Goal: Transaction & Acquisition: Book appointment/travel/reservation

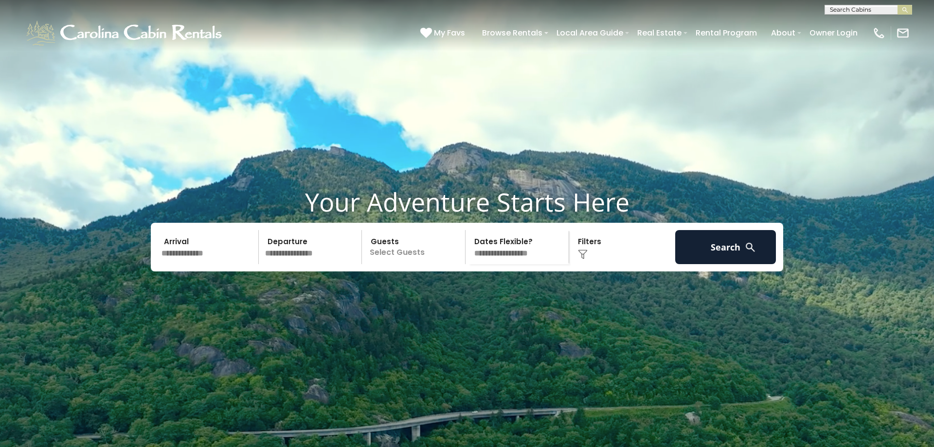
click at [888, 14] on input "text" at bounding box center [867, 12] width 85 height 10
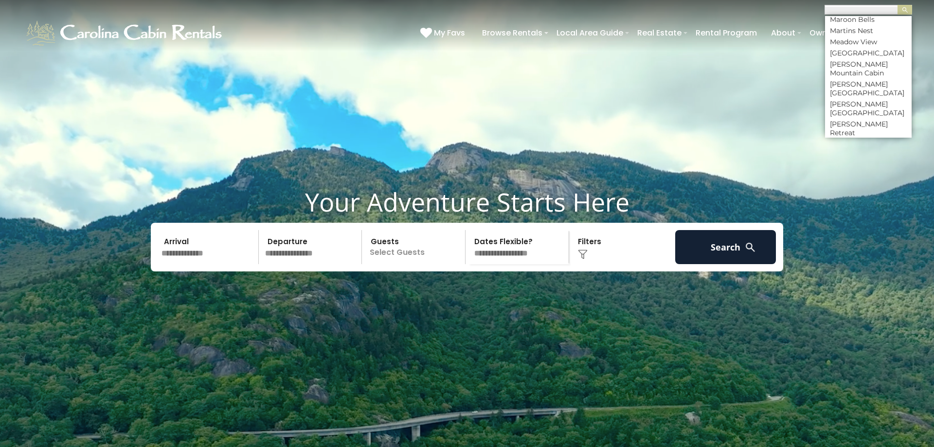
scroll to position [2862, 0]
click at [854, 158] on li "Misty Ridge Lodge" at bounding box center [868, 167] width 87 height 18
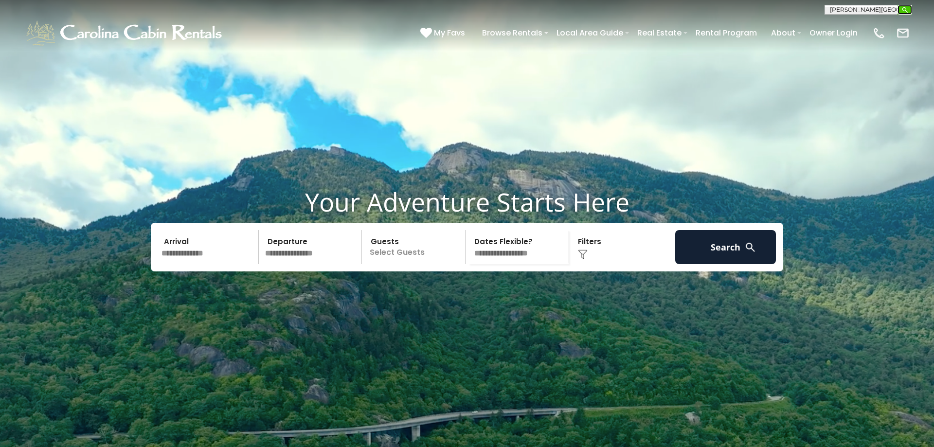
click at [903, 10] on img "submit" at bounding box center [905, 9] width 7 height 7
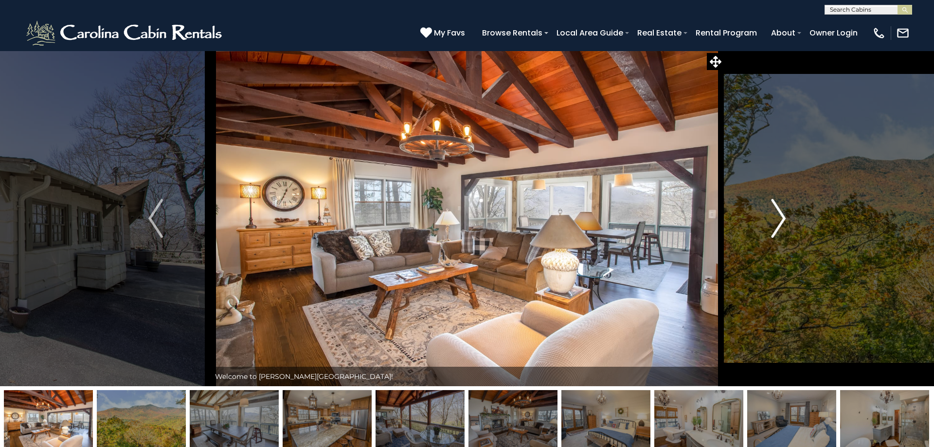
click at [782, 221] on img "Next" at bounding box center [778, 218] width 15 height 39
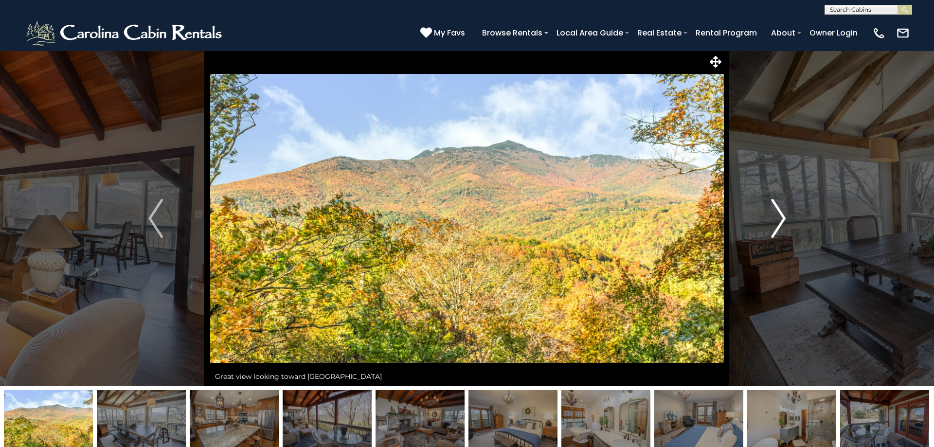
click at [783, 221] on img "Next" at bounding box center [778, 218] width 15 height 39
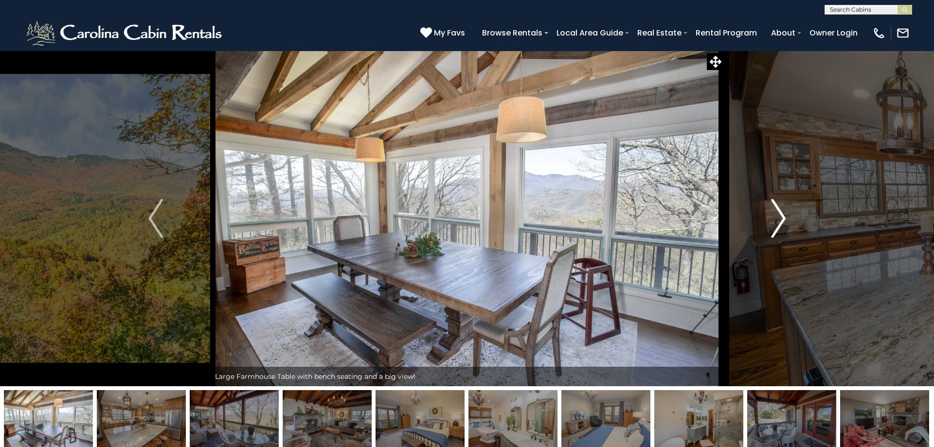
click at [783, 221] on img "Next" at bounding box center [778, 218] width 15 height 39
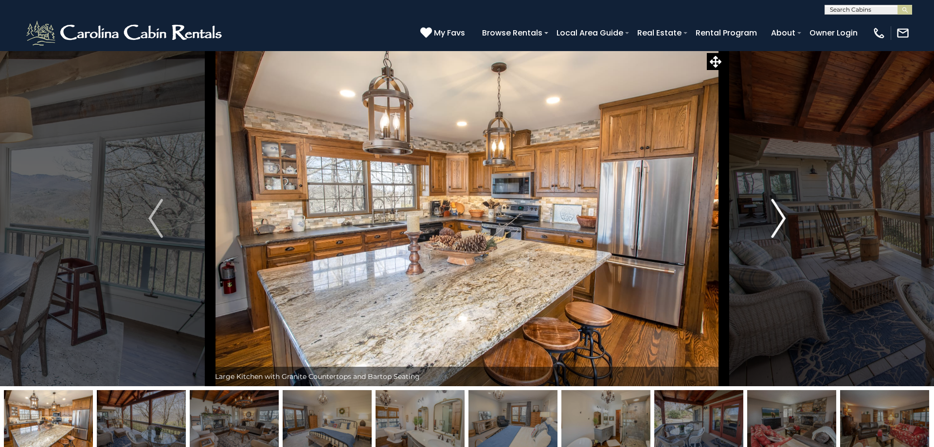
click at [783, 221] on img "Next" at bounding box center [778, 218] width 15 height 39
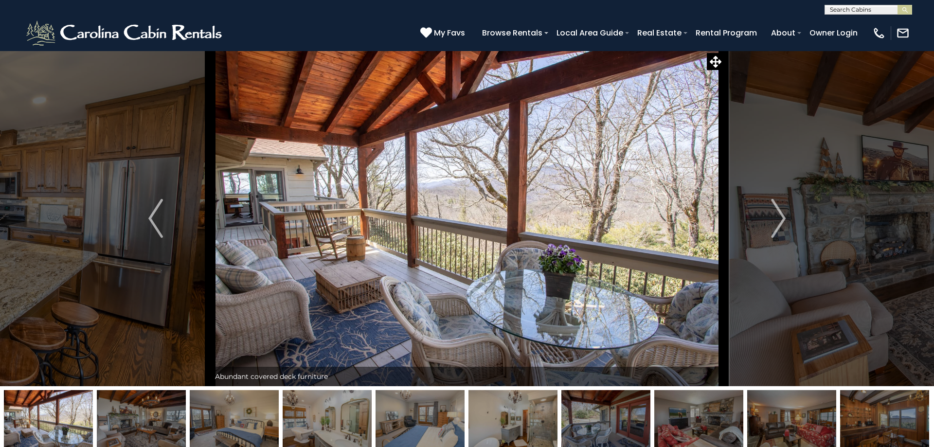
drag, startPoint x: 875, startPoint y: 7, endPoint x: 865, endPoint y: 27, distance: 22.4
click at [837, 12] on input "text" at bounding box center [867, 12] width 85 height 10
type input "**"
click at [877, 54] on li "Sw eetgrass Getaway" at bounding box center [868, 54] width 87 height 9
click at [904, 8] on img "submit" at bounding box center [905, 9] width 7 height 7
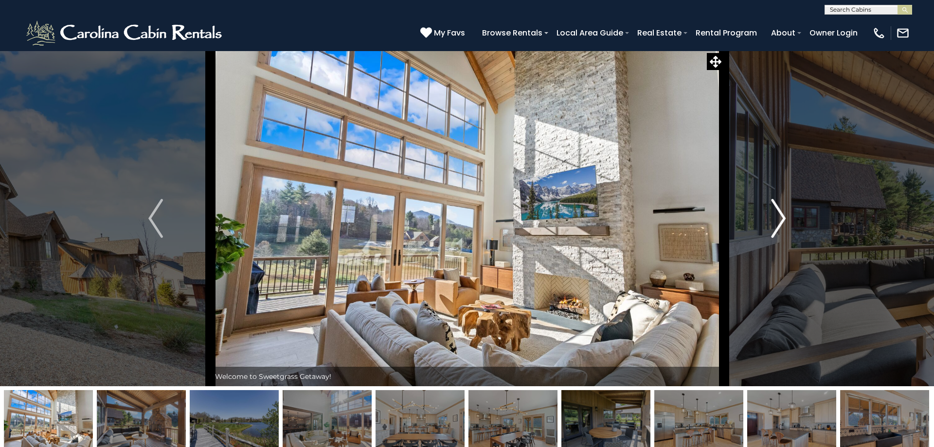
click at [780, 222] on img "Next" at bounding box center [778, 218] width 15 height 39
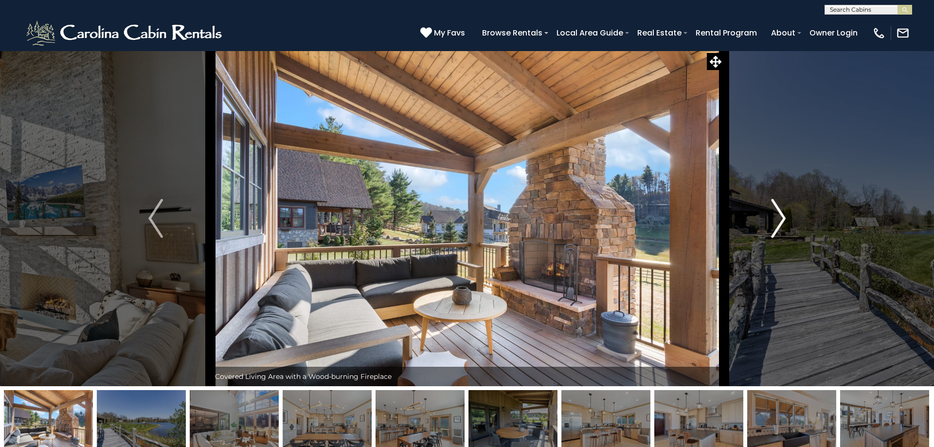
click at [780, 222] on img "Next" at bounding box center [778, 218] width 15 height 39
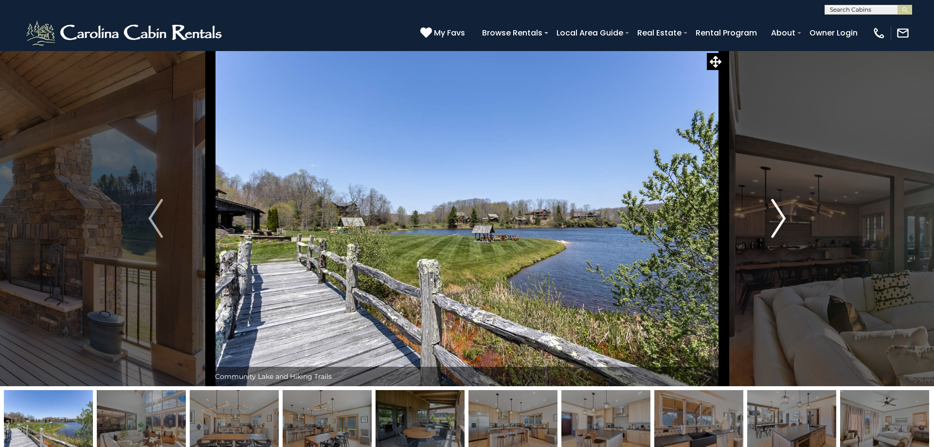
click at [780, 222] on img "Next" at bounding box center [778, 218] width 15 height 39
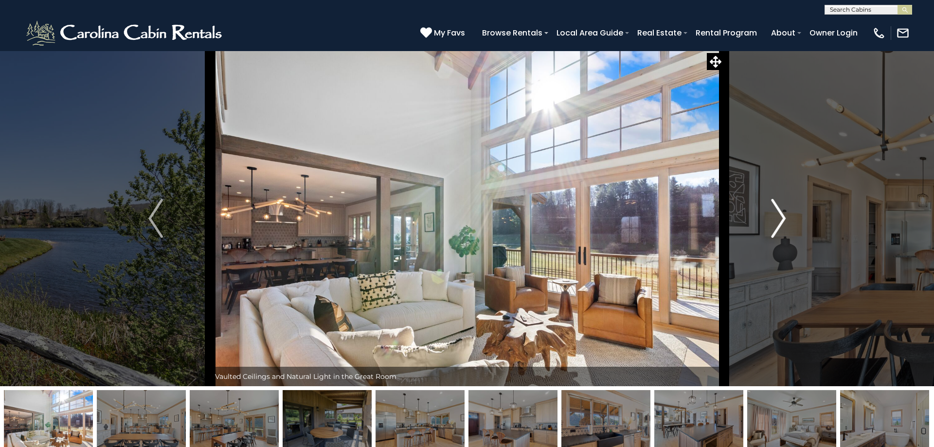
click at [780, 222] on img "Next" at bounding box center [778, 218] width 15 height 39
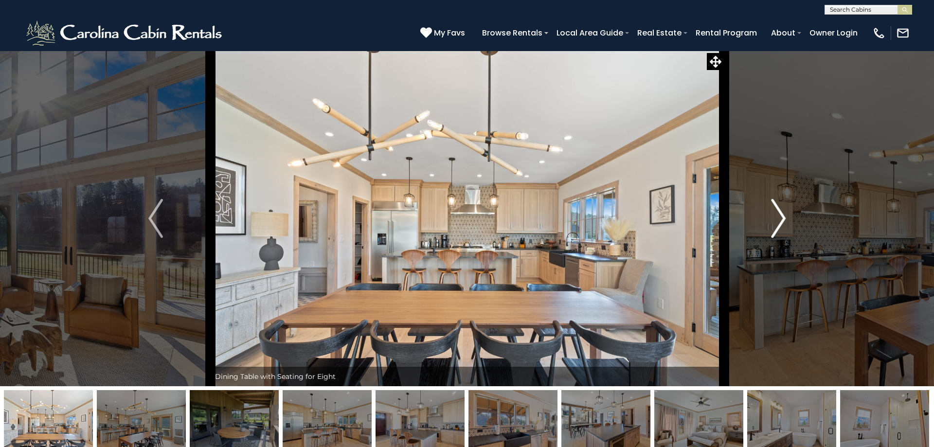
click at [780, 222] on img "Next" at bounding box center [778, 218] width 15 height 39
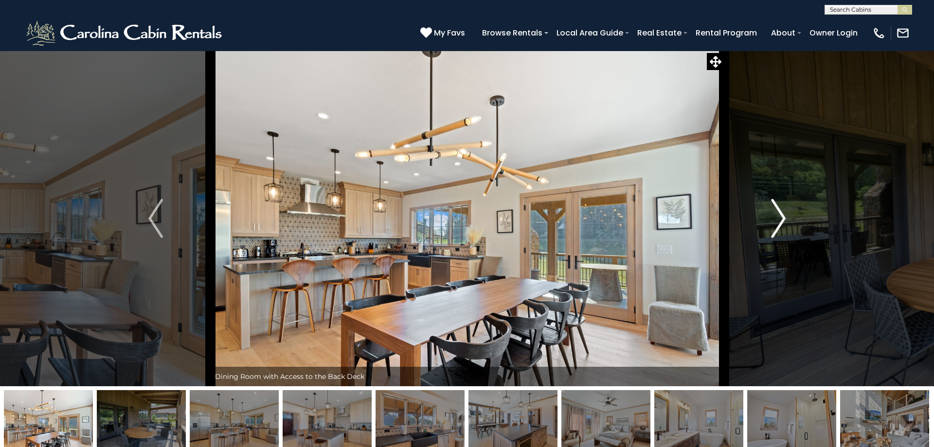
click at [780, 222] on img "Next" at bounding box center [778, 218] width 15 height 39
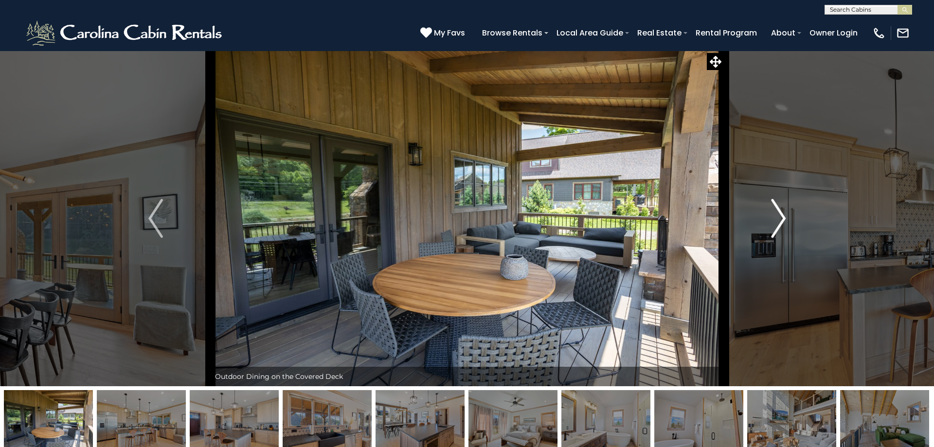
click at [780, 222] on img "Next" at bounding box center [778, 218] width 15 height 39
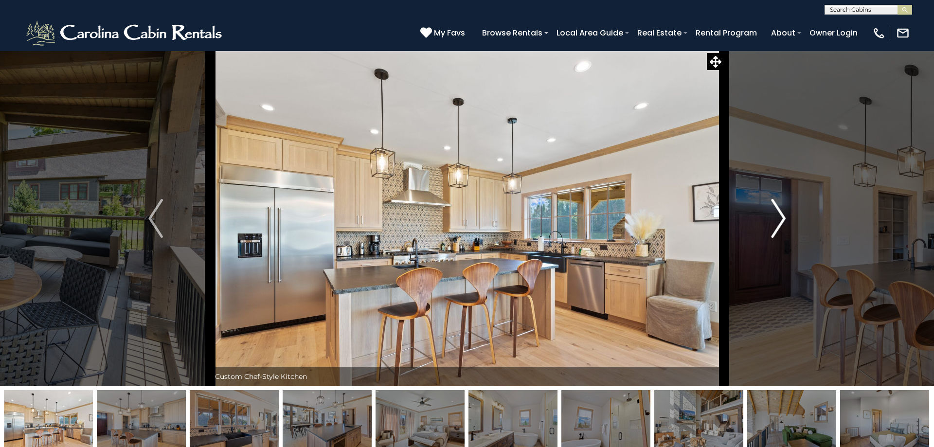
click at [780, 222] on img "Next" at bounding box center [778, 218] width 15 height 39
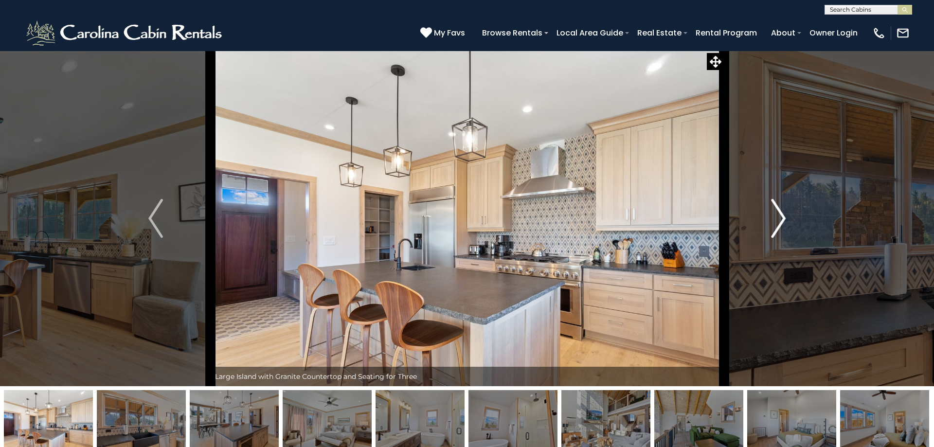
click at [780, 222] on img "Next" at bounding box center [778, 218] width 15 height 39
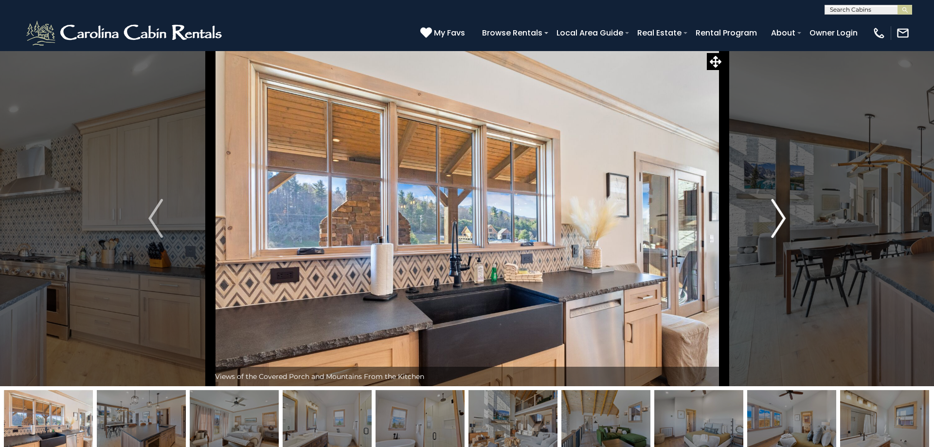
click at [780, 222] on img "Next" at bounding box center [778, 218] width 15 height 39
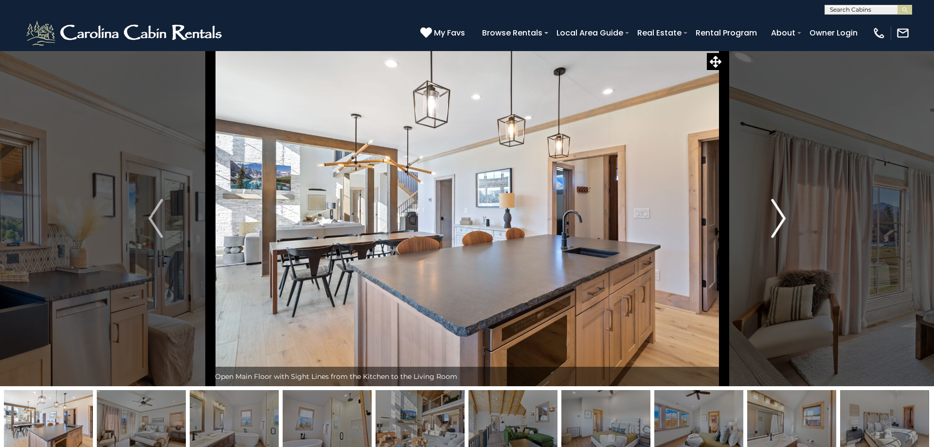
click at [780, 222] on img "Next" at bounding box center [778, 218] width 15 height 39
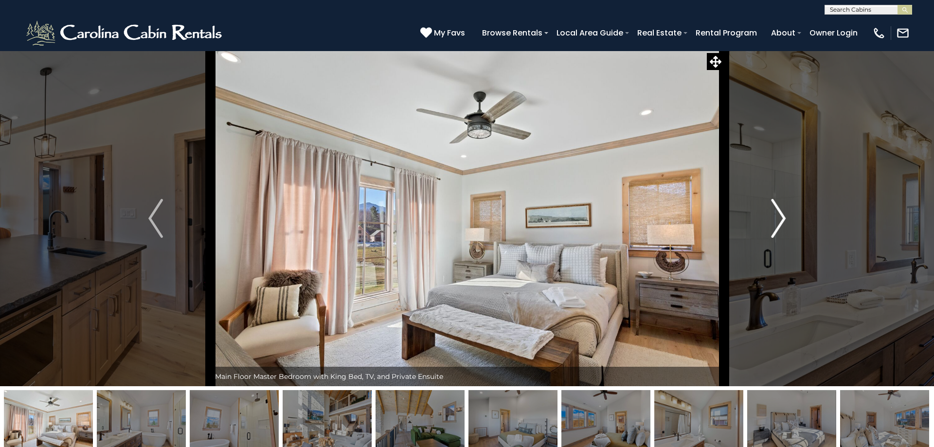
click at [780, 222] on img "Next" at bounding box center [778, 218] width 15 height 39
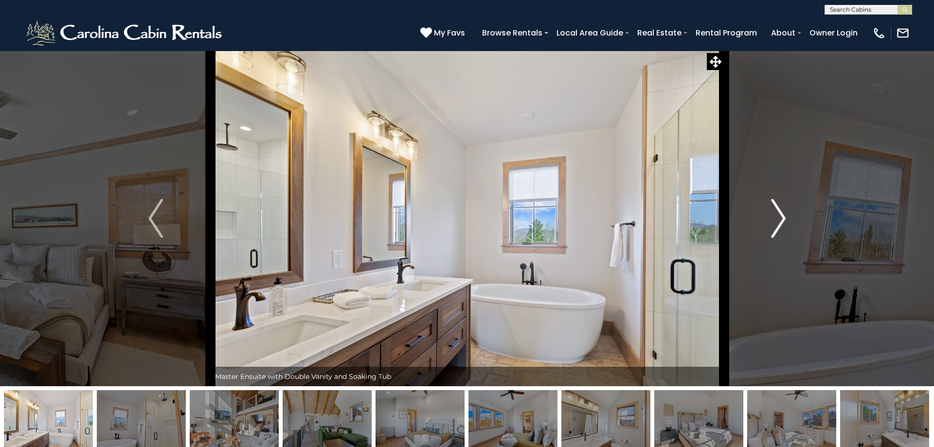
click at [780, 222] on img "Next" at bounding box center [778, 218] width 15 height 39
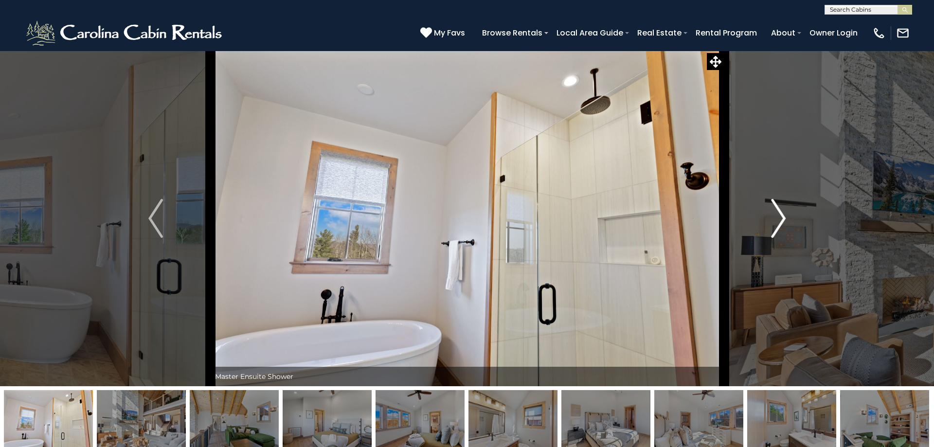
click at [780, 222] on img "Next" at bounding box center [778, 218] width 15 height 39
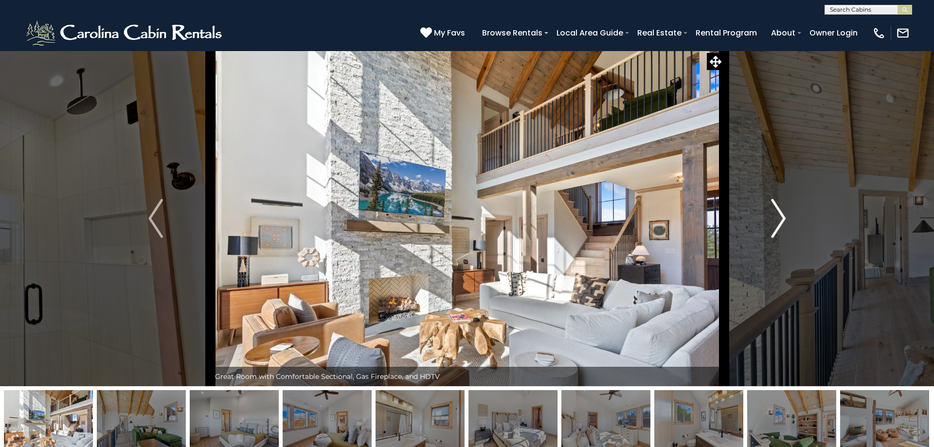
click at [780, 222] on img "Next" at bounding box center [778, 218] width 15 height 39
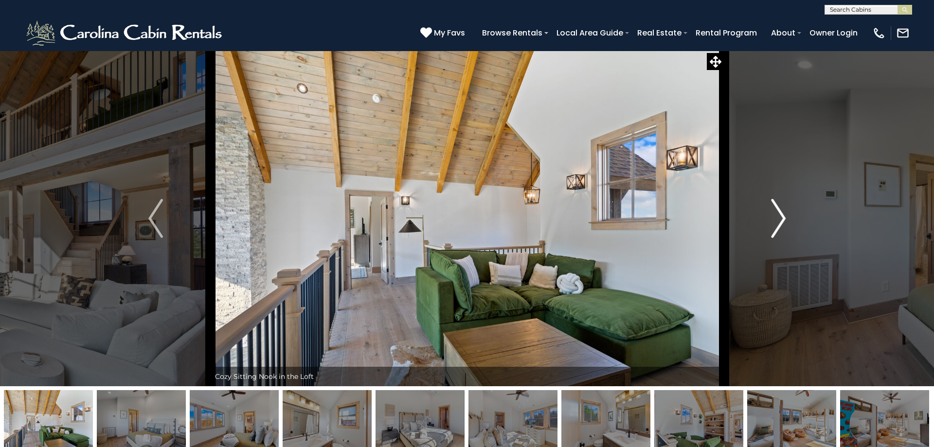
click at [780, 222] on img "Next" at bounding box center [778, 218] width 15 height 39
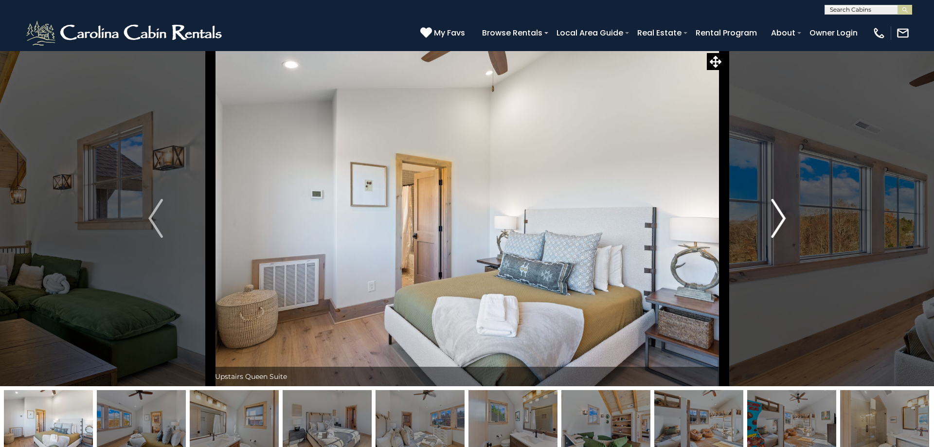
click at [780, 222] on img "Next" at bounding box center [778, 218] width 15 height 39
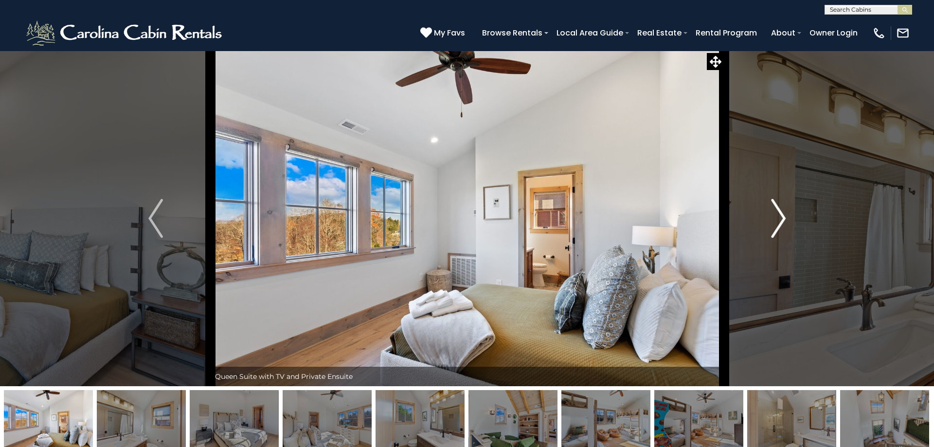
click at [780, 222] on img "Next" at bounding box center [778, 218] width 15 height 39
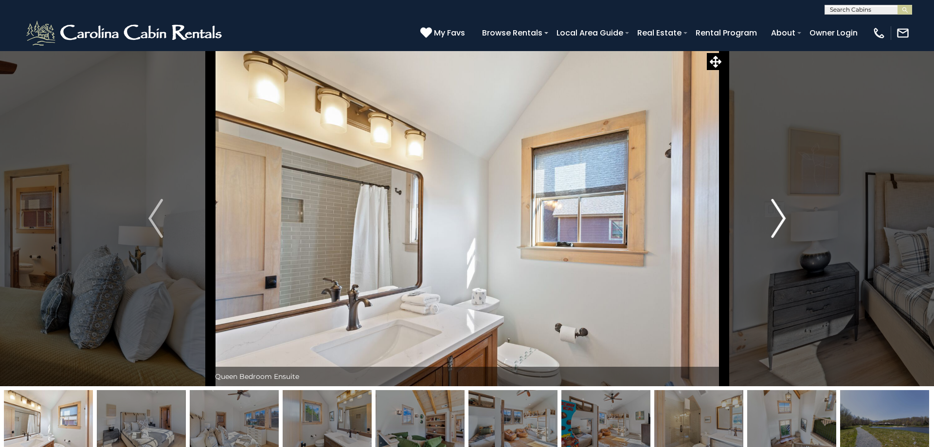
click at [780, 222] on img "Next" at bounding box center [778, 218] width 15 height 39
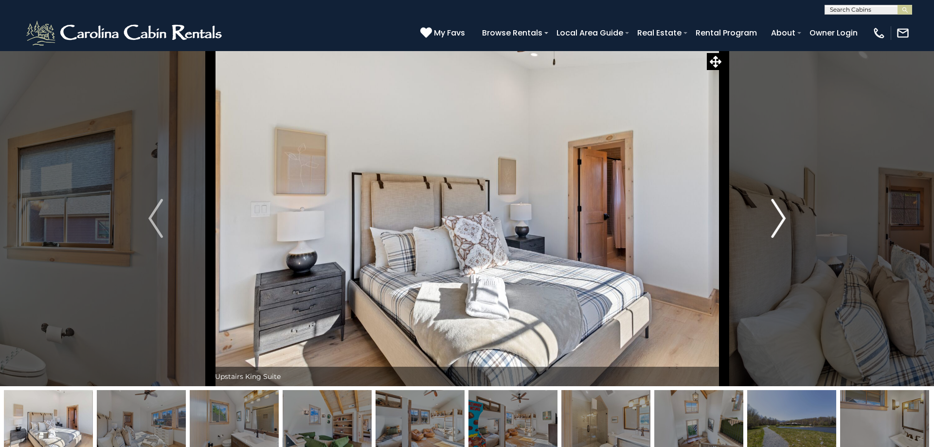
click at [780, 222] on img "Next" at bounding box center [778, 218] width 15 height 39
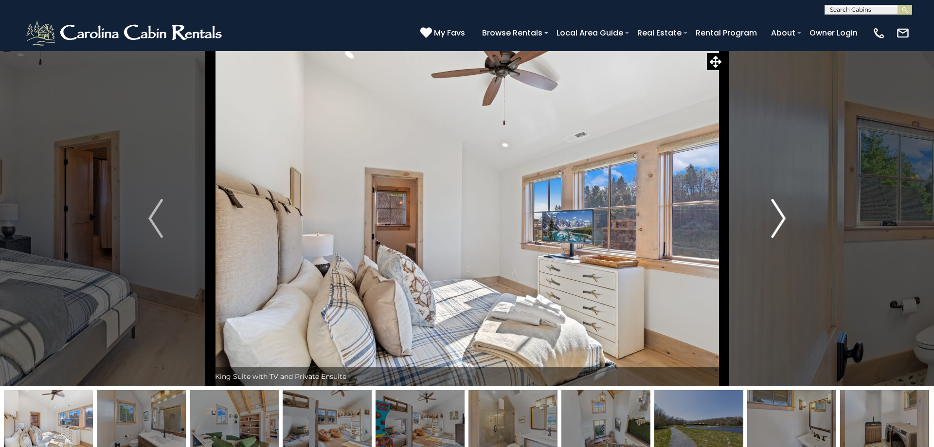
click at [780, 222] on img "Next" at bounding box center [778, 218] width 15 height 39
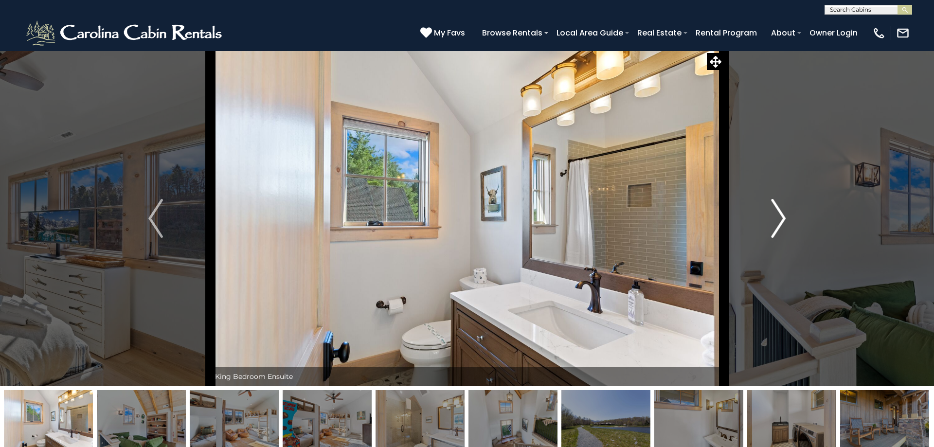
click at [780, 222] on img "Next" at bounding box center [778, 218] width 15 height 39
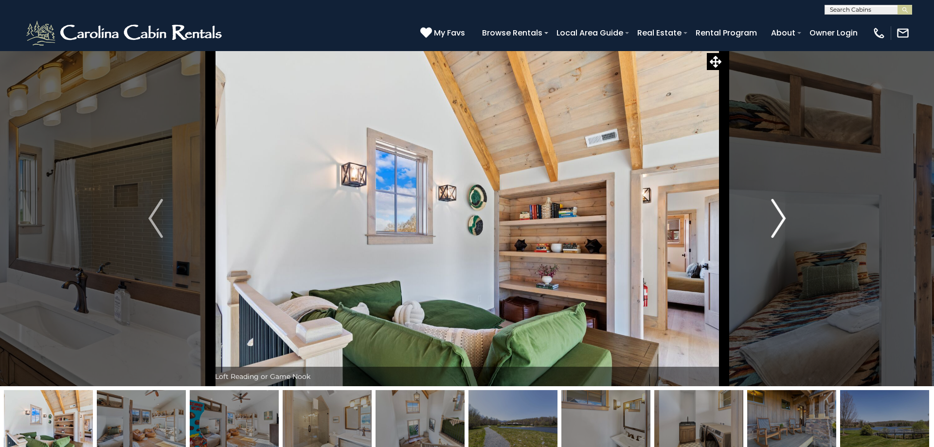
click at [780, 222] on img "Next" at bounding box center [778, 218] width 15 height 39
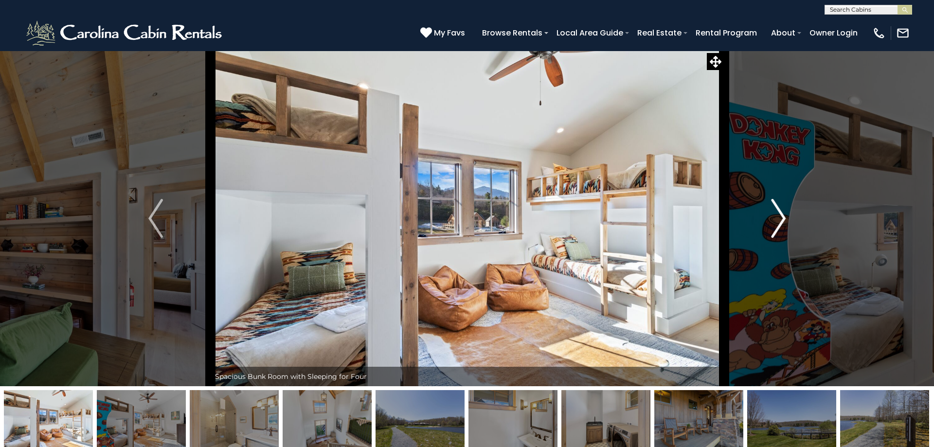
click at [780, 222] on img "Next" at bounding box center [778, 218] width 15 height 39
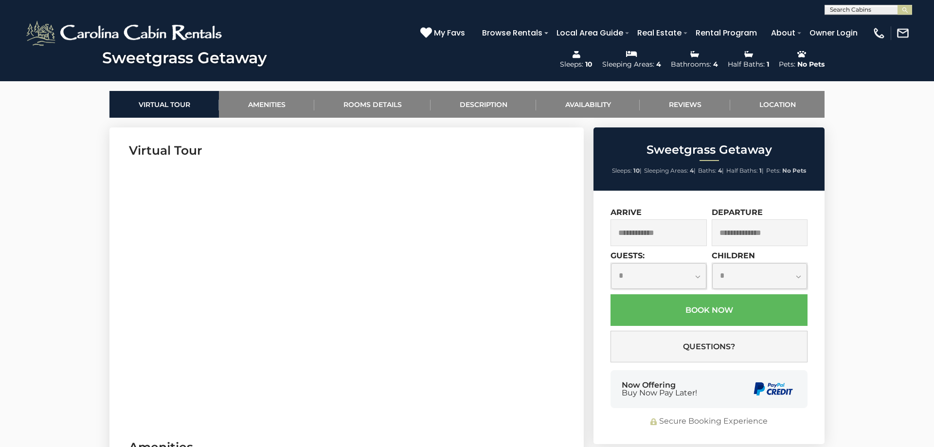
scroll to position [447, 0]
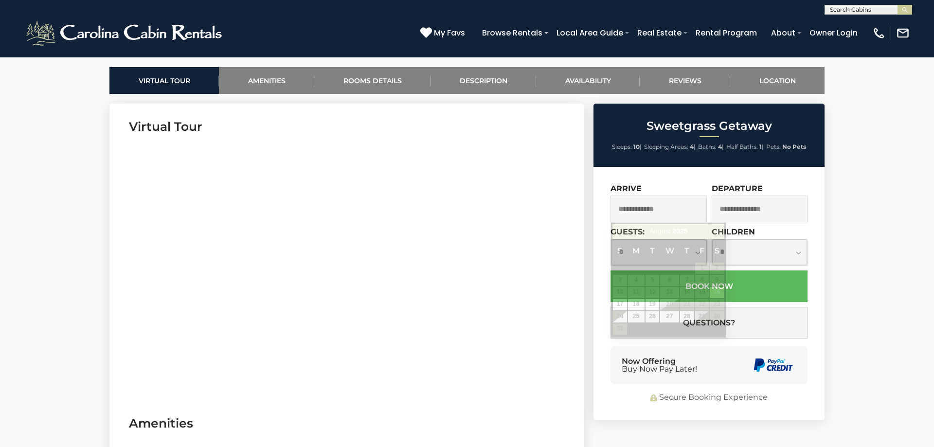
click at [634, 208] on input "text" at bounding box center [659, 209] width 96 height 27
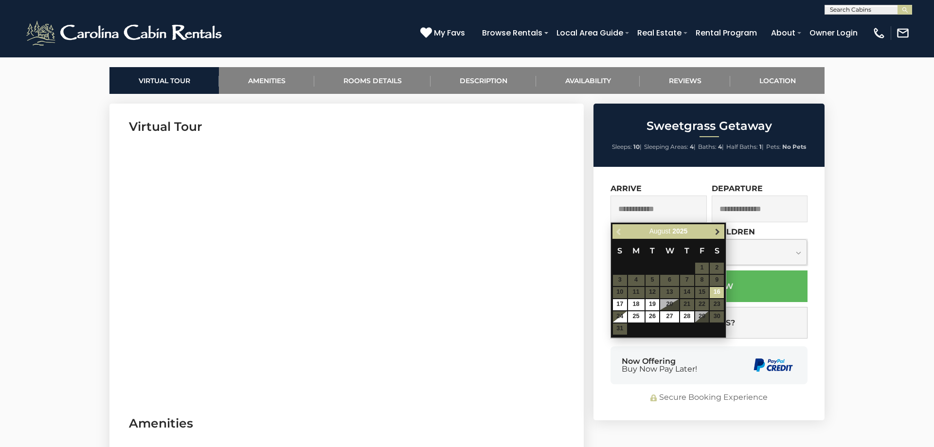
click at [716, 233] on span "Next" at bounding box center [718, 232] width 8 height 8
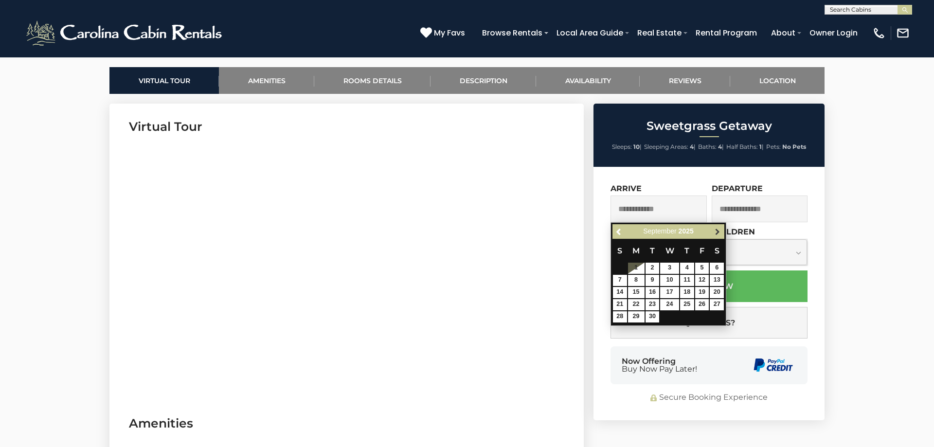
click at [717, 233] on span "Next" at bounding box center [718, 232] width 8 height 8
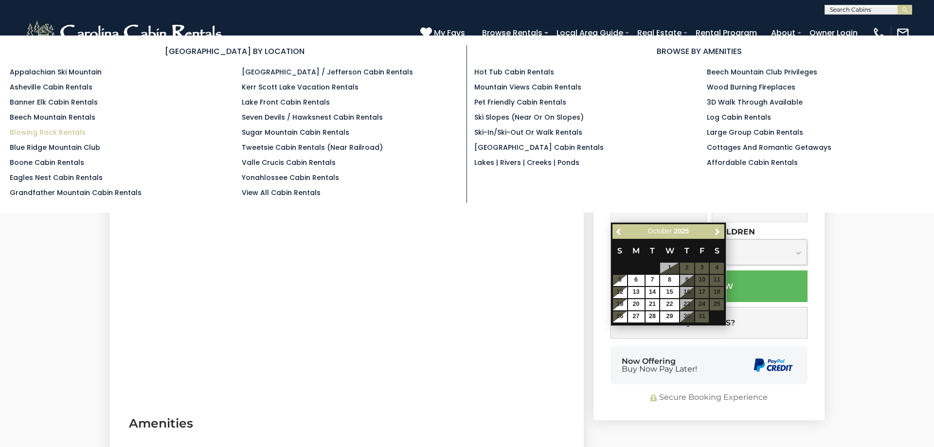
click at [55, 134] on link "Blowing Rock Rentals" at bounding box center [48, 133] width 76 height 10
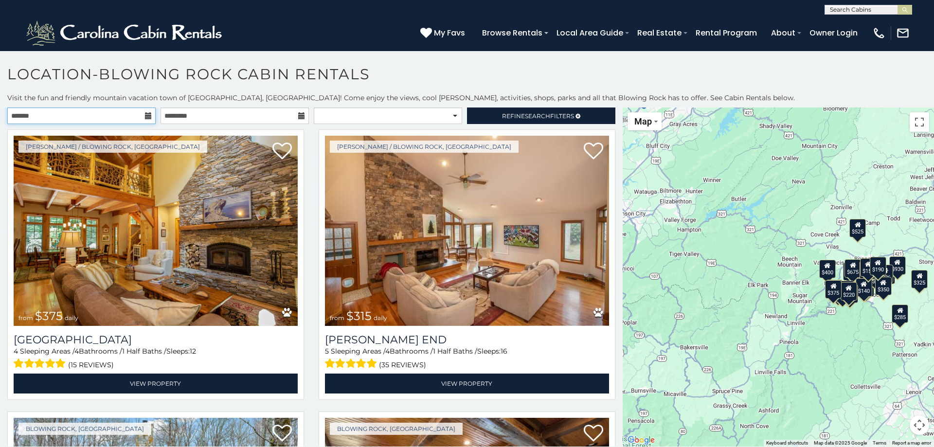
click at [73, 112] on input "text" at bounding box center [81, 116] width 148 height 17
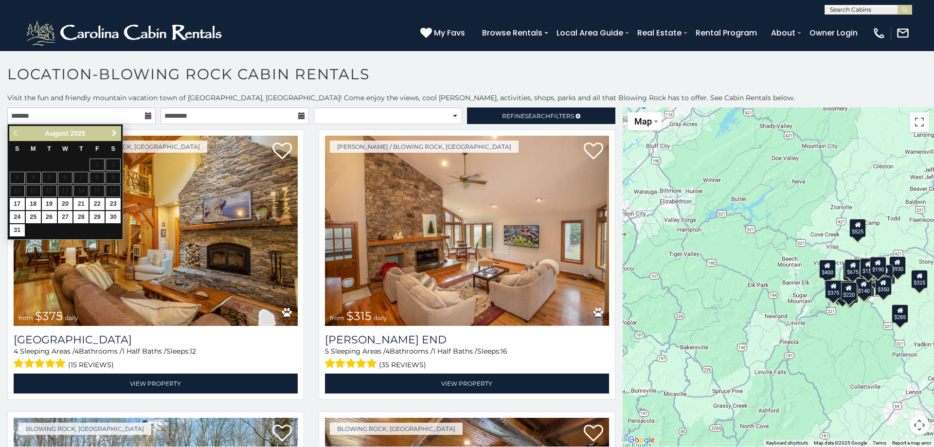
click at [114, 130] on span "Next" at bounding box center [114, 133] width 8 height 8
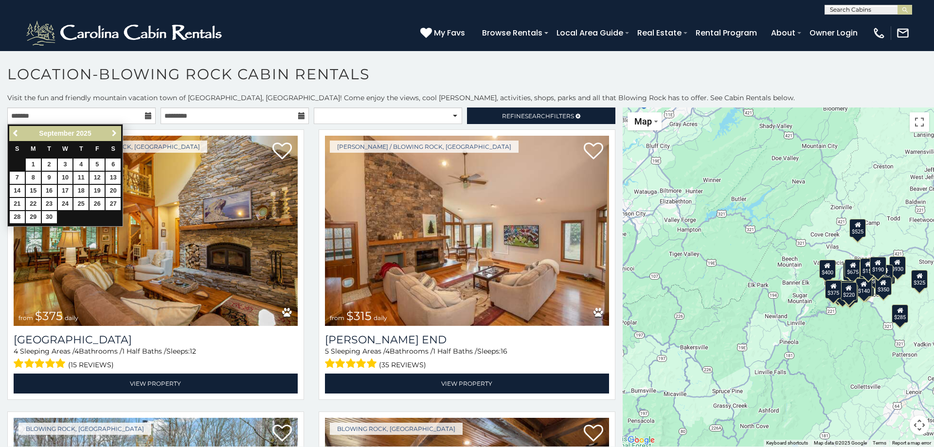
click at [114, 130] on span "Next" at bounding box center [114, 133] width 8 height 8
click at [82, 190] on link "16" at bounding box center [80, 191] width 15 height 12
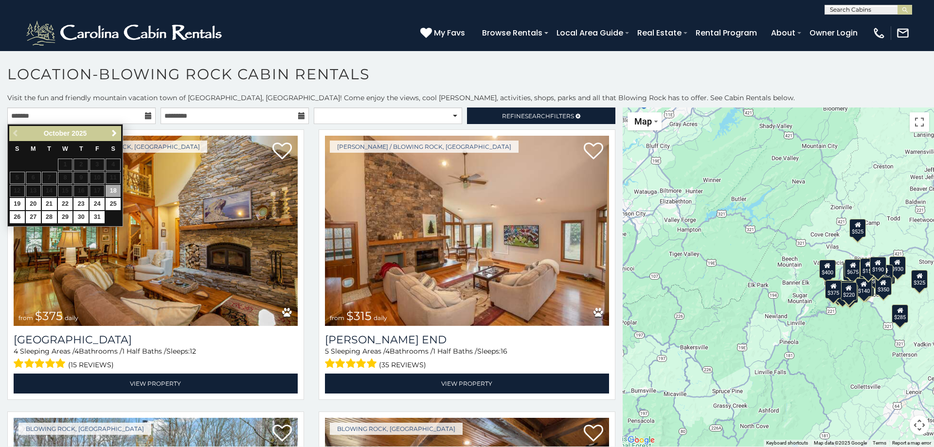
type input "**********"
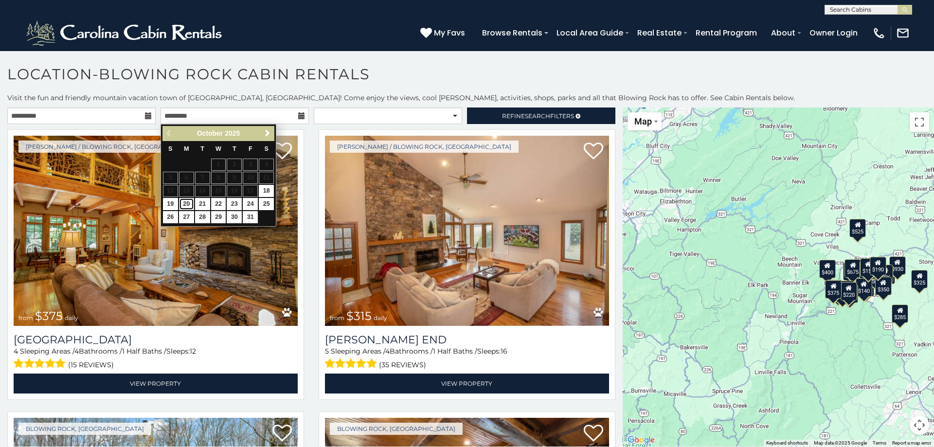
click at [187, 205] on link "20" at bounding box center [186, 204] width 15 height 12
type input "**********"
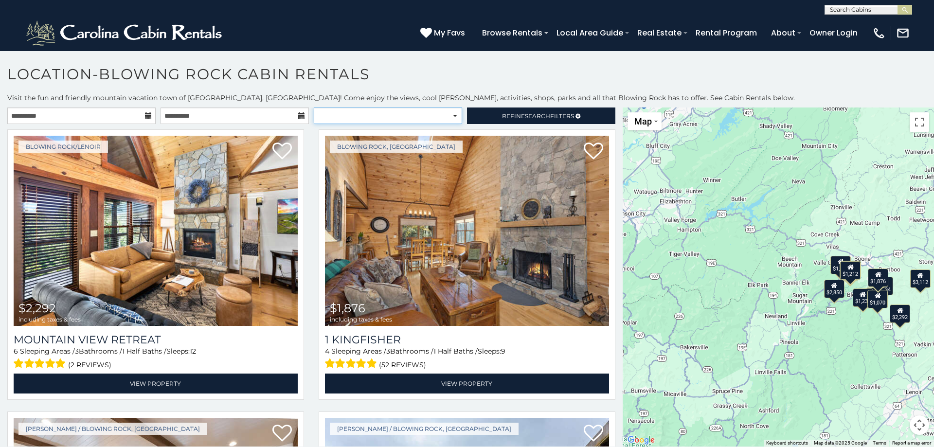
click at [314, 108] on select "**********" at bounding box center [388, 116] width 148 height 17
click option "**********" at bounding box center [0, 0] width 0 height 0
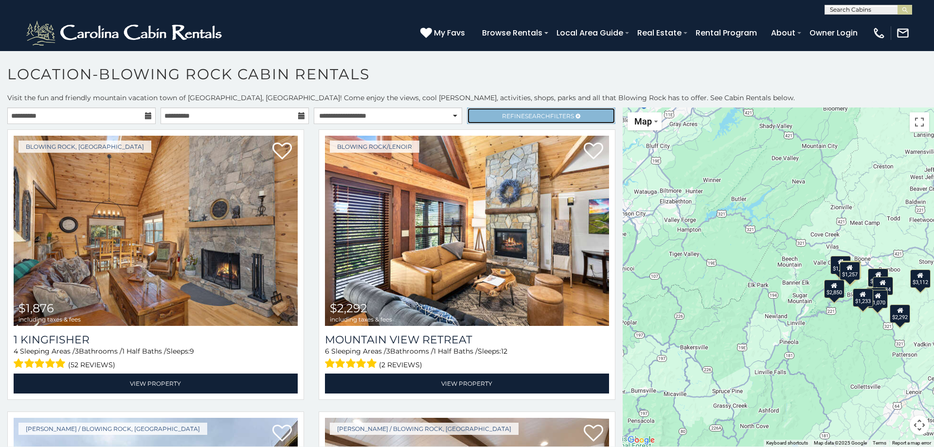
click at [505, 114] on span "Refine Search Filters" at bounding box center [538, 115] width 72 height 7
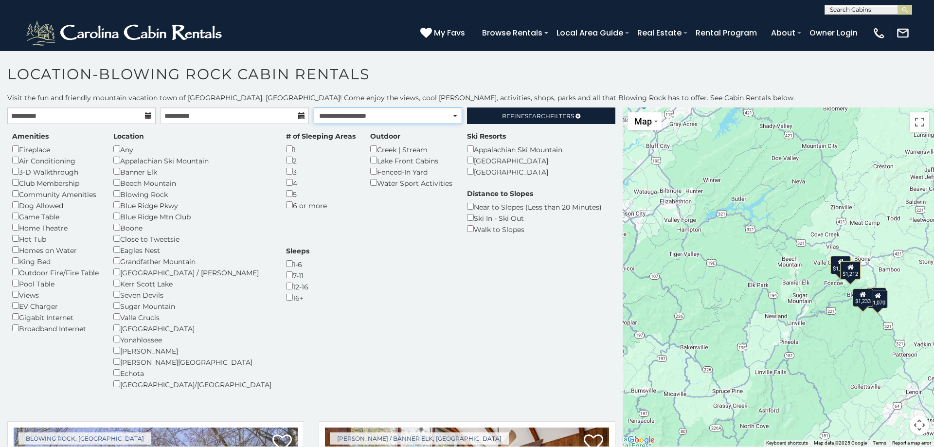
click at [314, 108] on select "**********" at bounding box center [388, 116] width 148 height 17
click option "*******" at bounding box center [0, 0] width 0 height 0
click at [314, 108] on select "**********" at bounding box center [388, 116] width 148 height 17
select select "*********"
click option "**********" at bounding box center [0, 0] width 0 height 0
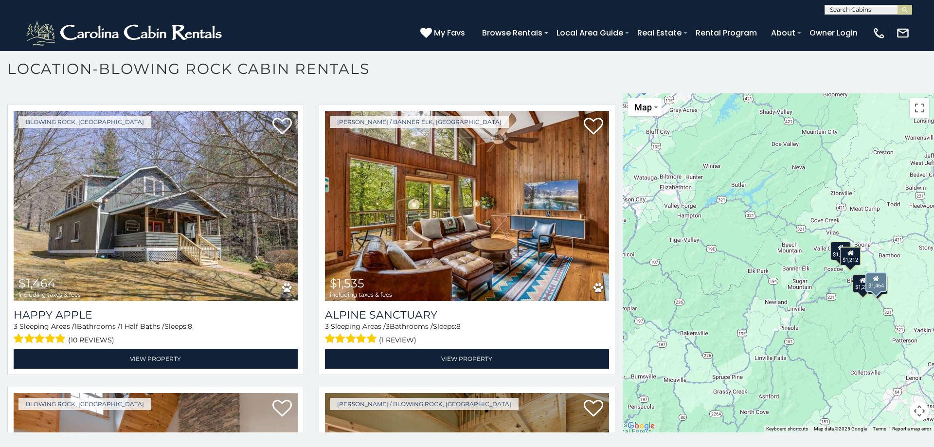
scroll to position [286, 0]
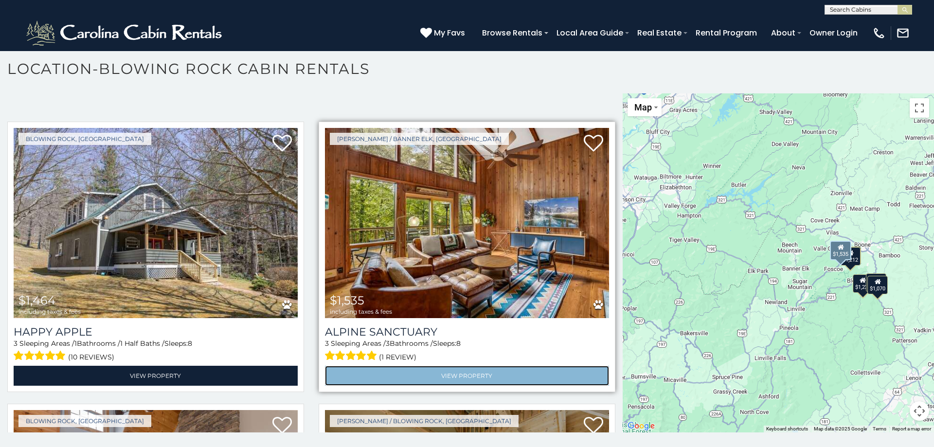
click at [465, 366] on link "View Property" at bounding box center [467, 376] width 284 height 20
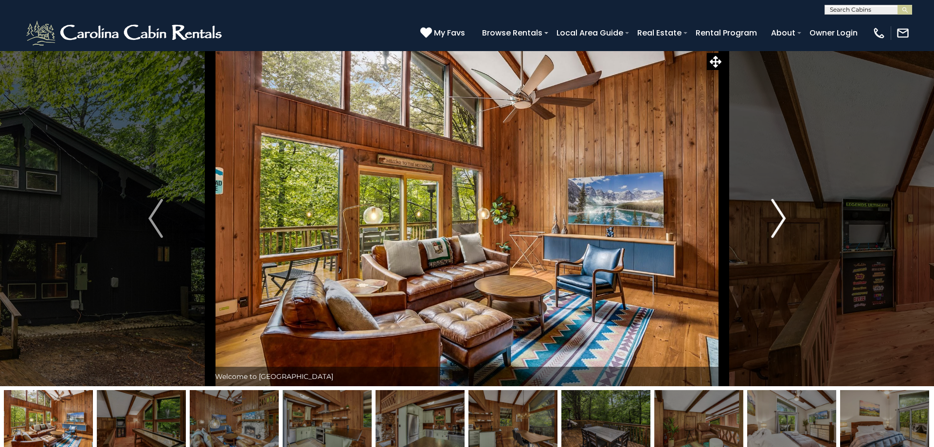
click at [781, 222] on img "Next" at bounding box center [778, 218] width 15 height 39
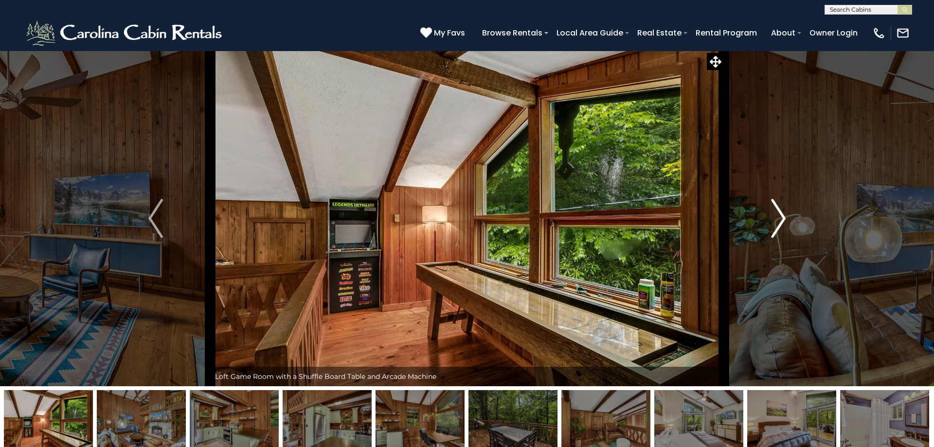
click at [781, 222] on img "Next" at bounding box center [778, 218] width 15 height 39
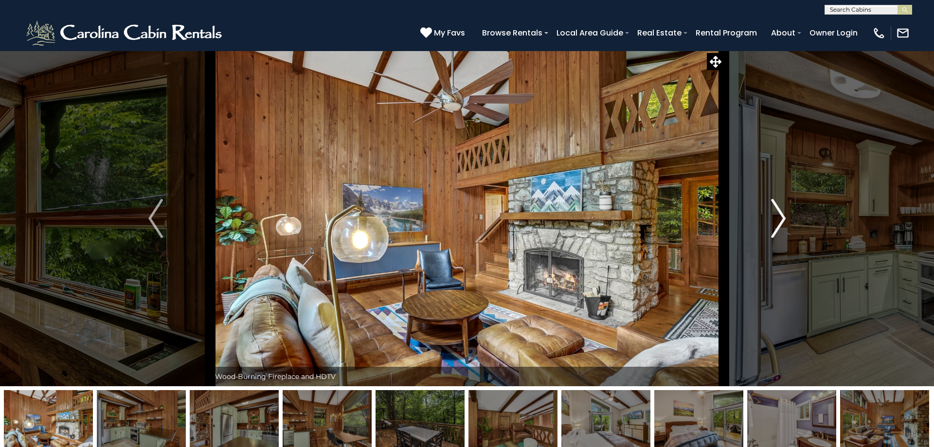
click at [781, 222] on img "Next" at bounding box center [778, 218] width 15 height 39
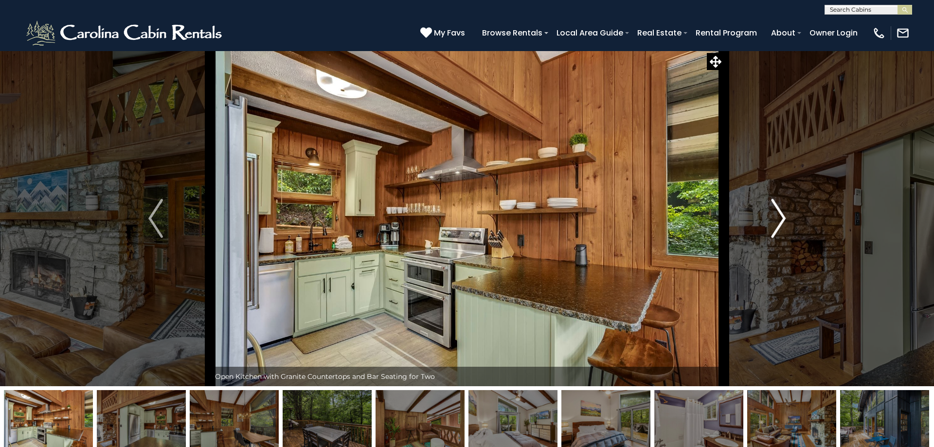
click at [781, 222] on img "Next" at bounding box center [778, 218] width 15 height 39
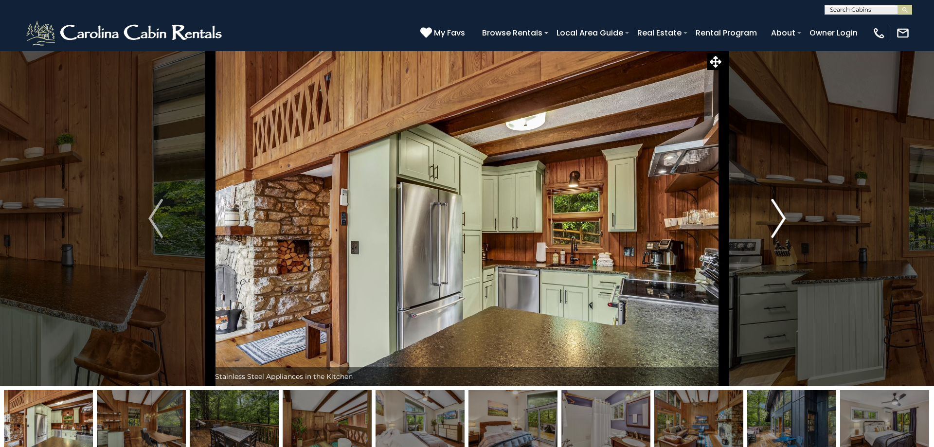
click at [781, 222] on img "Next" at bounding box center [778, 218] width 15 height 39
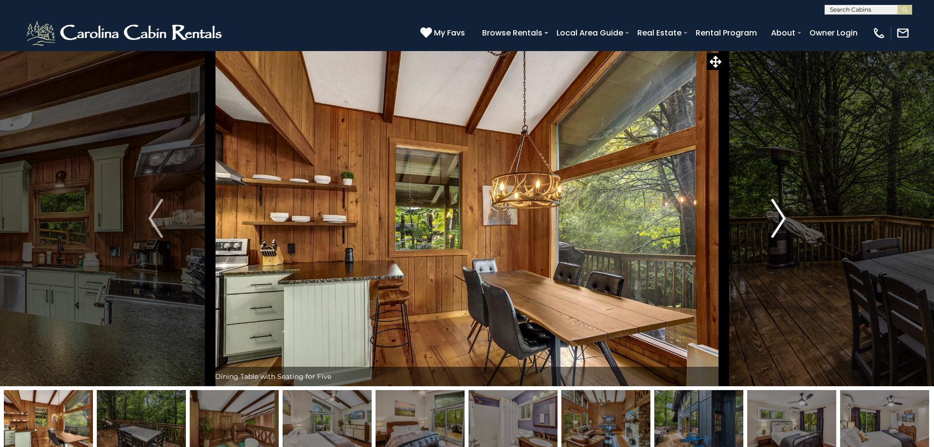
click at [781, 222] on img "Next" at bounding box center [778, 218] width 15 height 39
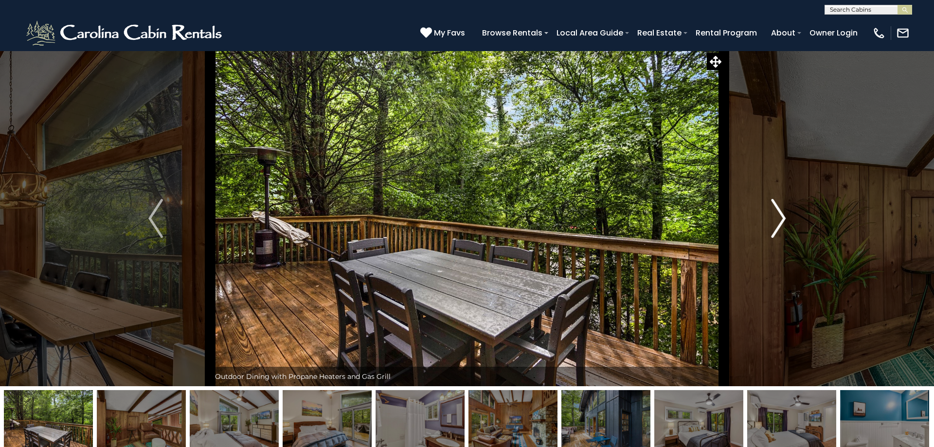
click at [781, 222] on img "Next" at bounding box center [778, 218] width 15 height 39
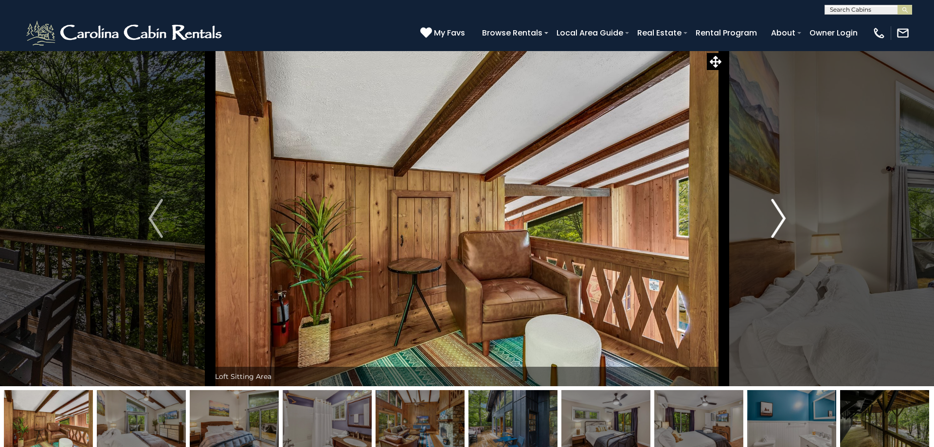
click at [781, 222] on img "Next" at bounding box center [778, 218] width 15 height 39
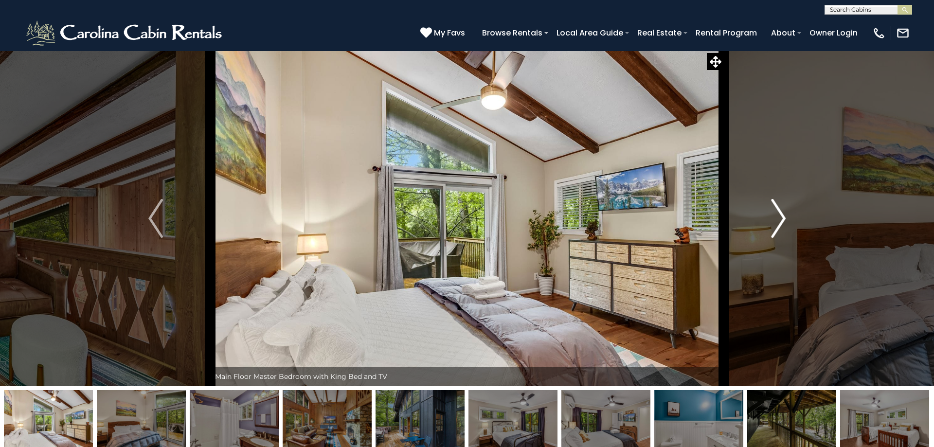
click at [781, 222] on img "Next" at bounding box center [778, 218] width 15 height 39
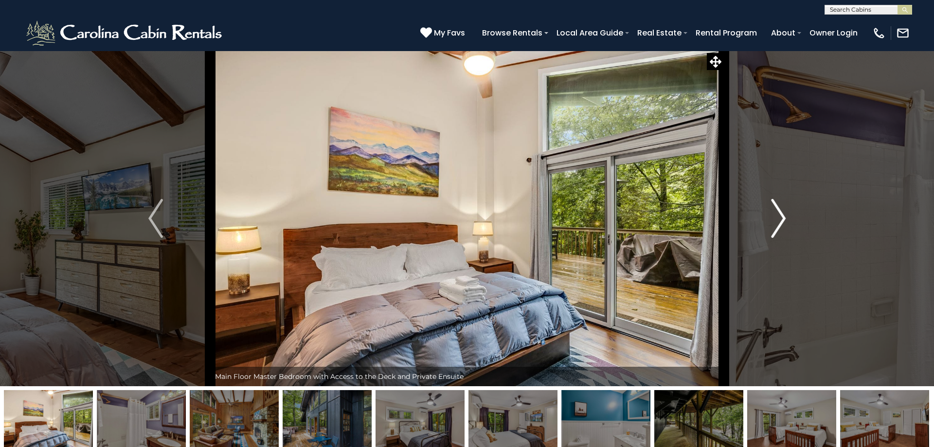
click at [781, 222] on img "Next" at bounding box center [778, 218] width 15 height 39
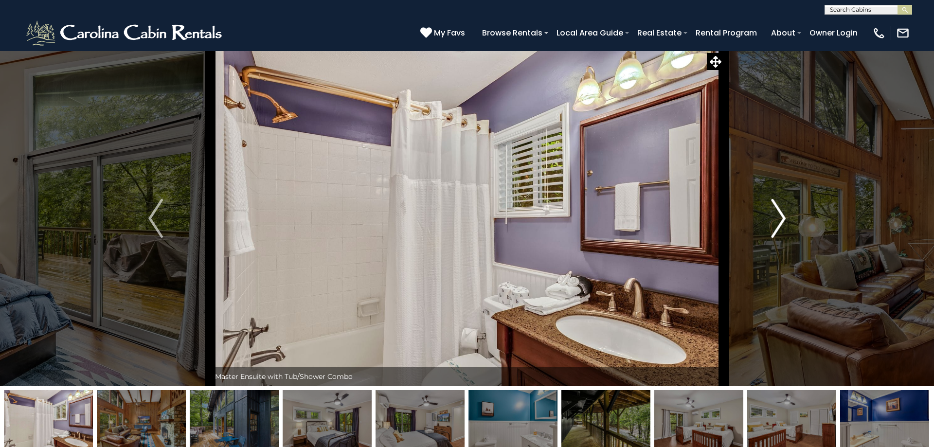
click at [781, 222] on img "Next" at bounding box center [778, 218] width 15 height 39
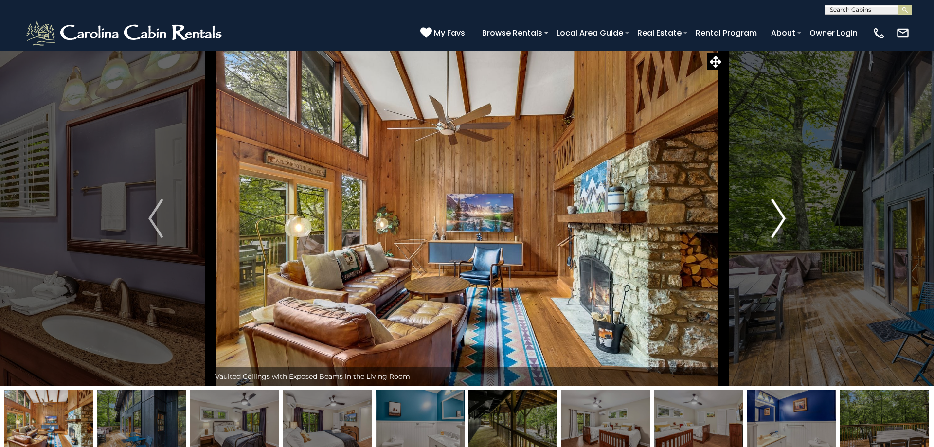
click at [781, 222] on img "Next" at bounding box center [778, 218] width 15 height 39
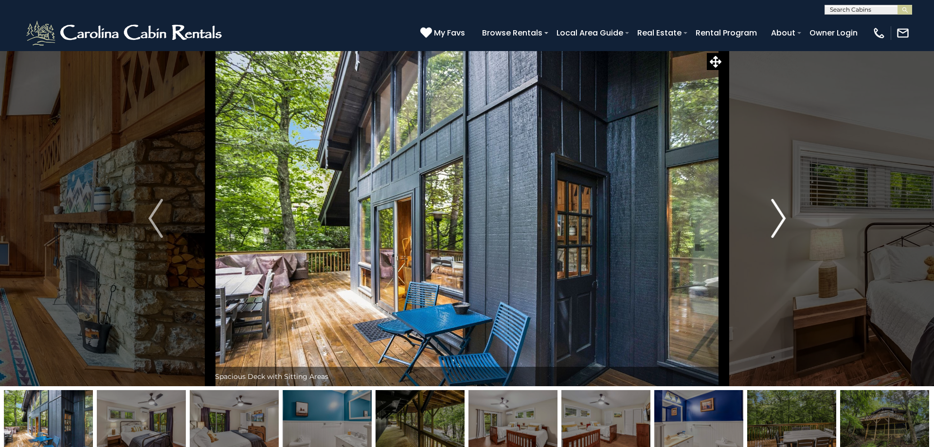
click at [781, 222] on img "Next" at bounding box center [778, 218] width 15 height 39
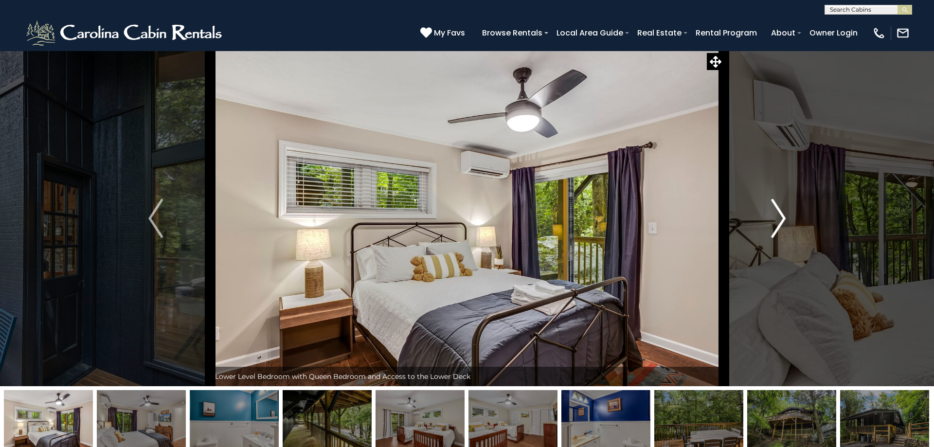
click at [781, 222] on img "Next" at bounding box center [778, 218] width 15 height 39
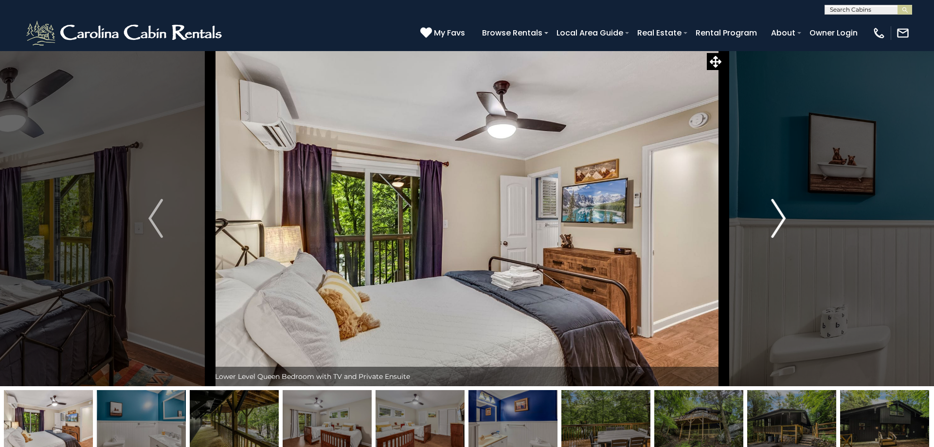
click at [781, 222] on img "Next" at bounding box center [778, 218] width 15 height 39
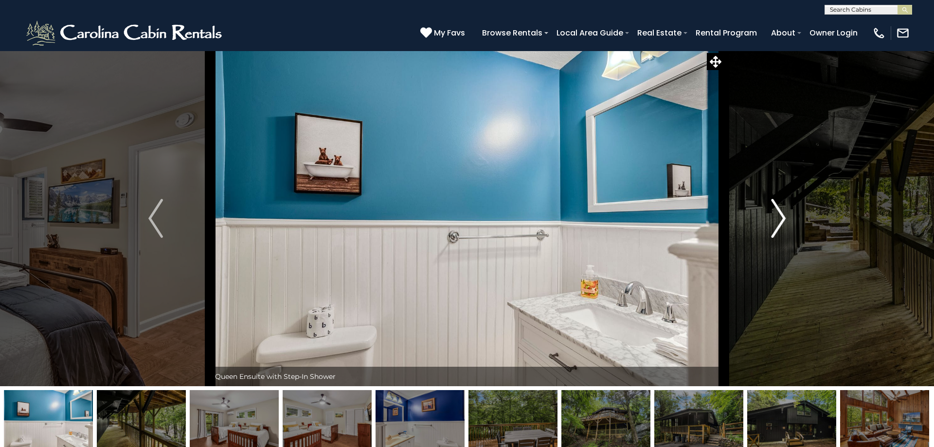
click at [783, 220] on img "Next" at bounding box center [778, 218] width 15 height 39
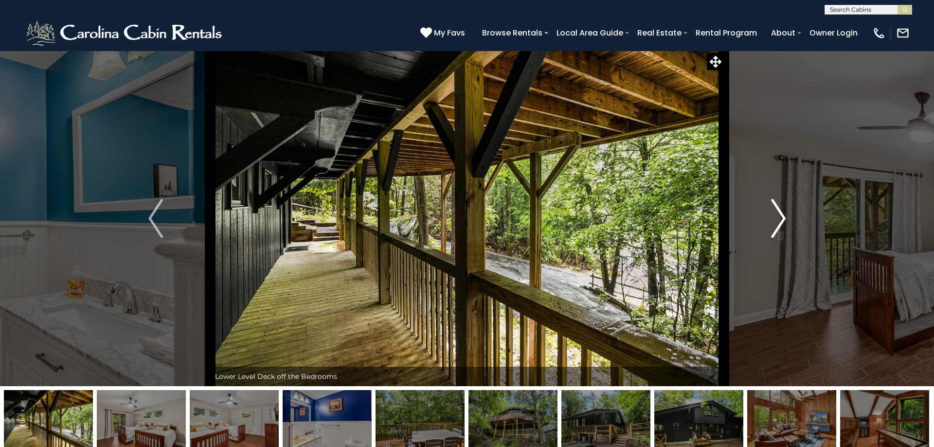
click at [783, 220] on img "Next" at bounding box center [778, 218] width 15 height 39
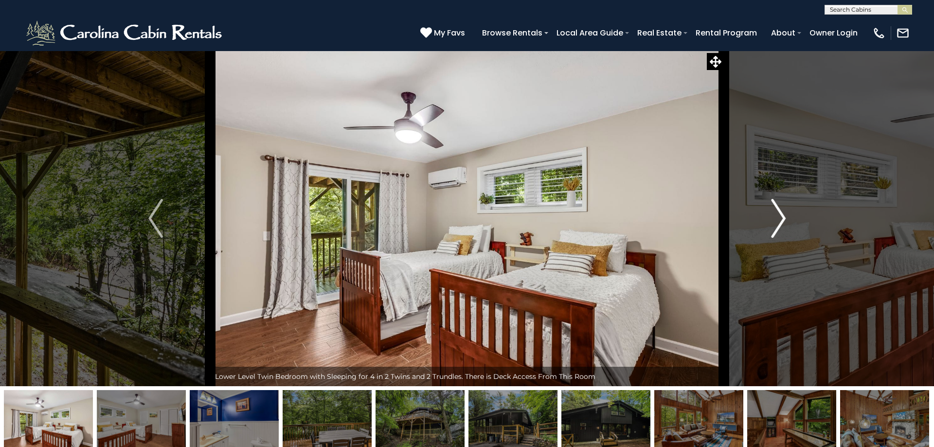
click at [783, 220] on img "Next" at bounding box center [778, 218] width 15 height 39
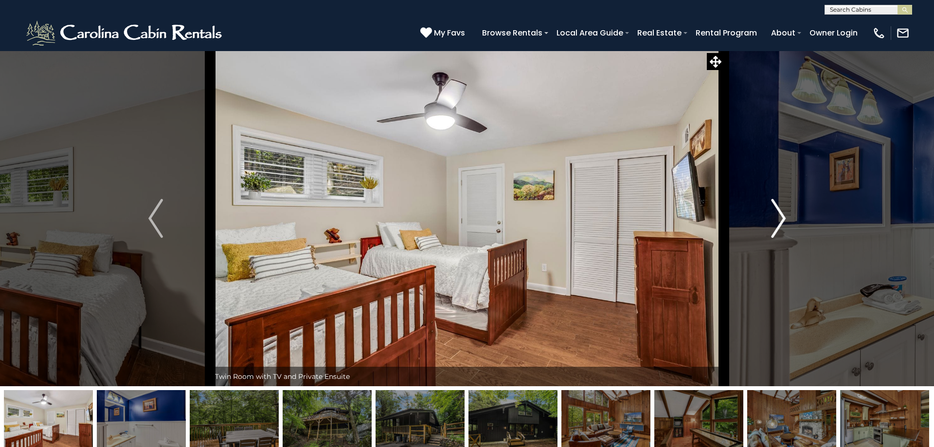
click at [783, 220] on img "Next" at bounding box center [778, 218] width 15 height 39
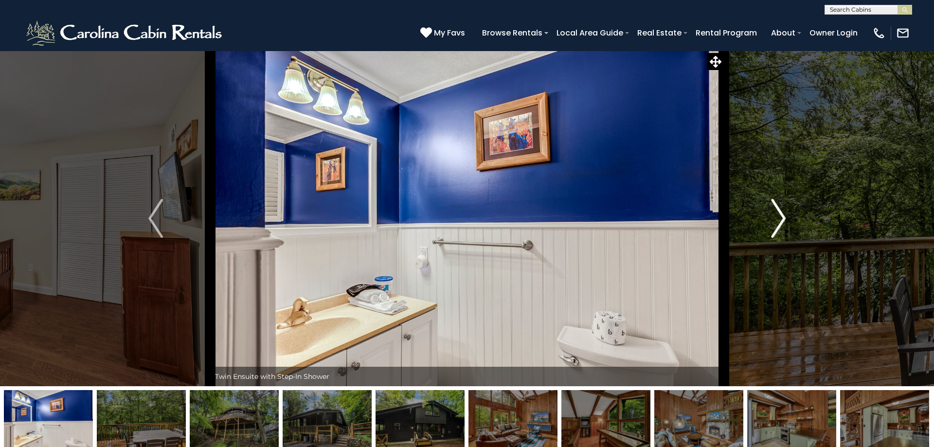
click at [783, 220] on img "Next" at bounding box center [778, 218] width 15 height 39
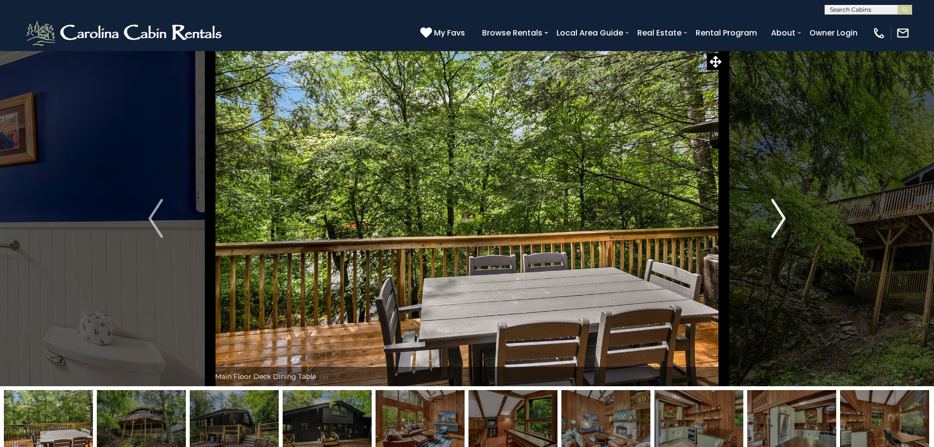
click at [783, 220] on img "Next" at bounding box center [778, 218] width 15 height 39
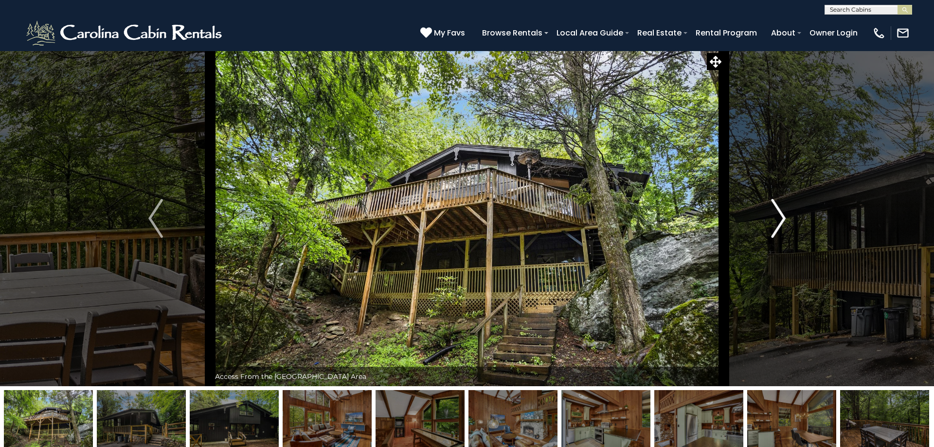
click at [783, 220] on img "Next" at bounding box center [778, 218] width 15 height 39
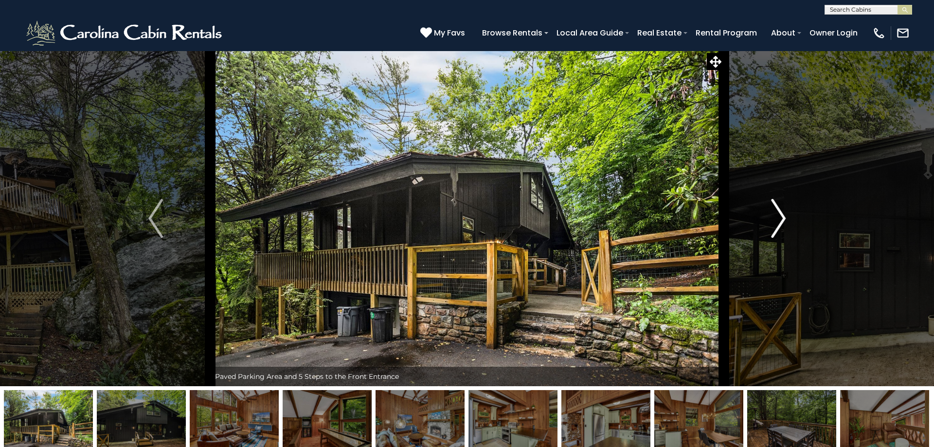
click at [783, 220] on img "Next" at bounding box center [778, 218] width 15 height 39
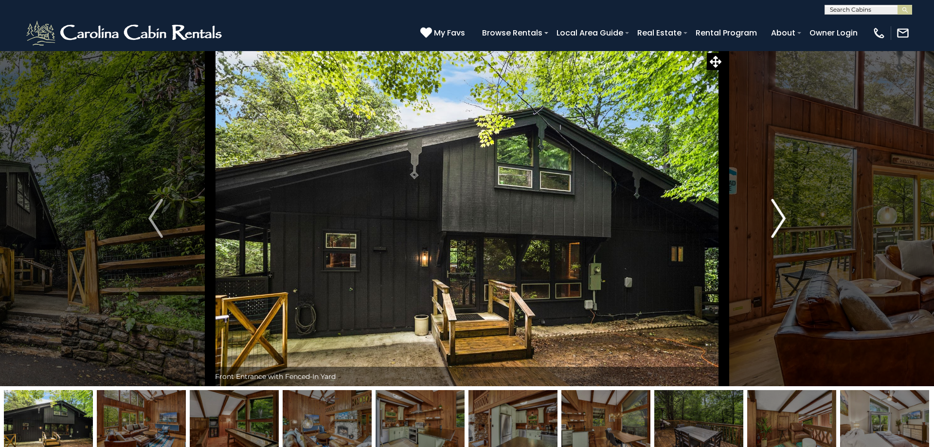
click at [783, 220] on img "Next" at bounding box center [778, 218] width 15 height 39
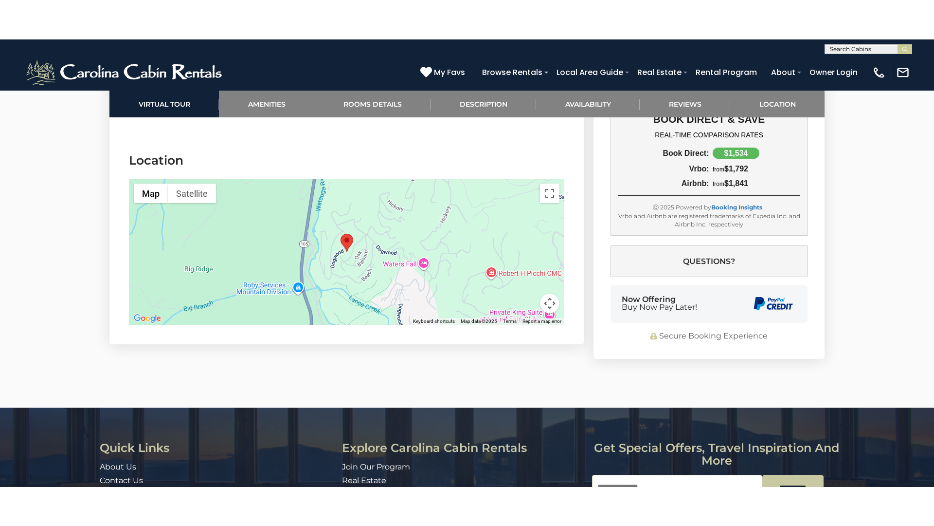
scroll to position [2333, 0]
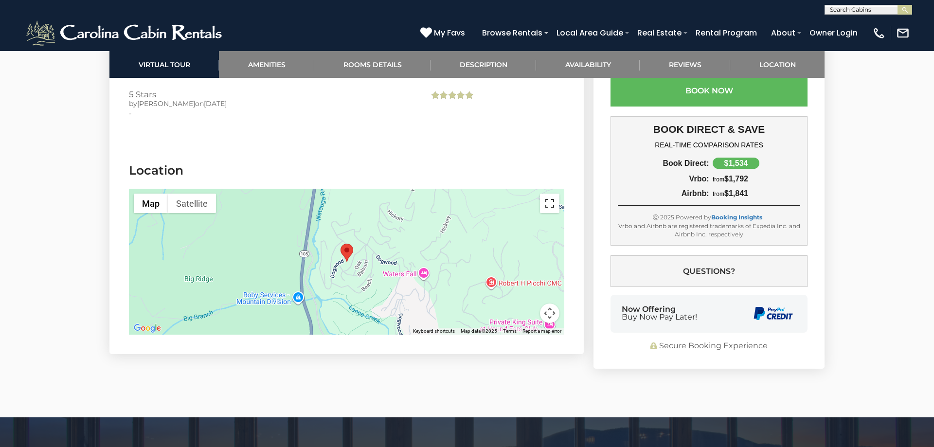
click at [549, 194] on button "Toggle fullscreen view" at bounding box center [549, 203] width 19 height 19
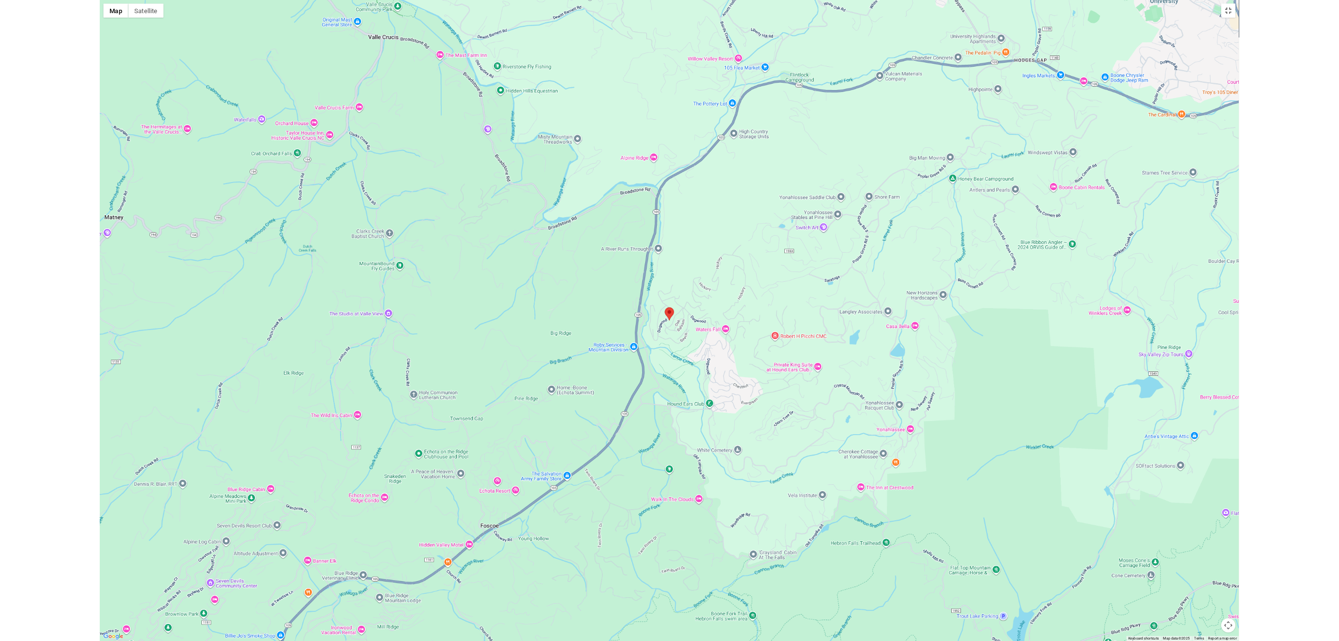
scroll to position [1191, 0]
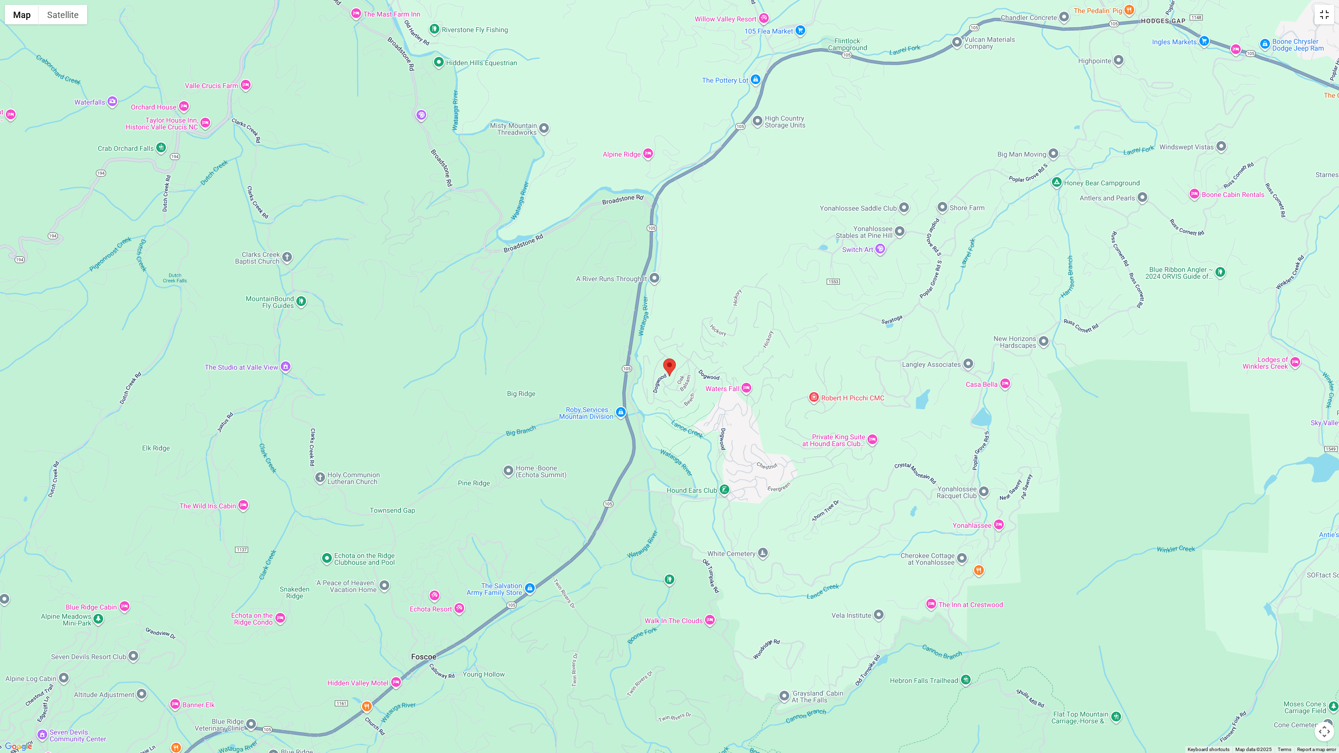
click at [934, 13] on button "Toggle fullscreen view" at bounding box center [1324, 14] width 19 height 19
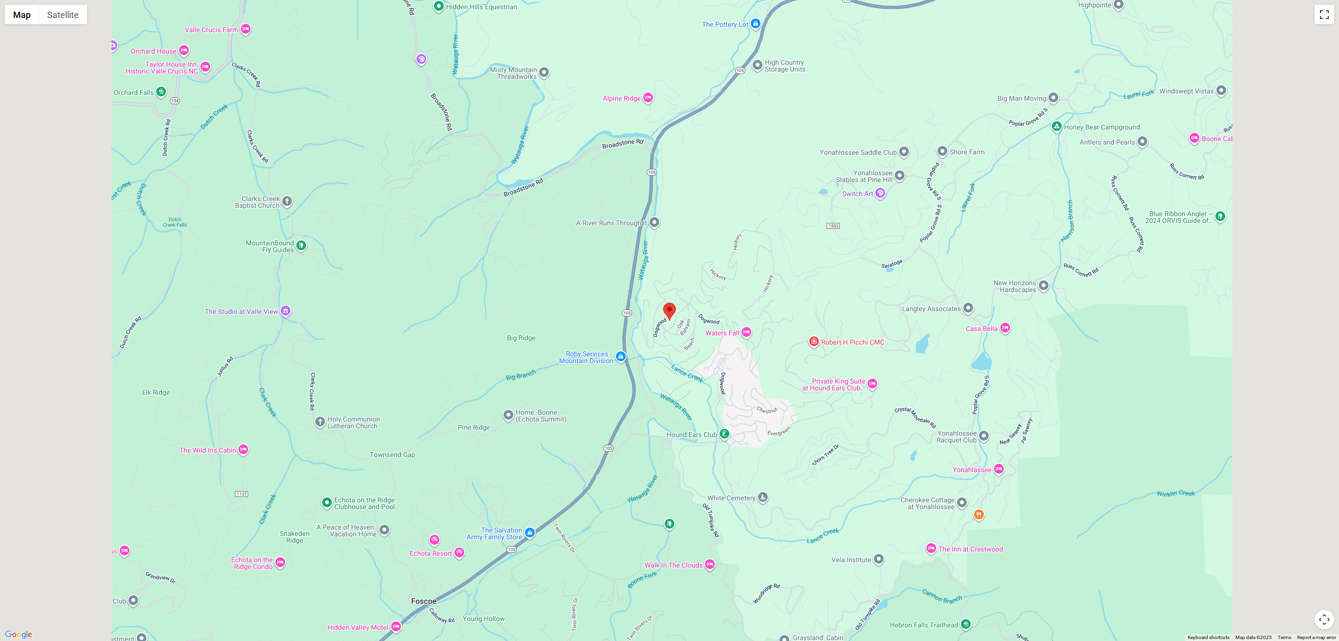
scroll to position [840, 0]
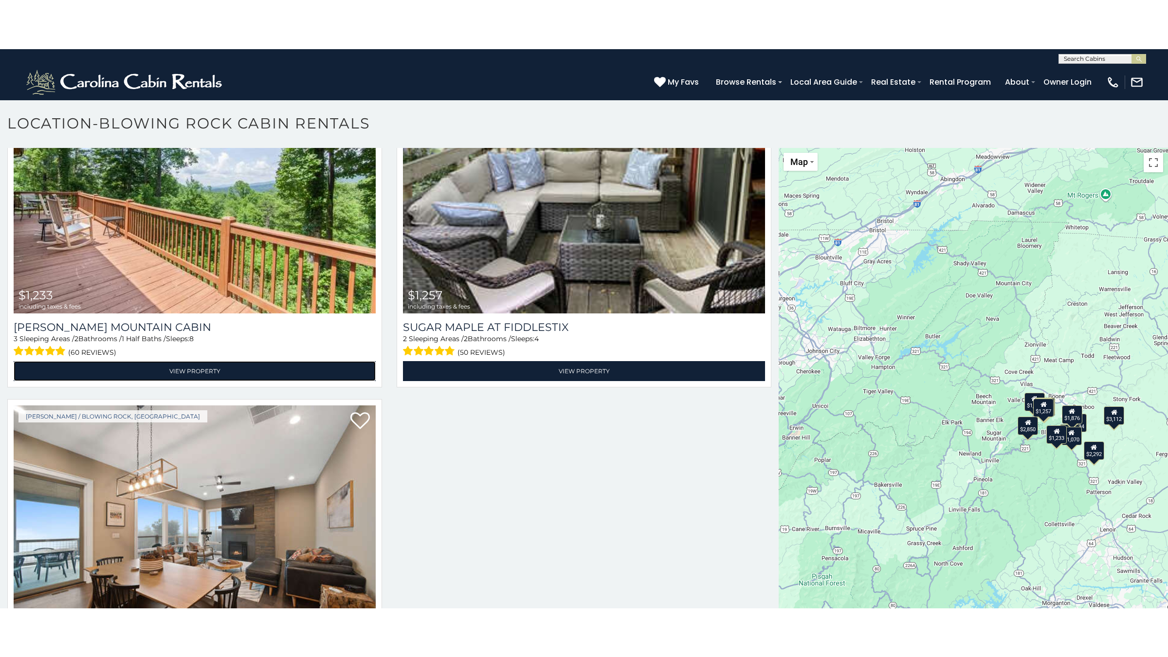
scroll to position [1623, 0]
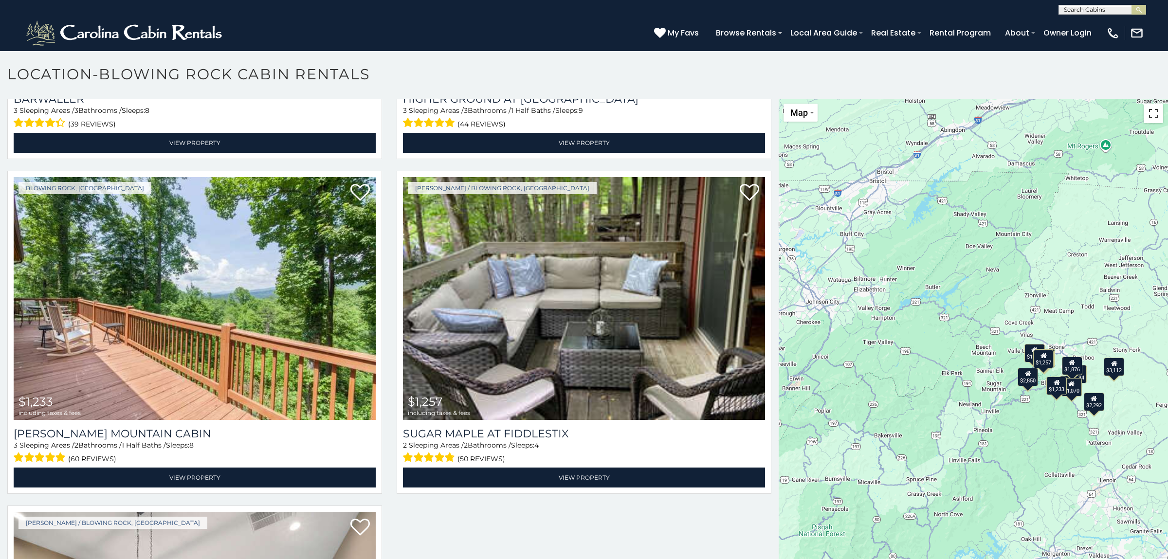
click at [1153, 121] on button "Toggle fullscreen view" at bounding box center [1153, 113] width 19 height 19
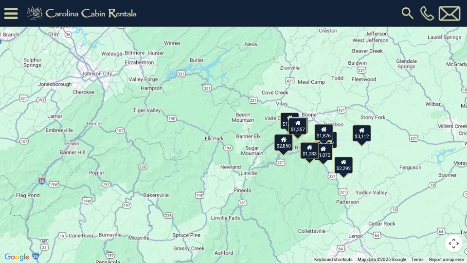
scroll to position [803, 0]
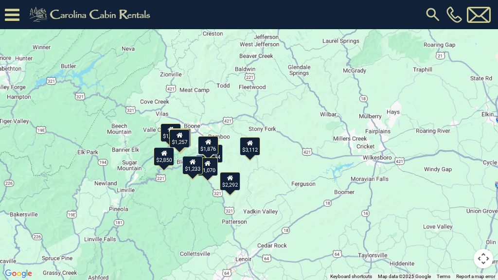
drag, startPoint x: 398, startPoint y: 173, endPoint x: 256, endPoint y: 178, distance: 141.7
click at [256, 178] on div "$1,876 $2,292 $2,434 $2,850 $1,464 $1,535 $923 $1,070 $1,109 $1,212 $1,233 $1,2…" at bounding box center [249, 140] width 498 height 280
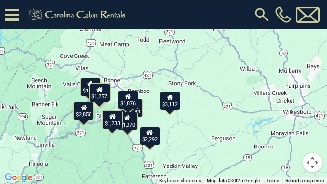
drag, startPoint x: 81, startPoint y: 87, endPoint x: 85, endPoint y: 89, distance: 5.0
click at [85, 89] on div "$1,535" at bounding box center [90, 87] width 20 height 18
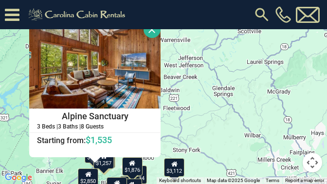
click at [153, 29] on button "Close" at bounding box center [152, 29] width 17 height 17
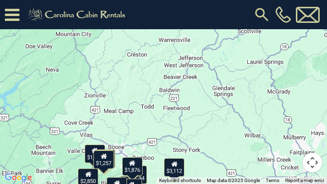
click at [104, 159] on icon at bounding box center [104, 156] width 6 height 7
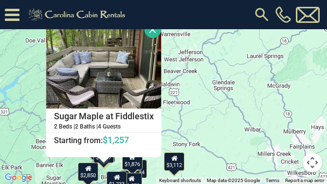
click at [153, 31] on button "Close" at bounding box center [153, 29] width 17 height 17
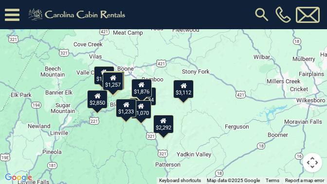
drag, startPoint x: 124, startPoint y: 147, endPoint x: 134, endPoint y: 73, distance: 75.1
click at [134, 73] on div "$1,876 $2,292 $2,434 $2,850 $1,464 $1,535 $923 $1,070 $1,109 $1,212 $1,233 $1,2…" at bounding box center [163, 92] width 327 height 184
click at [126, 112] on div "$1,233" at bounding box center [126, 108] width 20 height 18
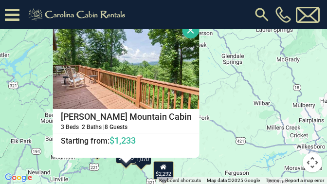
click at [183, 30] on button "Close" at bounding box center [191, 29] width 17 height 17
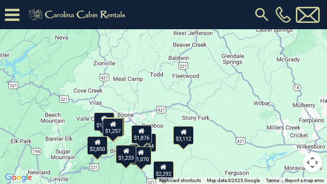
click at [146, 156] on div "$1,070" at bounding box center [141, 155] width 20 height 18
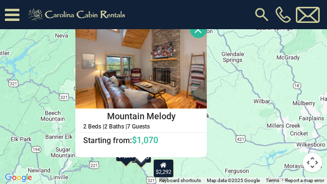
click at [200, 28] on button "Close" at bounding box center [198, 29] width 17 height 17
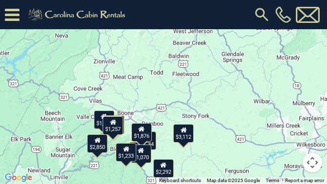
click at [148, 145] on div "$1,070" at bounding box center [141, 154] width 20 height 18
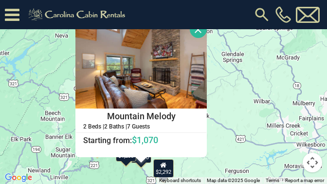
click at [199, 30] on button "Close" at bounding box center [198, 29] width 17 height 17
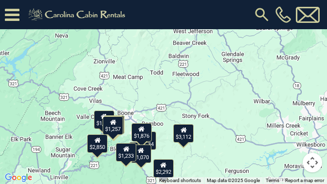
click at [153, 143] on div "$2,434" at bounding box center [146, 140] width 20 height 18
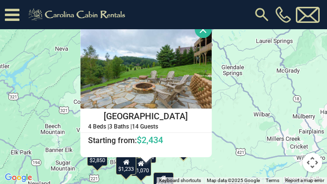
click at [202, 26] on button "Close" at bounding box center [203, 29] width 17 height 17
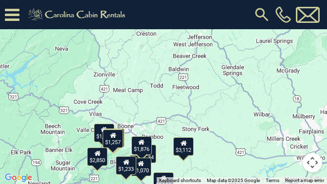
click at [150, 146] on div "$1,876" at bounding box center [141, 145] width 20 height 18
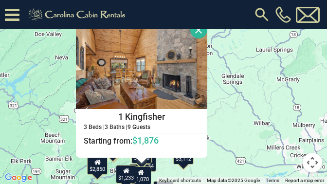
click at [200, 29] on button "Close" at bounding box center [198, 29] width 17 height 17
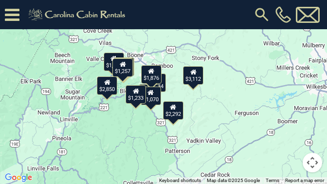
drag, startPoint x: 159, startPoint y: 153, endPoint x: 169, endPoint y: 72, distance: 81.9
click at [169, 72] on div "$1,876 $2,292 $2,434 $2,850 $1,464 $1,535 $923 $1,070 $1,109 $1,212 $1,233 $1,2…" at bounding box center [163, 92] width 327 height 184
click at [172, 118] on div "$2,292" at bounding box center [173, 110] width 20 height 18
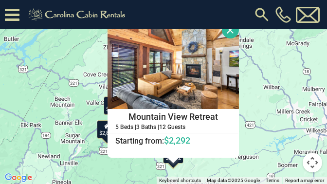
click at [230, 30] on button "Close" at bounding box center [230, 29] width 17 height 17
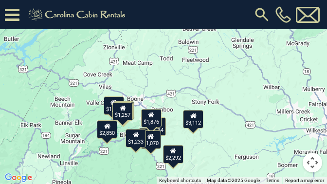
click at [316, 16] on button "Toggle fullscreen view" at bounding box center [312, 14] width 19 height 19
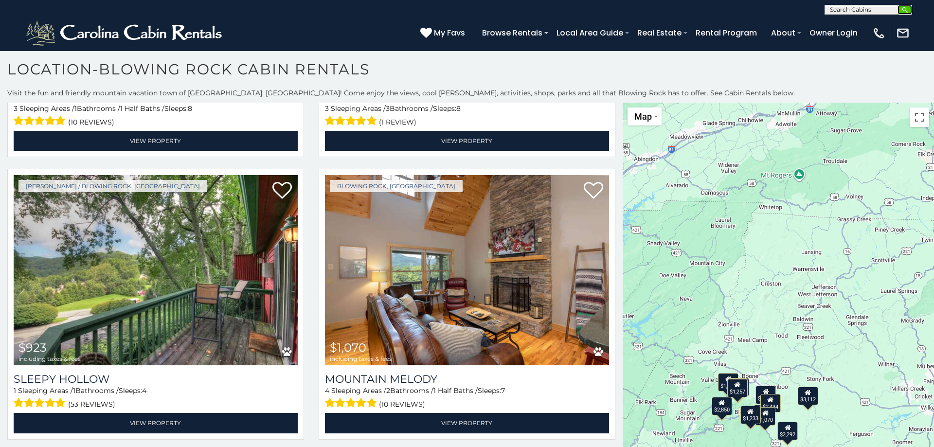
scroll to position [1173, 0]
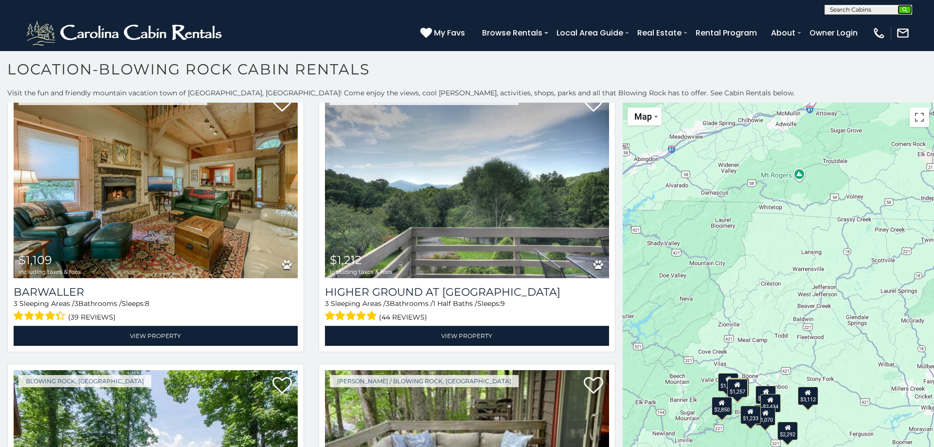
click at [906, 6] on img "submit" at bounding box center [905, 9] width 7 height 7
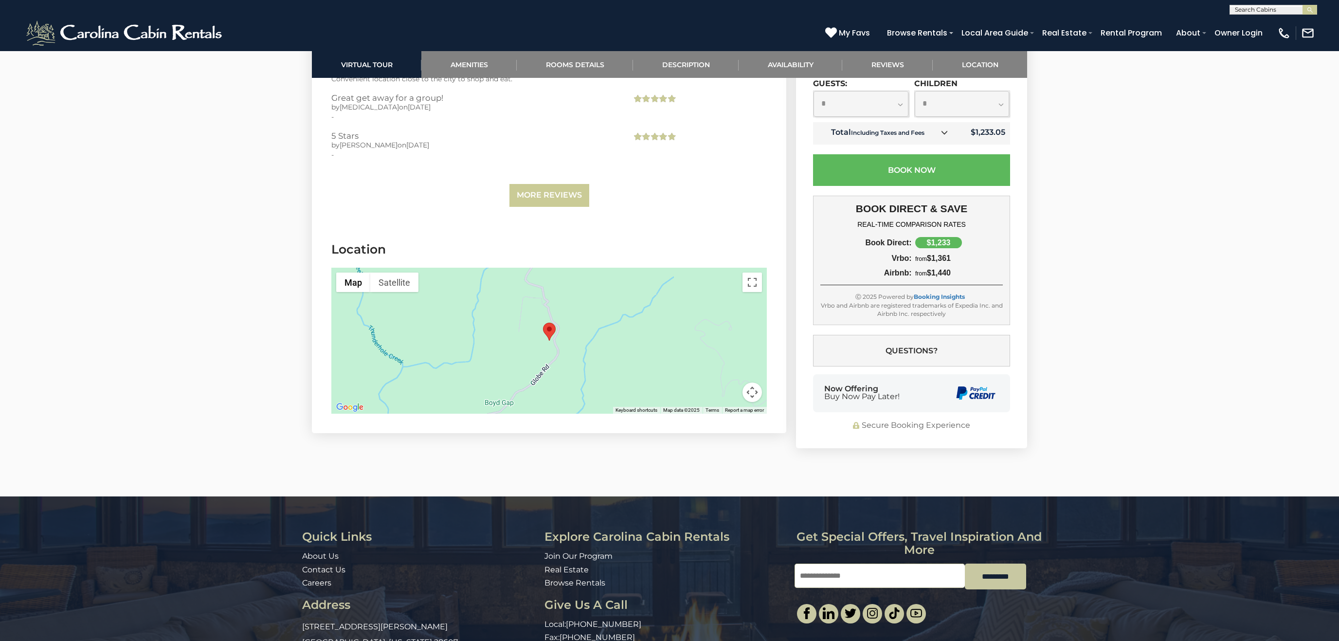
scroll to position [2310, 0]
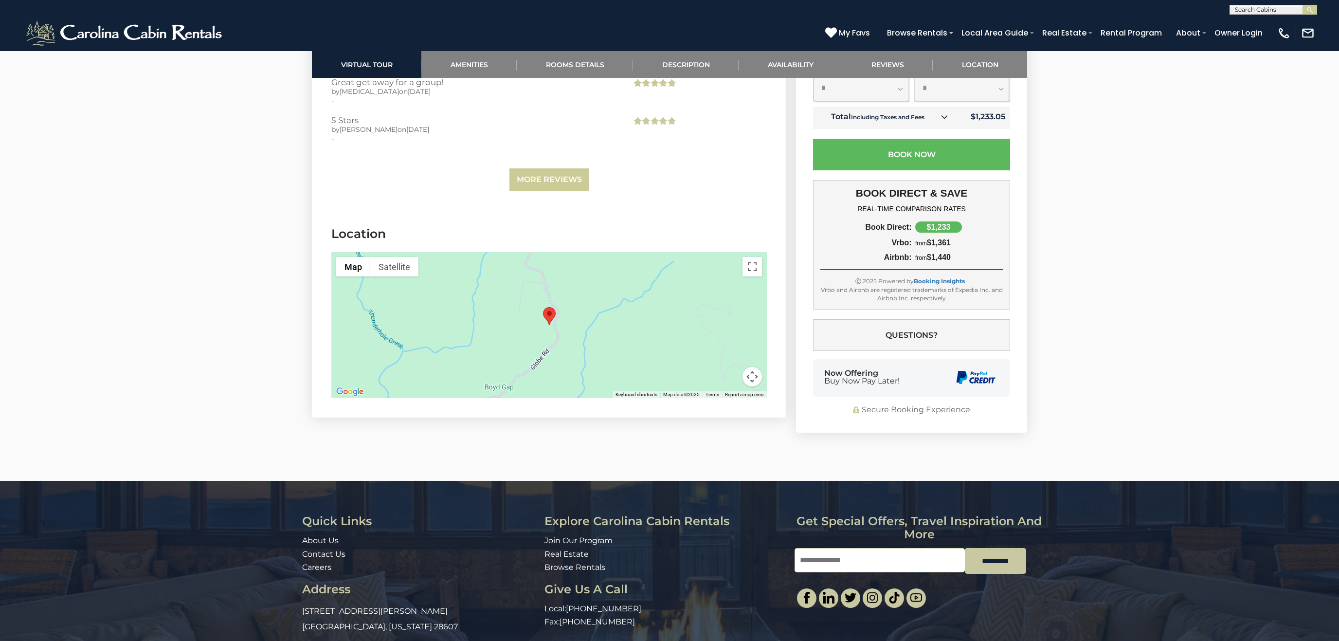
click at [546, 332] on div at bounding box center [549, 325] width 436 height 146
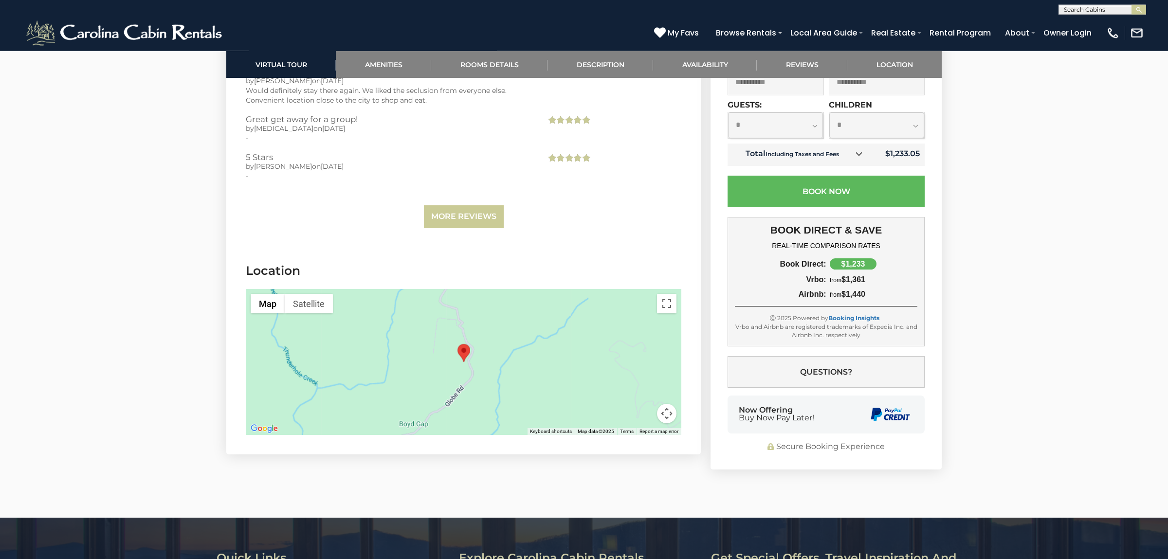
scroll to position [2293, 0]
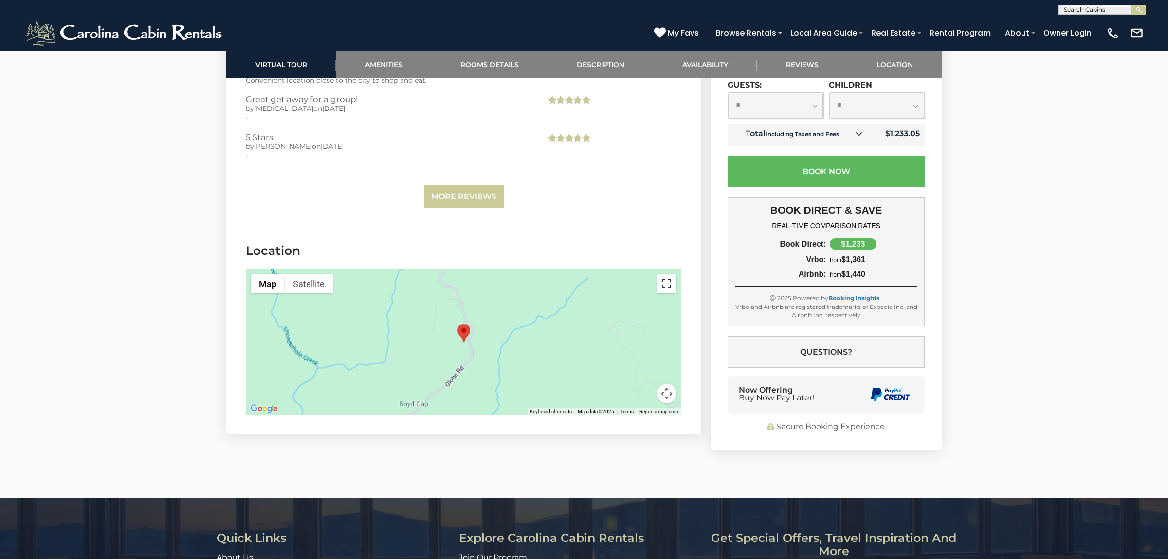
click at [663, 274] on button "Toggle fullscreen view" at bounding box center [666, 283] width 19 height 19
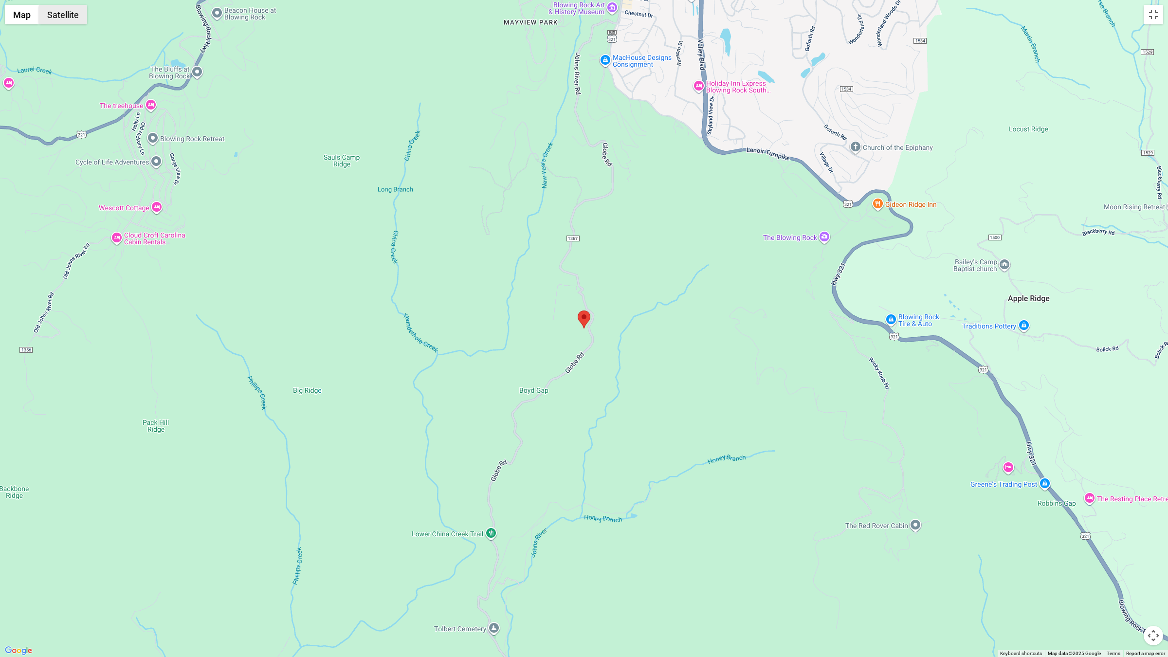
click at [52, 12] on button "Satellite" at bounding box center [63, 14] width 48 height 19
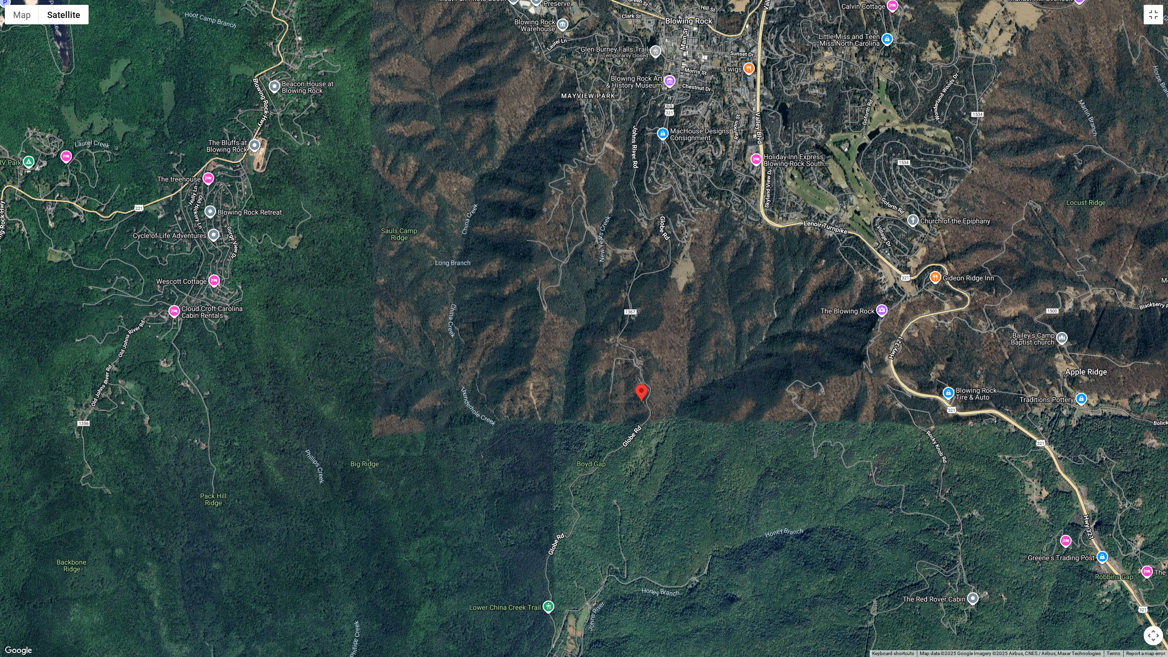
drag, startPoint x: 421, startPoint y: 197, endPoint x: 479, endPoint y: 272, distance: 94.8
click at [479, 272] on div at bounding box center [584, 328] width 1168 height 657
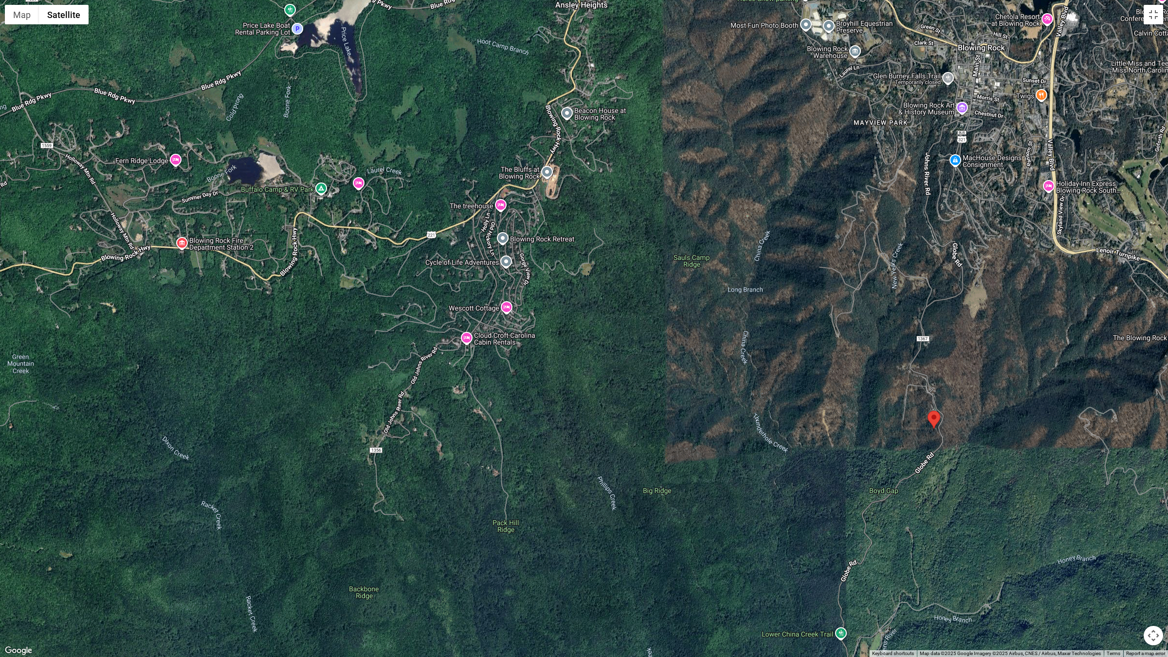
drag, startPoint x: 242, startPoint y: 255, endPoint x: 536, endPoint y: 281, distance: 294.7
click at [536, 281] on div at bounding box center [584, 328] width 1168 height 657
click at [1150, 19] on button "Toggle fullscreen view" at bounding box center [1153, 14] width 19 height 19
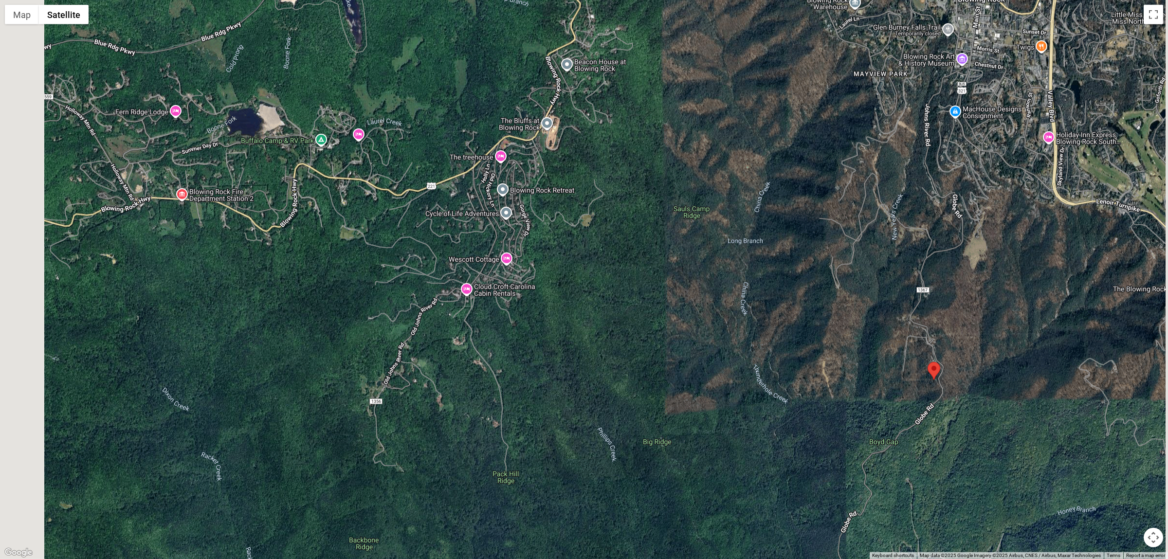
scroll to position [0, 0]
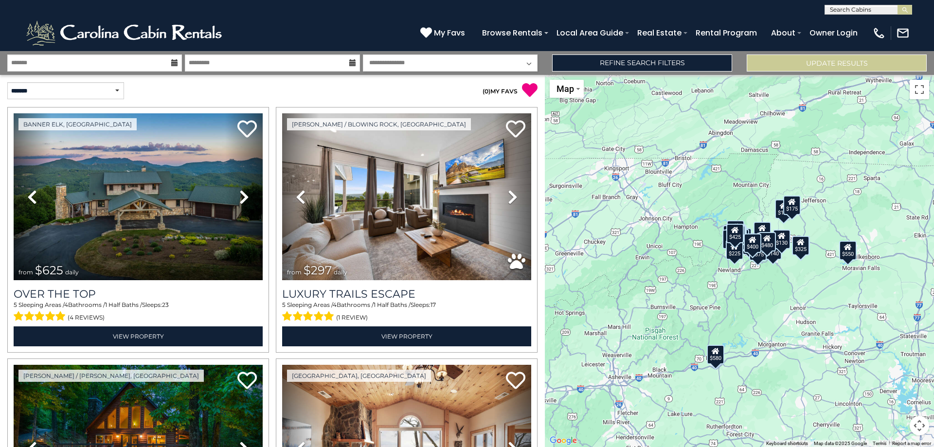
click at [832, 8] on input "text" at bounding box center [867, 12] width 85 height 10
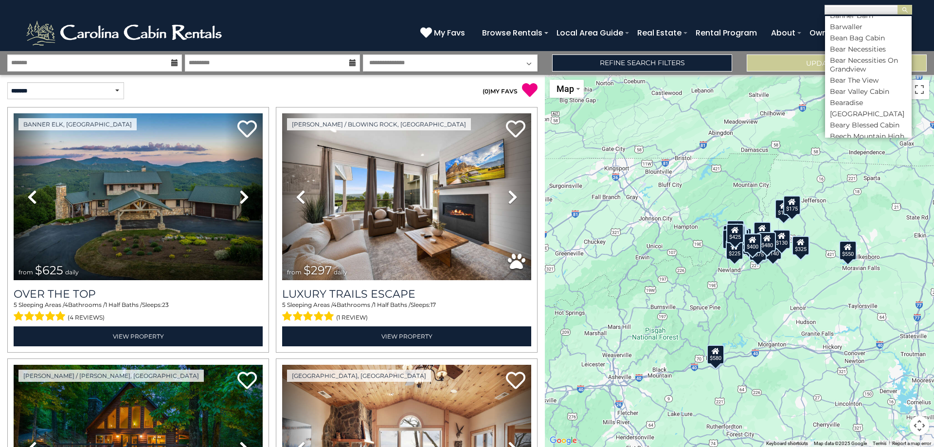
scroll to position [584, 0]
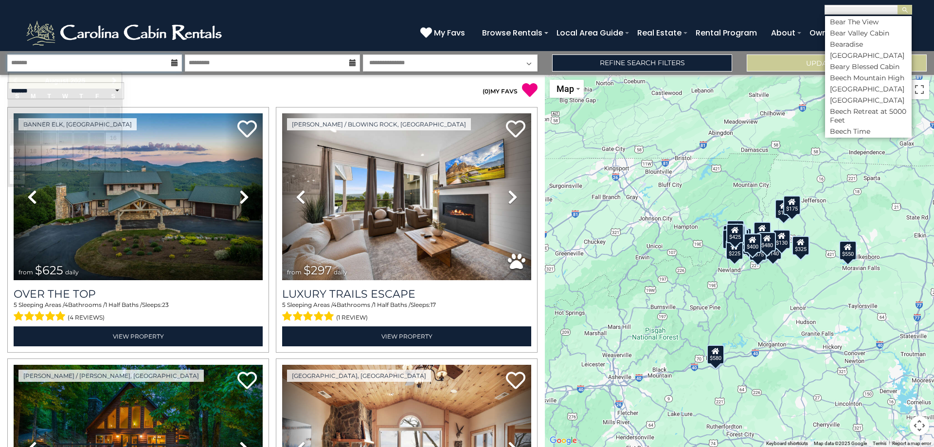
click at [138, 60] on input "text" at bounding box center [94, 63] width 175 height 17
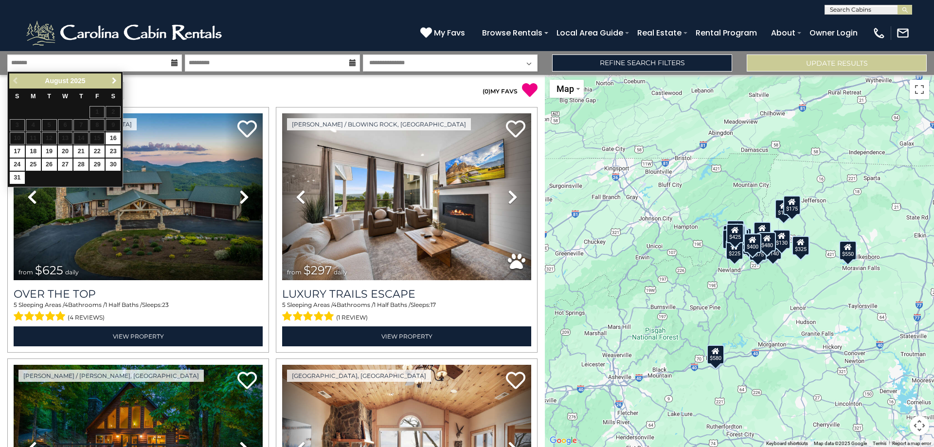
click at [116, 82] on span "Next" at bounding box center [114, 81] width 8 height 8
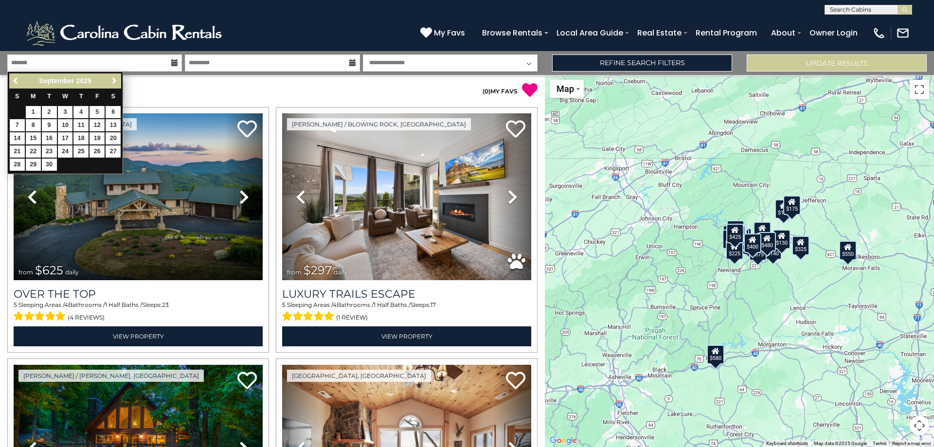
click at [115, 82] on span "Next" at bounding box center [114, 81] width 8 height 8
click at [84, 137] on link "16" at bounding box center [80, 138] width 15 height 12
type input "********"
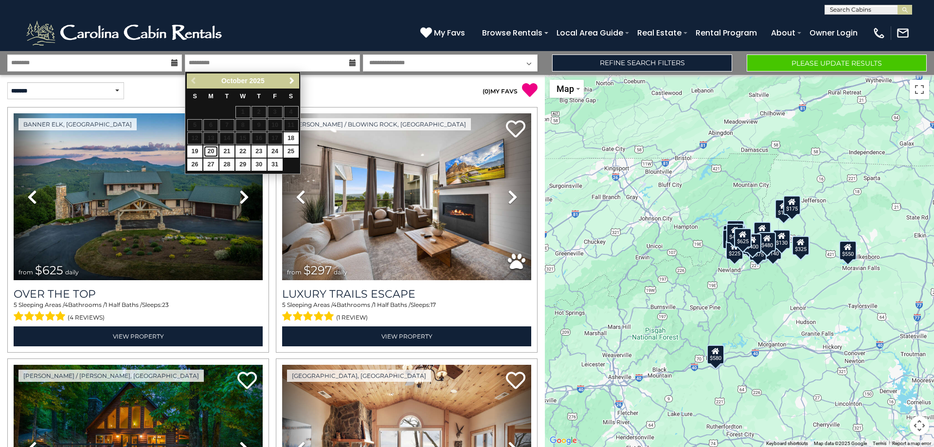
click at [215, 154] on link "20" at bounding box center [210, 152] width 15 height 12
type input "********"
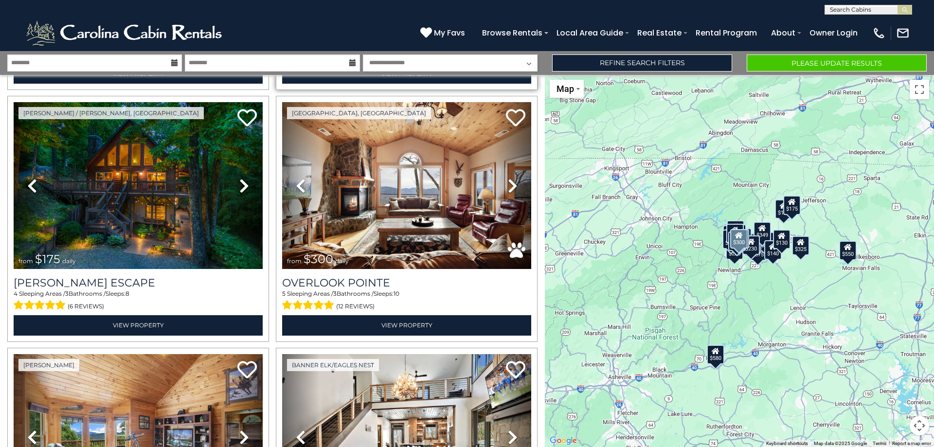
scroll to position [0, 0]
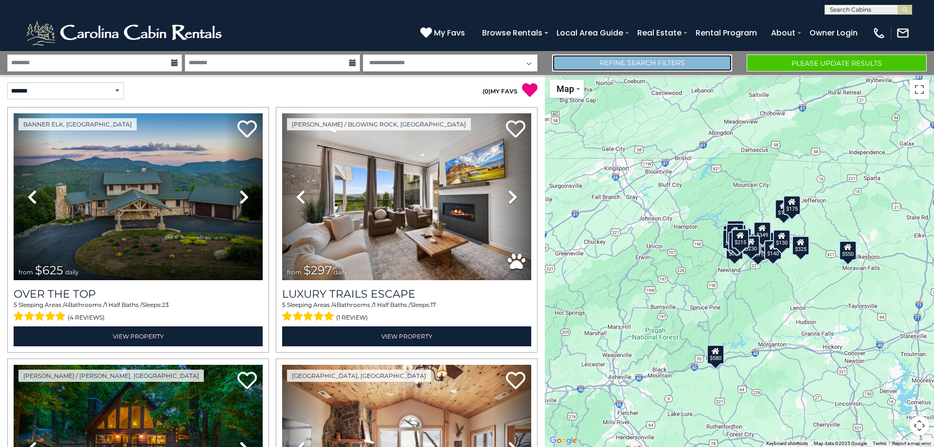
click at [651, 63] on link "Refine Search Filters" at bounding box center [642, 63] width 180 height 17
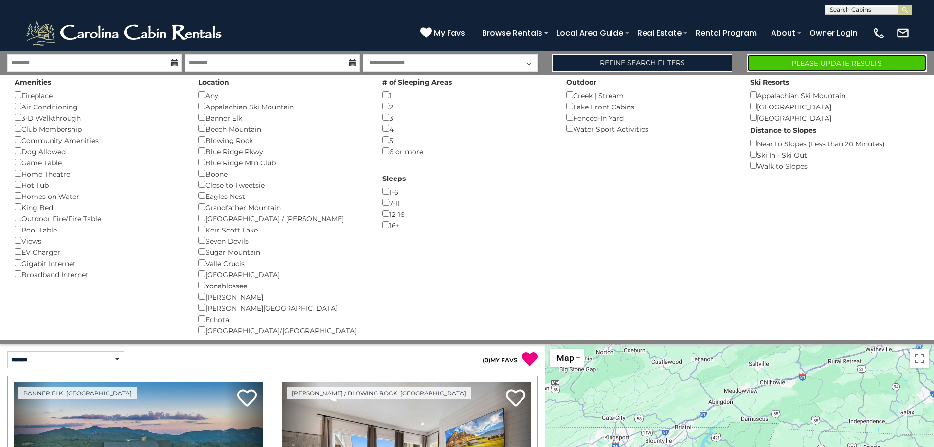
click at [812, 60] on button "Please Update Results" at bounding box center [837, 63] width 180 height 17
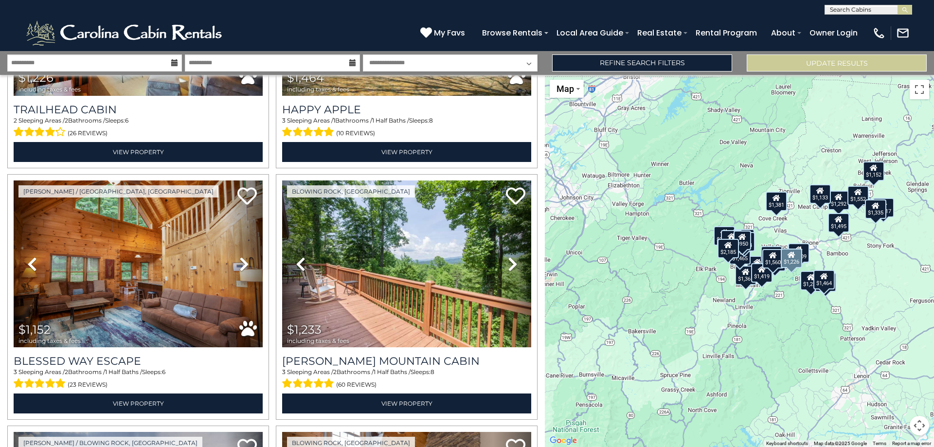
scroll to position [3206, 0]
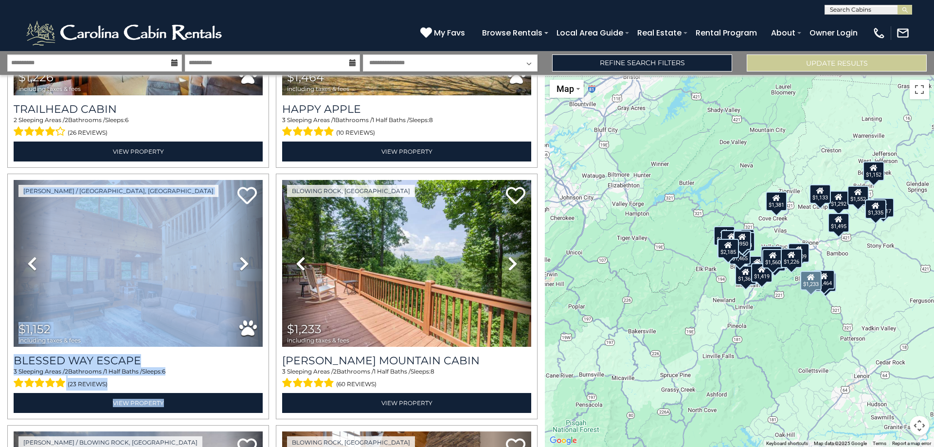
drag, startPoint x: 270, startPoint y: 250, endPoint x: 273, endPoint y: 276, distance: 26.9
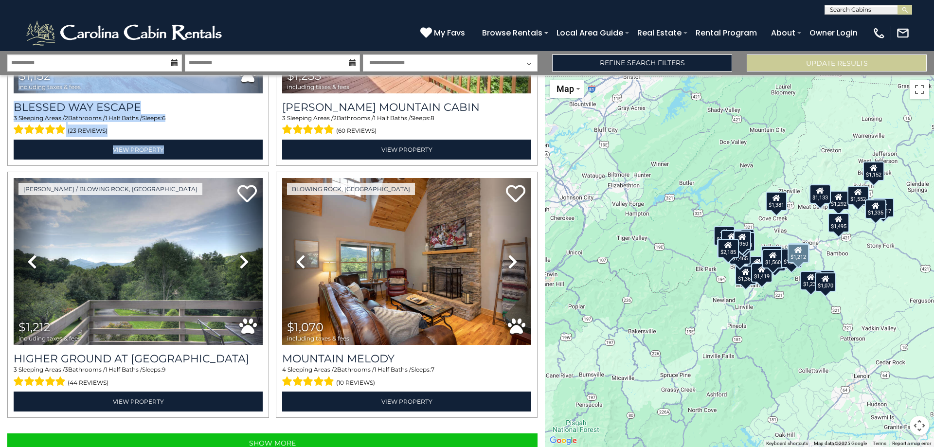
scroll to position [3490, 0]
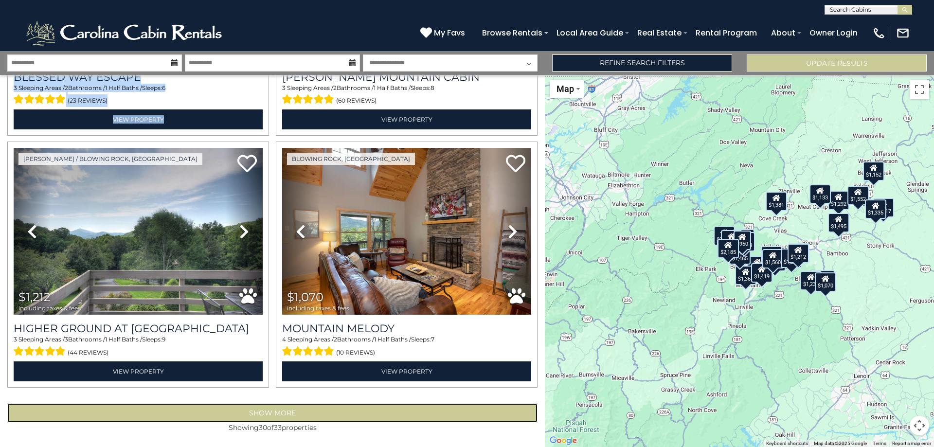
click at [274, 412] on button "Show More" at bounding box center [272, 412] width 530 height 19
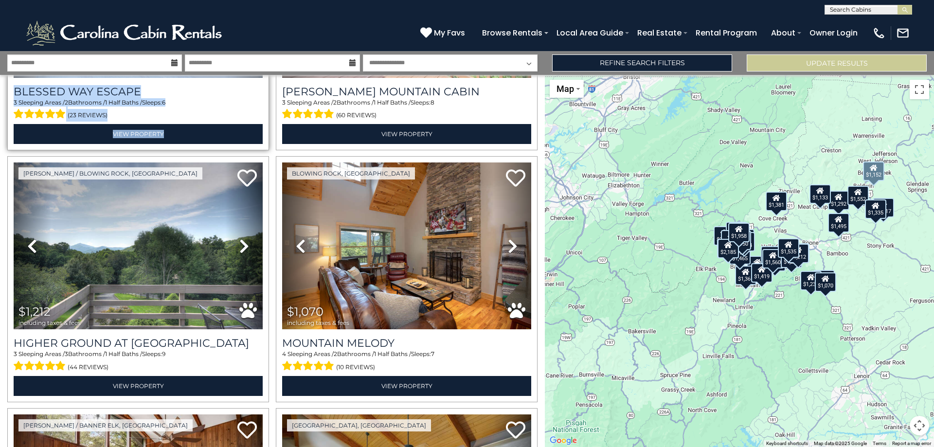
click at [233, 104] on div "3 Sleeping Areas / 2 Bathrooms / 1 Half Baths / Sleeps: 6 (23 reviews)" at bounding box center [138, 109] width 249 height 23
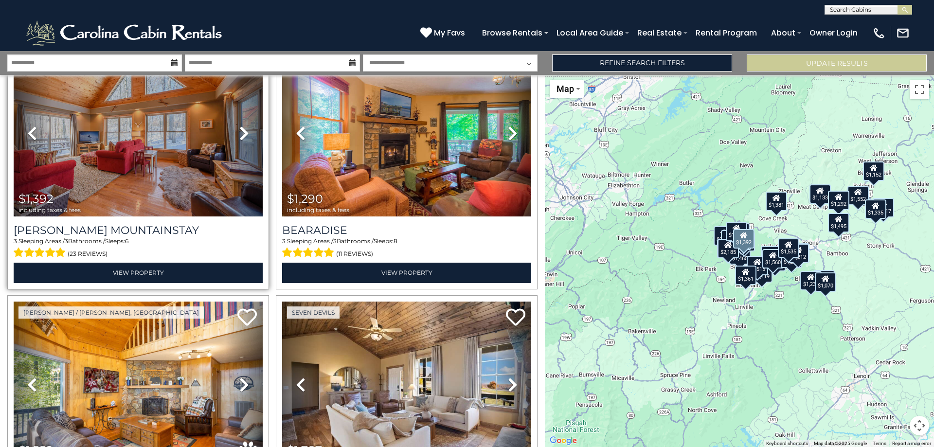
scroll to position [263, 0]
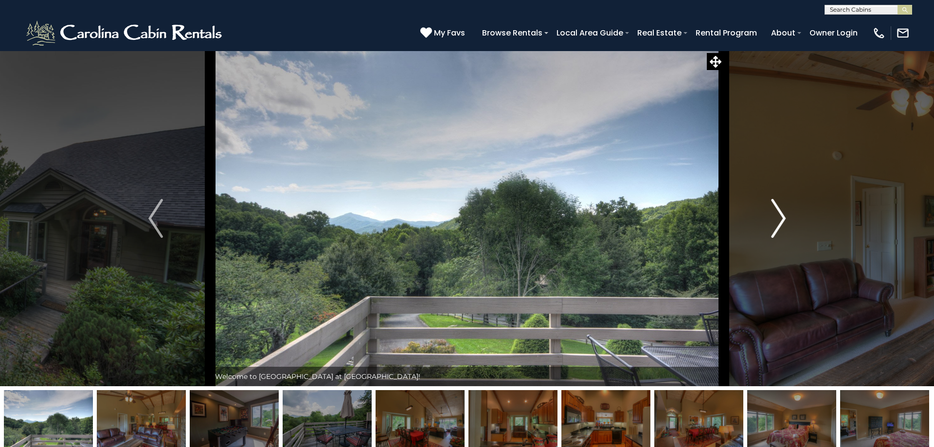
click at [783, 221] on img "Next" at bounding box center [778, 218] width 15 height 39
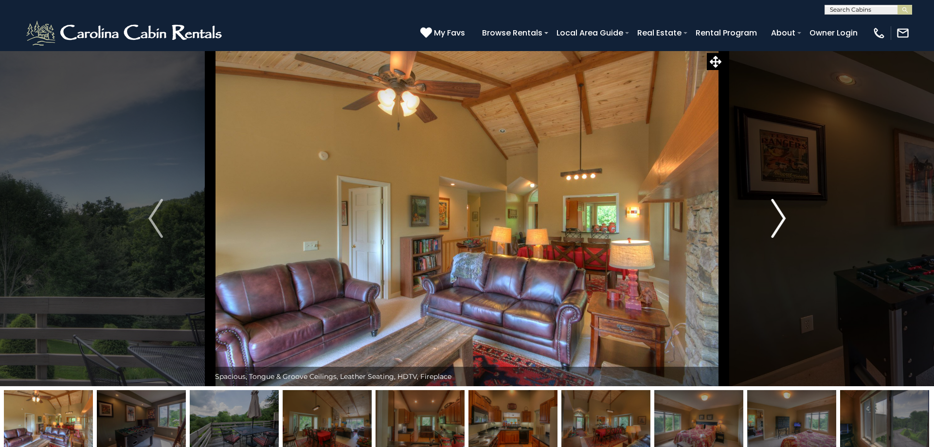
click at [783, 221] on img "Next" at bounding box center [778, 218] width 15 height 39
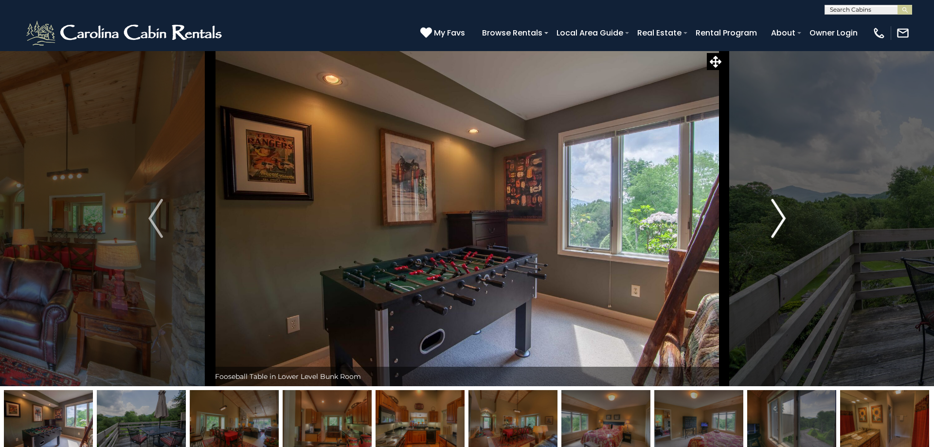
click at [783, 221] on img "Next" at bounding box center [778, 218] width 15 height 39
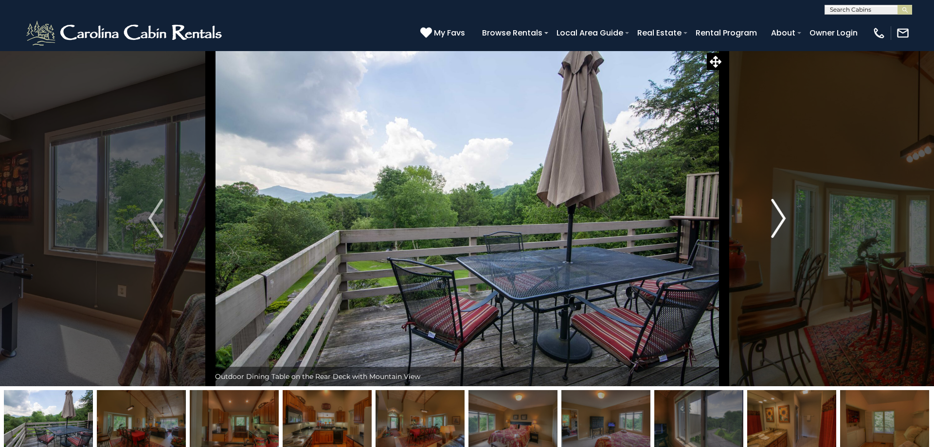
click at [783, 221] on img "Next" at bounding box center [778, 218] width 15 height 39
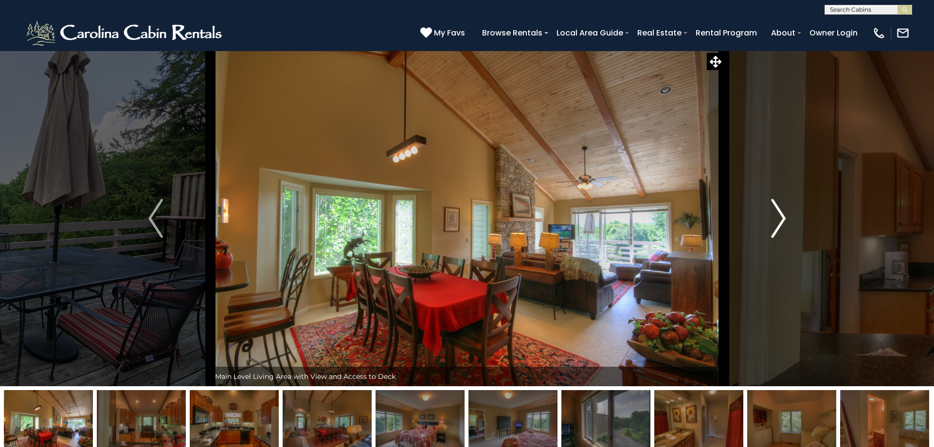
click at [783, 221] on img "Next" at bounding box center [778, 218] width 15 height 39
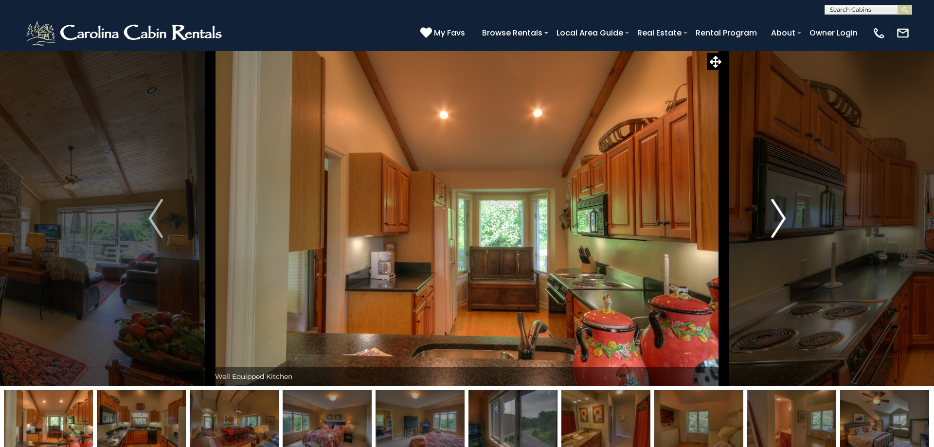
click at [783, 221] on img "Next" at bounding box center [778, 218] width 15 height 39
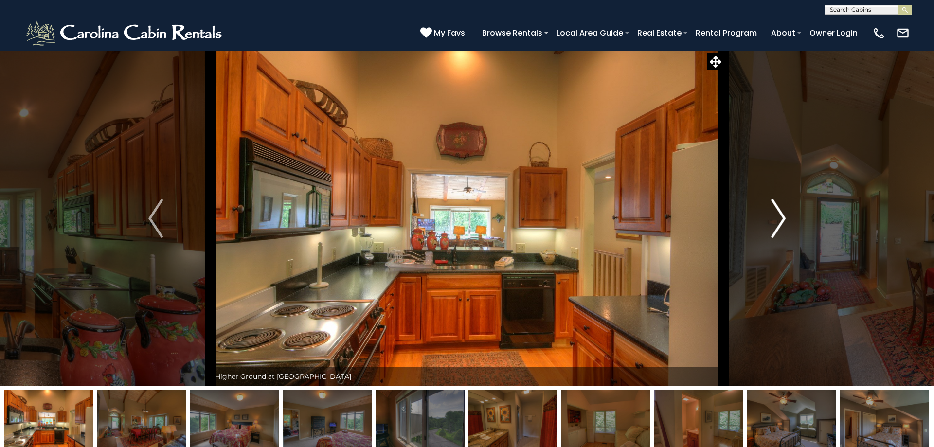
click at [780, 220] on img "Next" at bounding box center [778, 218] width 15 height 39
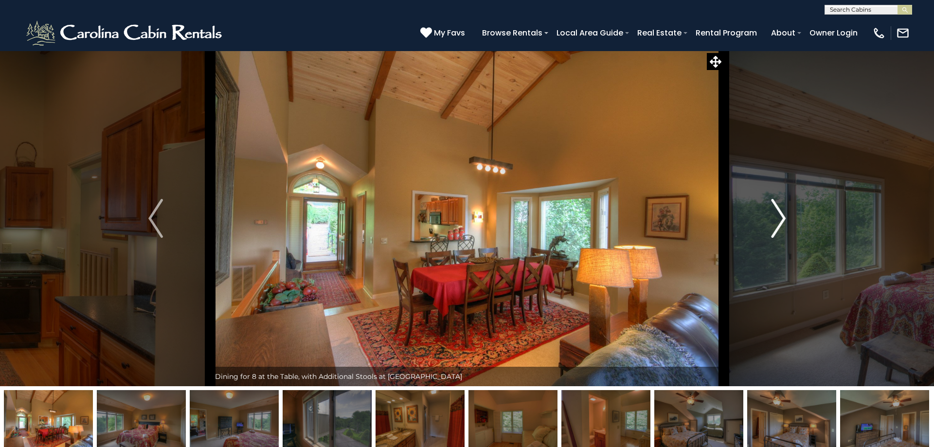
click at [782, 219] on img "Next" at bounding box center [778, 218] width 15 height 39
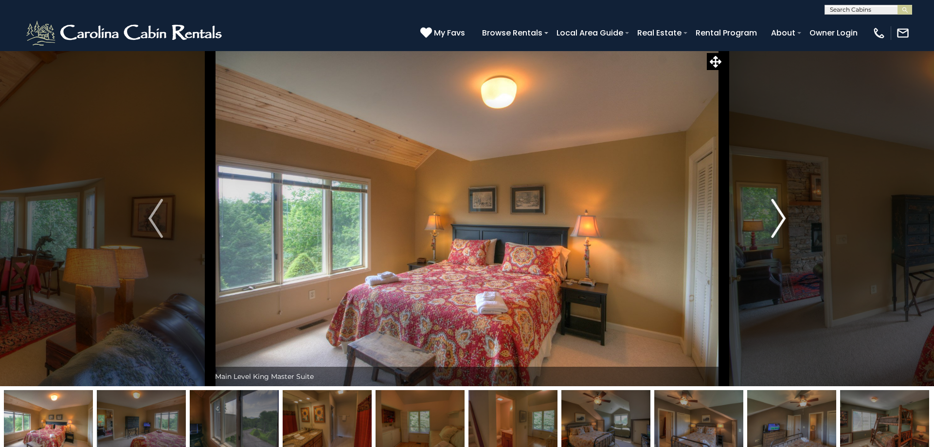
click at [782, 219] on img "Next" at bounding box center [778, 218] width 15 height 39
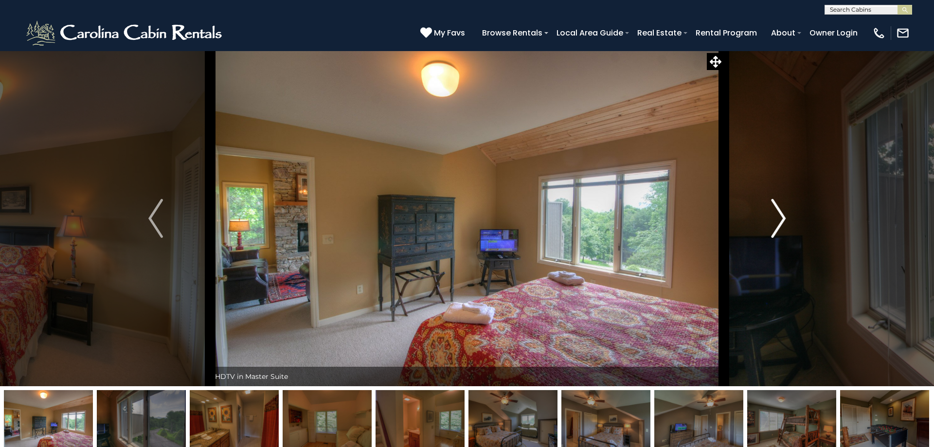
click at [782, 219] on img "Next" at bounding box center [778, 218] width 15 height 39
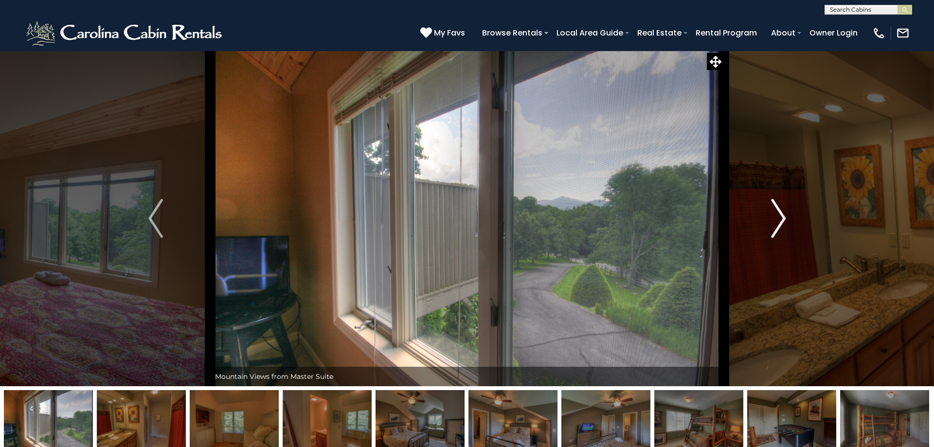
click at [782, 219] on img "Next" at bounding box center [778, 218] width 15 height 39
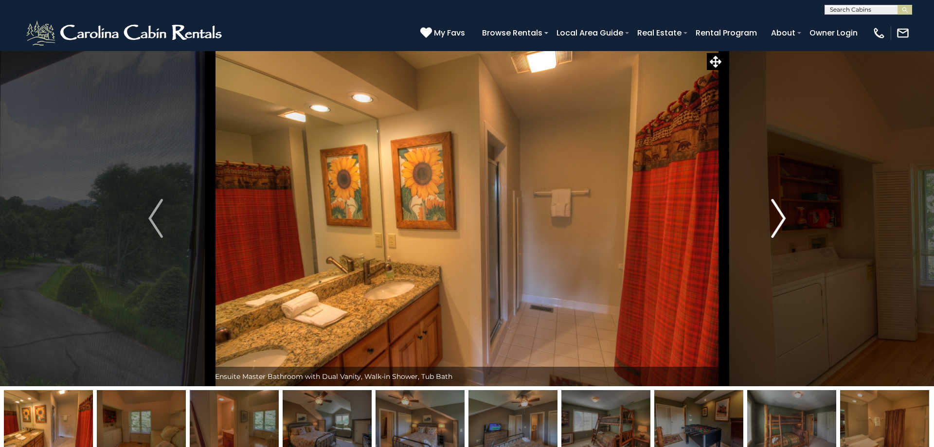
click at [782, 219] on img "Next" at bounding box center [778, 218] width 15 height 39
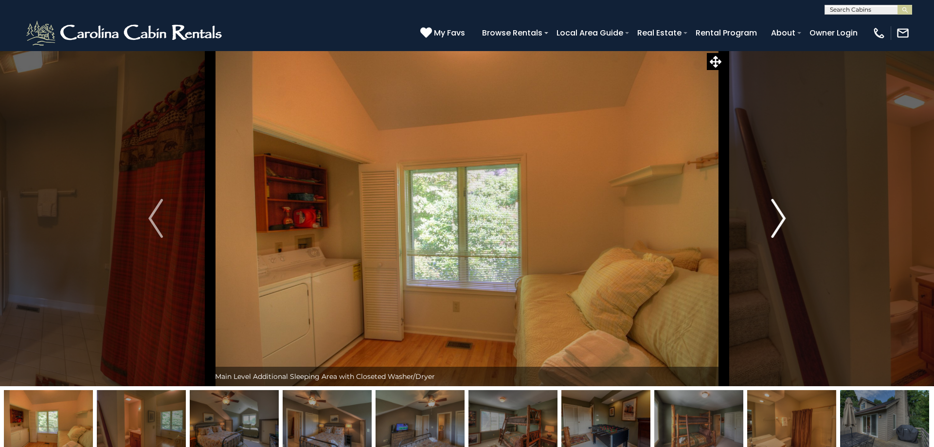
click at [780, 218] on img "Next" at bounding box center [778, 218] width 15 height 39
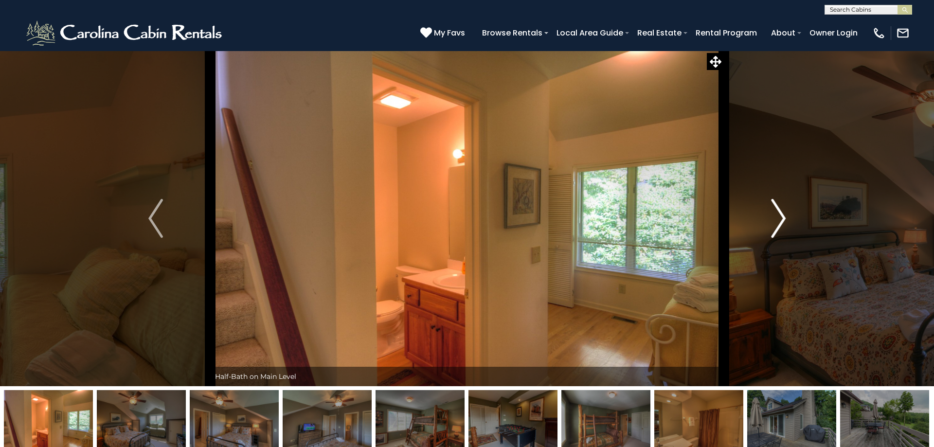
click at [780, 218] on img "Next" at bounding box center [778, 218] width 15 height 39
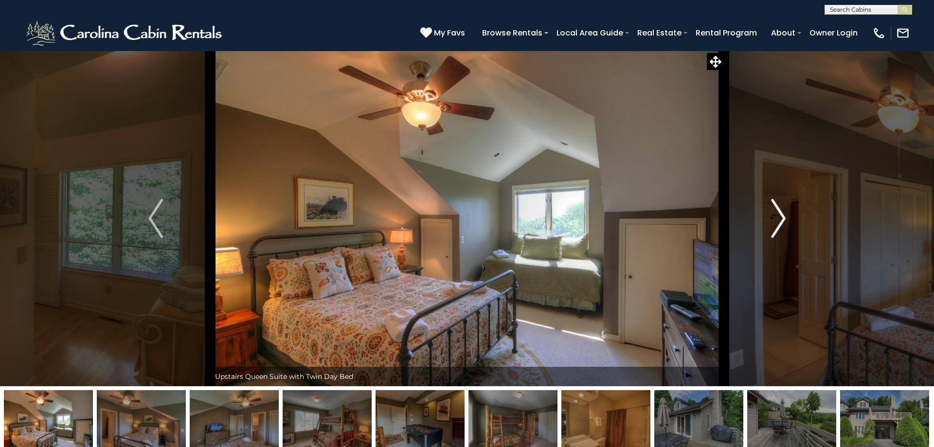
click at [781, 218] on img "Next" at bounding box center [778, 218] width 15 height 39
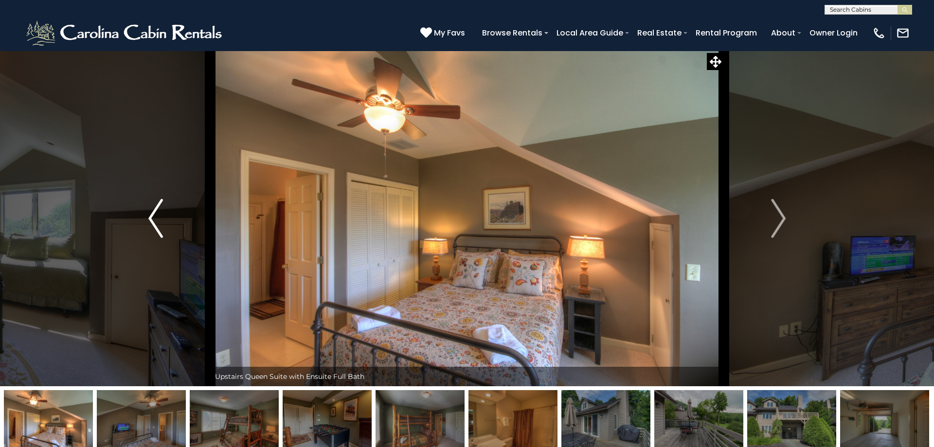
click at [156, 229] on img "Previous" at bounding box center [155, 218] width 15 height 39
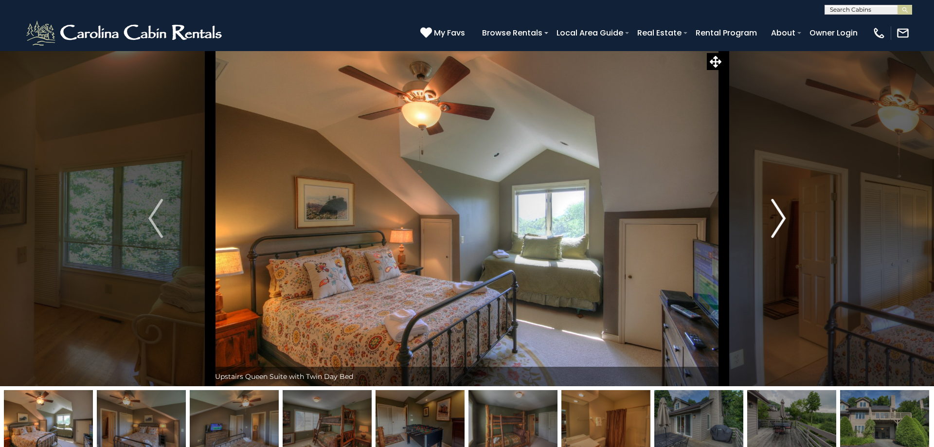
click at [780, 220] on img "Next" at bounding box center [778, 218] width 15 height 39
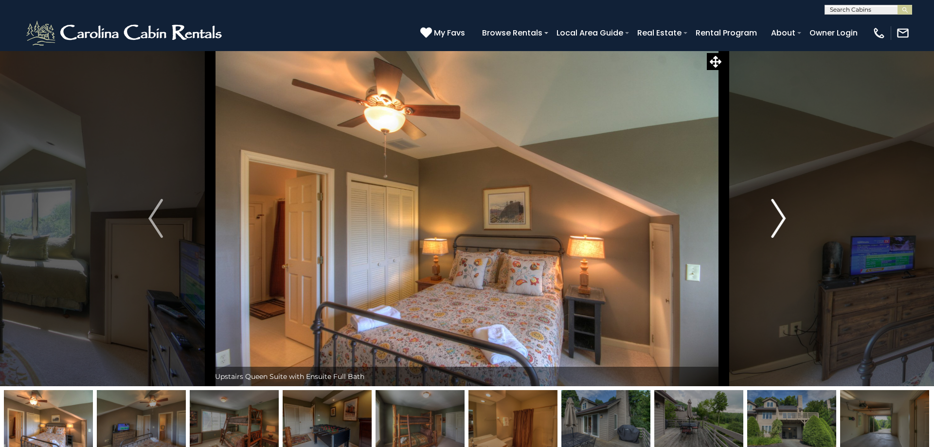
click at [780, 220] on img "Next" at bounding box center [778, 218] width 15 height 39
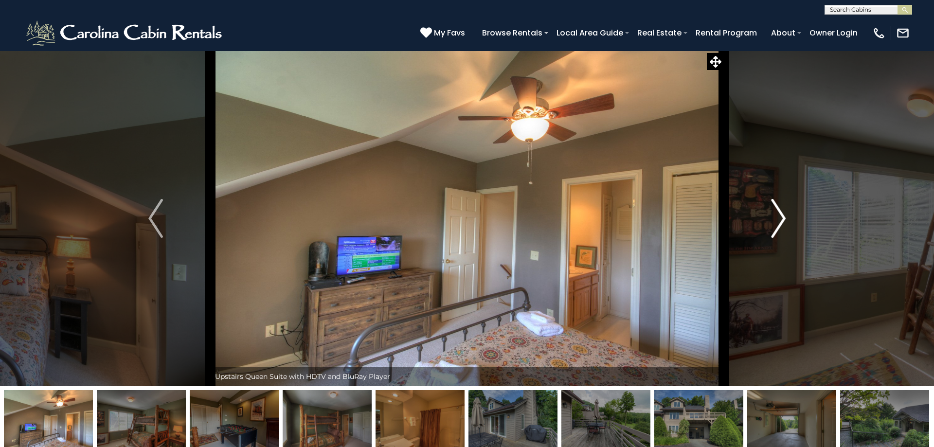
click at [780, 220] on img "Next" at bounding box center [778, 218] width 15 height 39
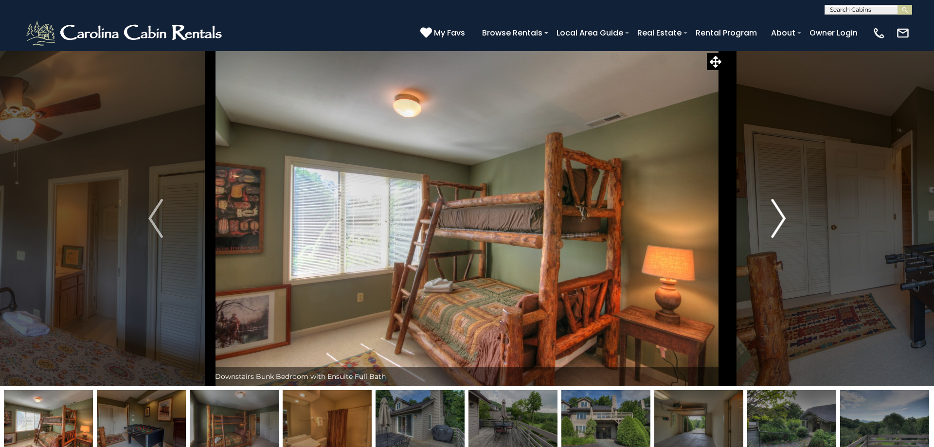
click at [779, 220] on img "Next" at bounding box center [778, 218] width 15 height 39
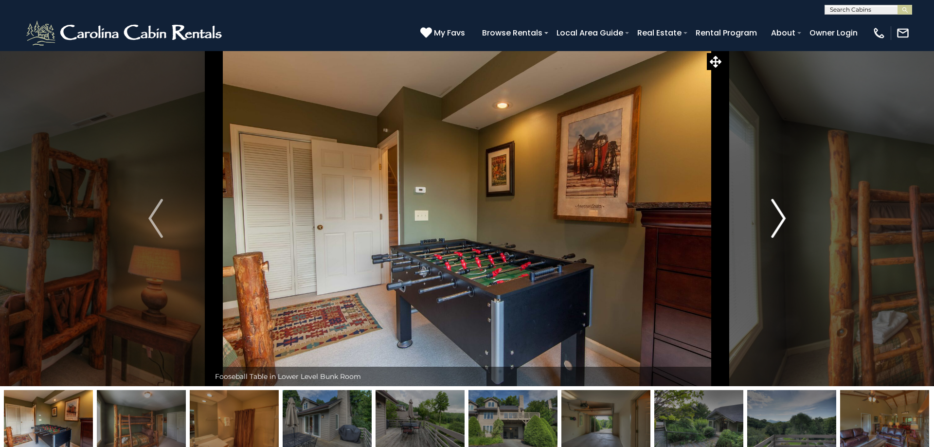
click at [779, 220] on img "Next" at bounding box center [778, 218] width 15 height 39
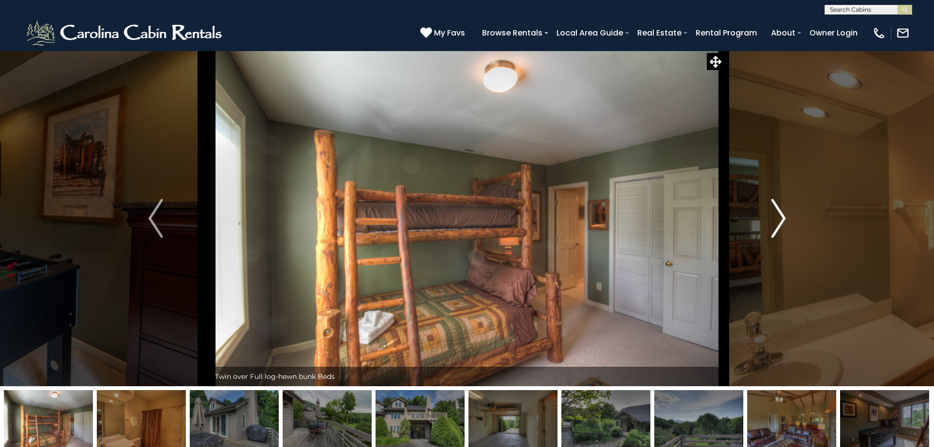
click at [779, 220] on img "Next" at bounding box center [778, 218] width 15 height 39
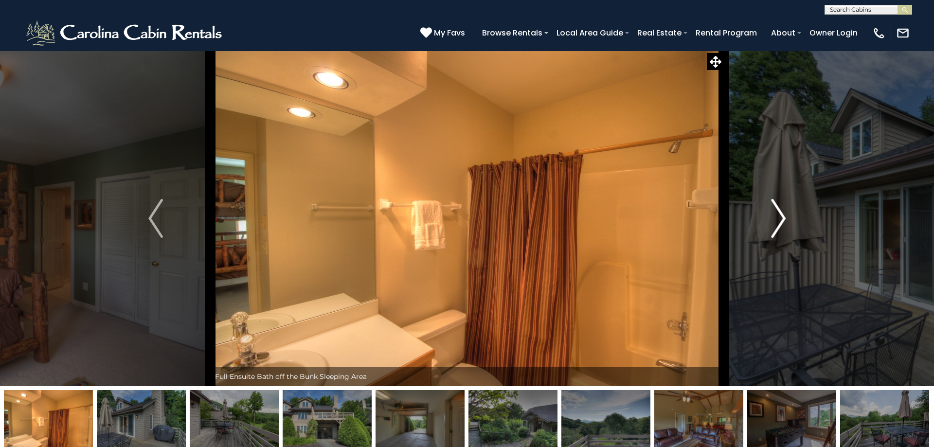
click at [779, 220] on img "Next" at bounding box center [778, 218] width 15 height 39
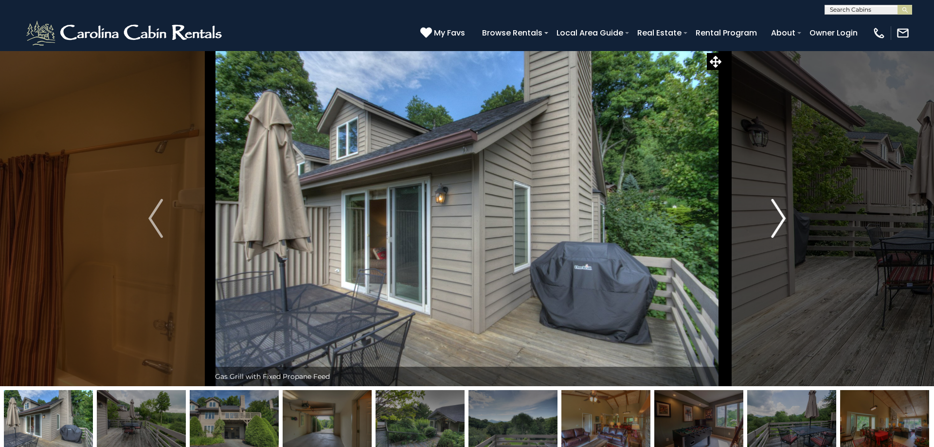
click at [779, 220] on img "Next" at bounding box center [778, 218] width 15 height 39
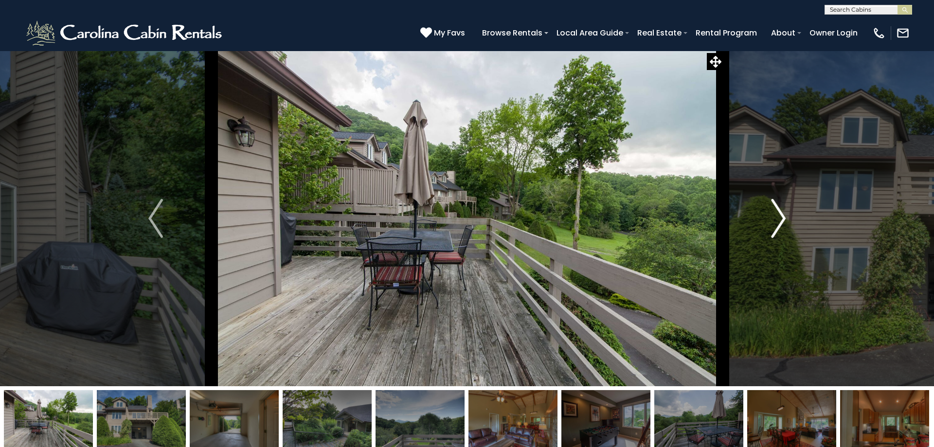
click at [779, 220] on img "Next" at bounding box center [778, 218] width 15 height 39
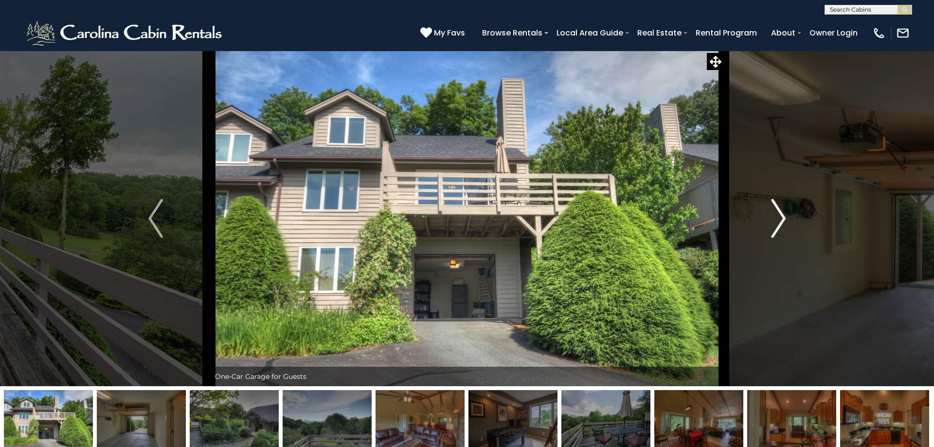
click at [779, 220] on img "Next" at bounding box center [778, 218] width 15 height 39
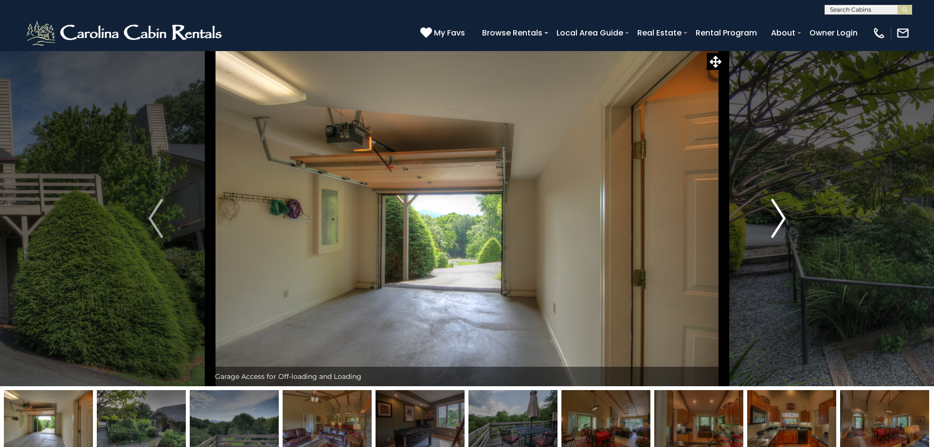
click at [779, 220] on img "Next" at bounding box center [778, 218] width 15 height 39
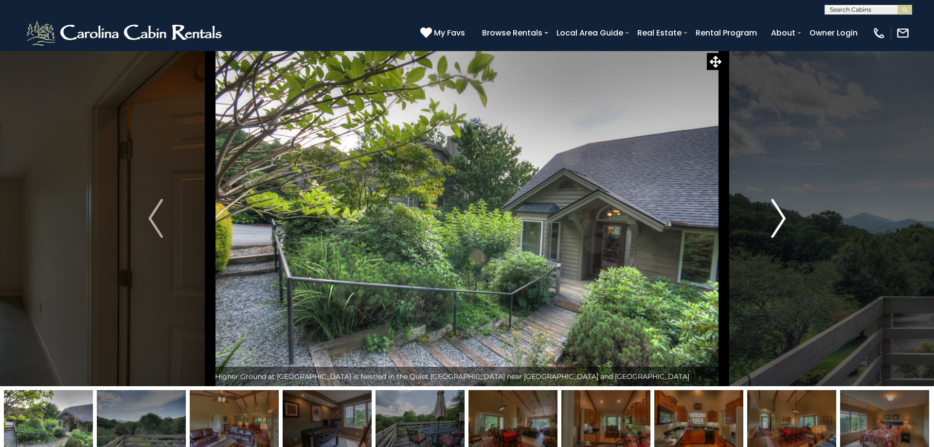
click at [779, 220] on img "Next" at bounding box center [778, 218] width 15 height 39
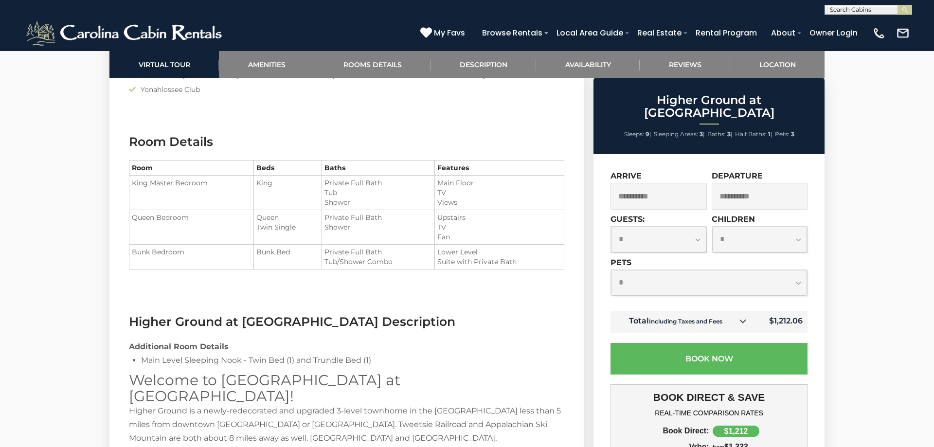
scroll to position [1142, 0]
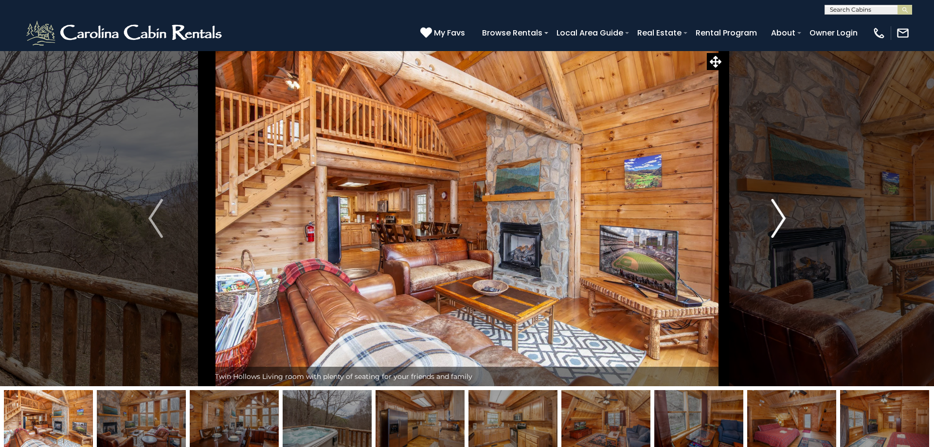
click at [779, 214] on img "Next" at bounding box center [778, 218] width 15 height 39
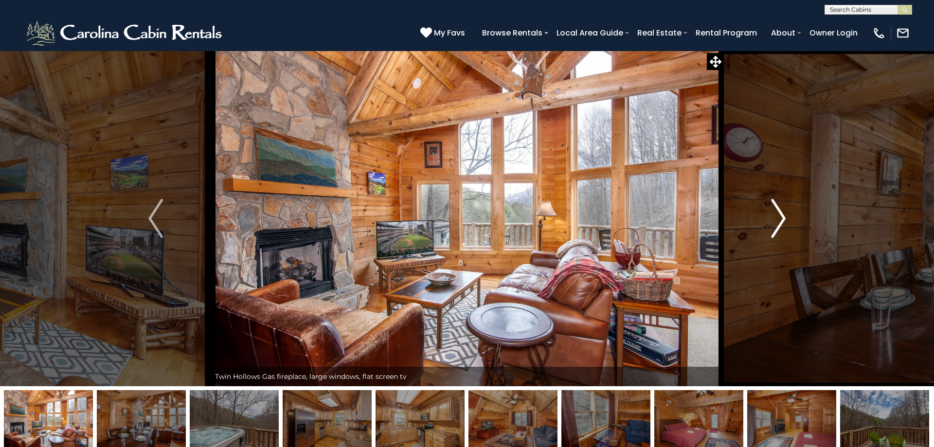
click at [779, 214] on img "Next" at bounding box center [778, 218] width 15 height 39
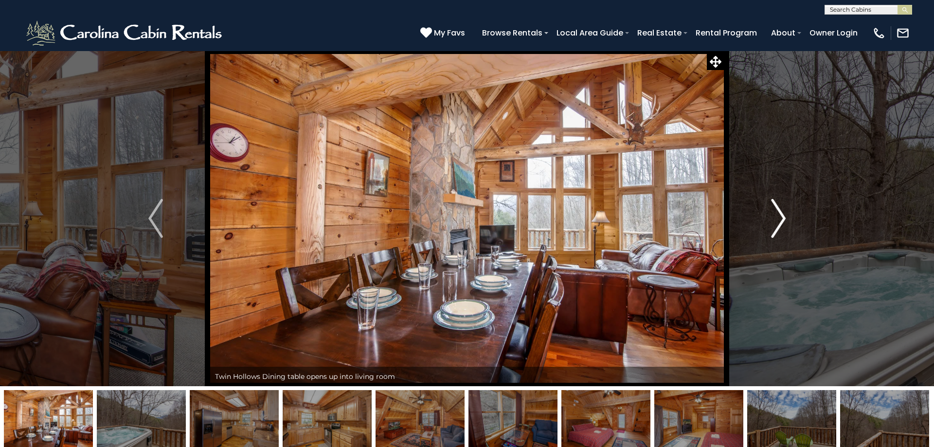
click at [779, 214] on img "Next" at bounding box center [778, 218] width 15 height 39
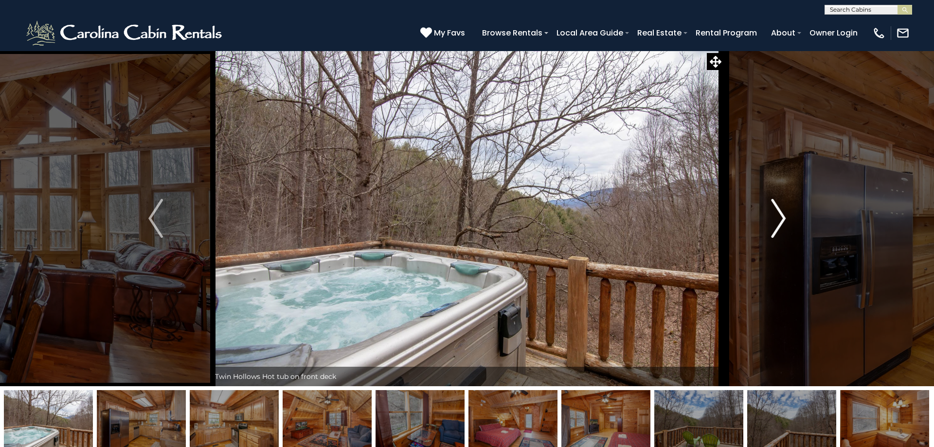
click at [779, 214] on img "Next" at bounding box center [778, 218] width 15 height 39
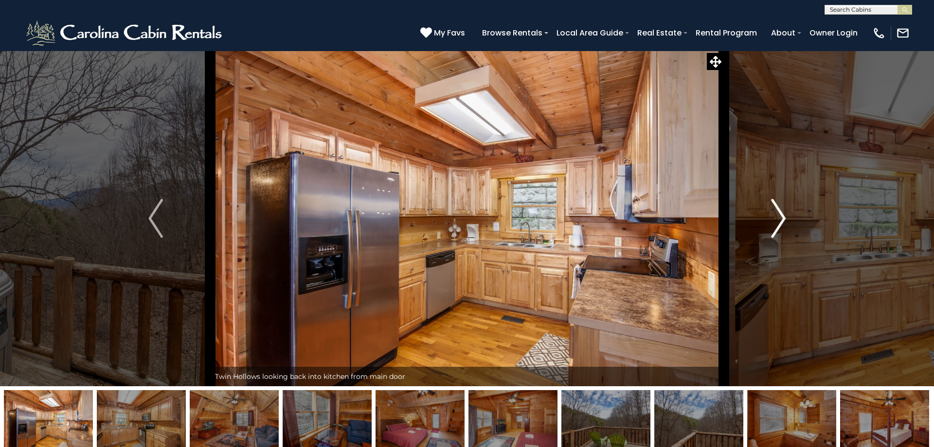
click at [779, 214] on img "Next" at bounding box center [778, 218] width 15 height 39
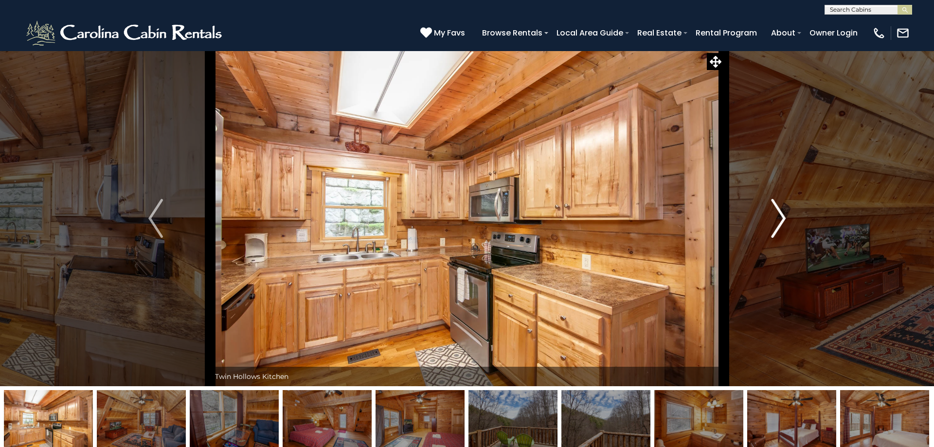
click at [779, 214] on img "Next" at bounding box center [778, 218] width 15 height 39
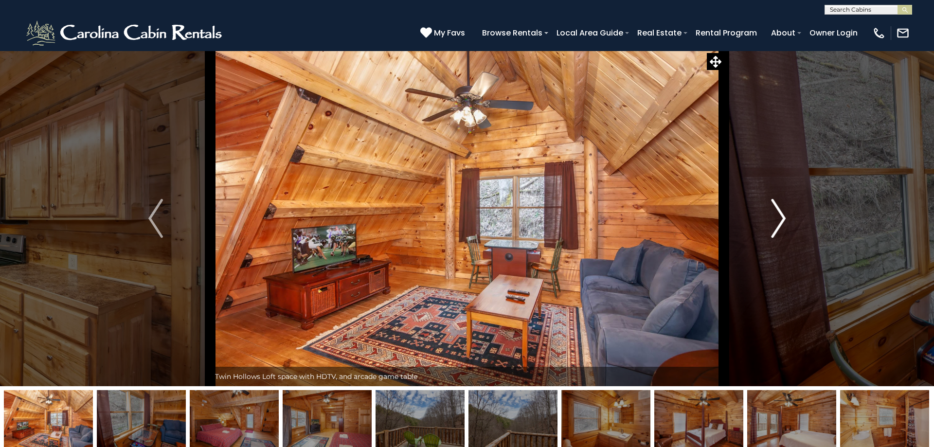
click at [779, 214] on img "Next" at bounding box center [778, 218] width 15 height 39
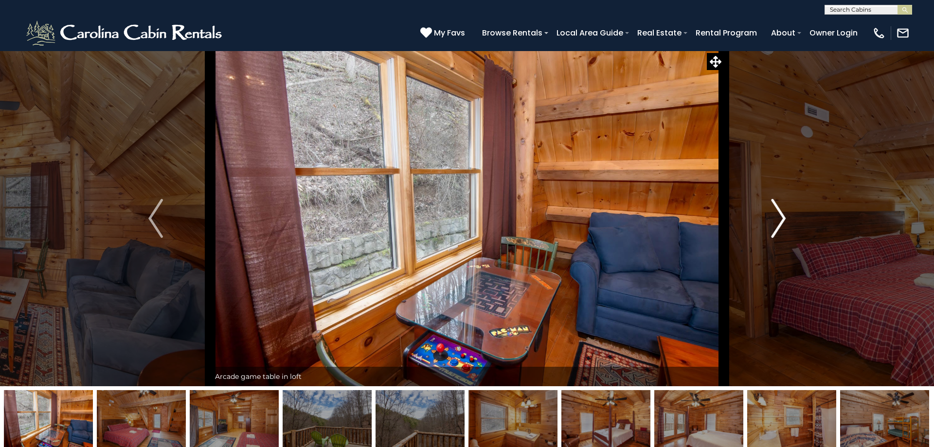
click at [779, 214] on img "Next" at bounding box center [778, 218] width 15 height 39
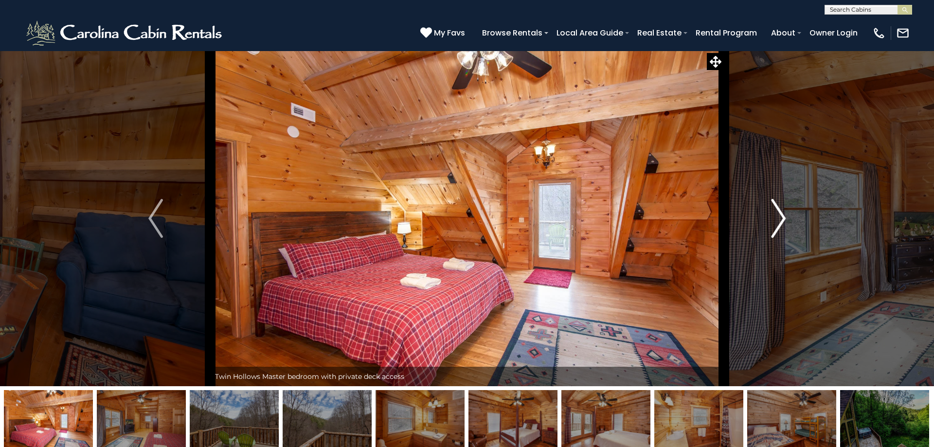
click at [779, 214] on img "Next" at bounding box center [778, 218] width 15 height 39
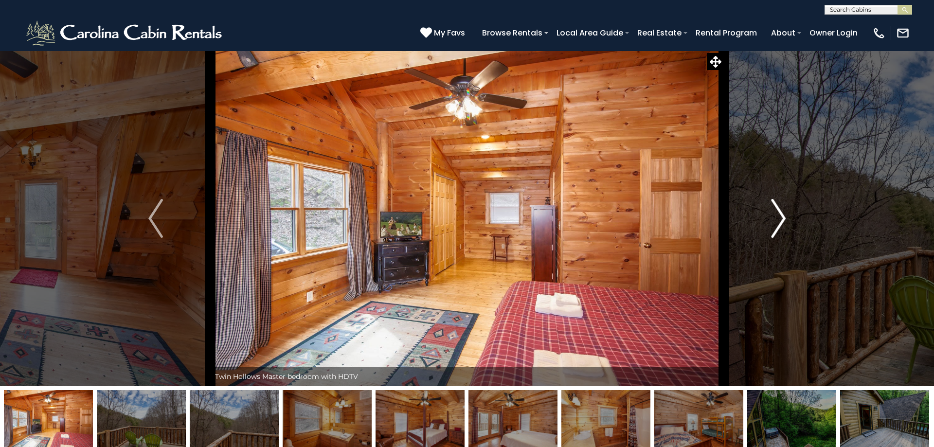
click at [779, 214] on img "Next" at bounding box center [778, 218] width 15 height 39
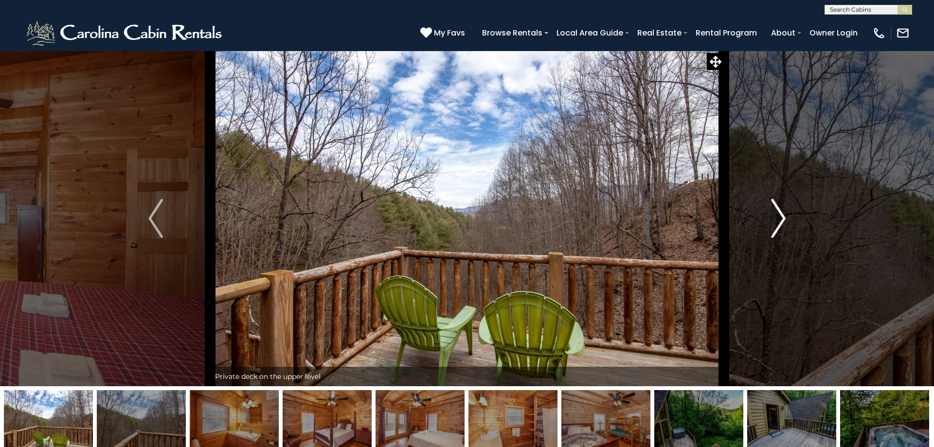
click at [779, 214] on img "Next" at bounding box center [778, 218] width 15 height 39
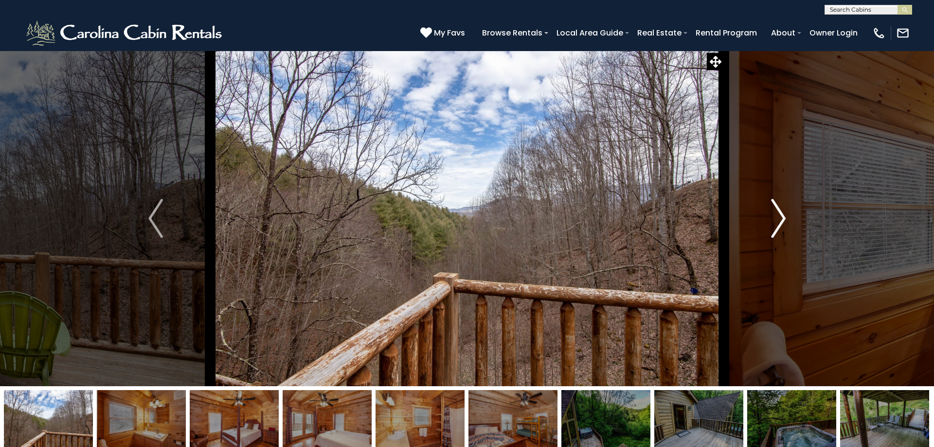
click at [779, 214] on img "Next" at bounding box center [778, 218] width 15 height 39
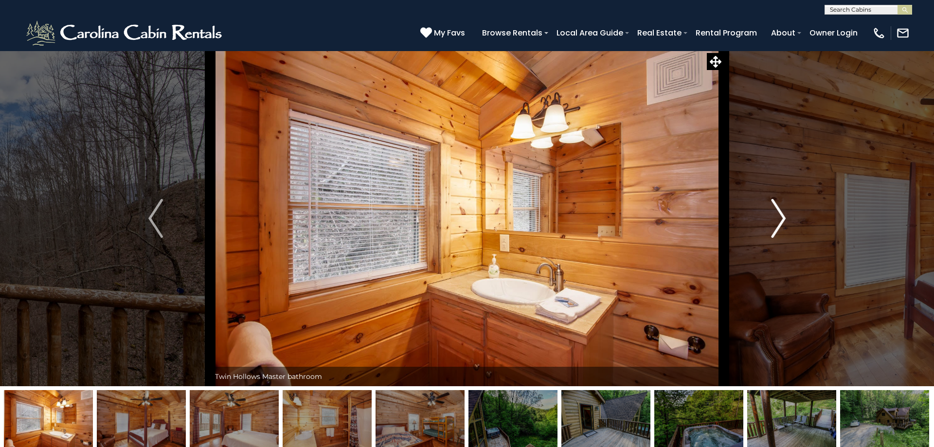
click at [779, 214] on img "Next" at bounding box center [778, 218] width 15 height 39
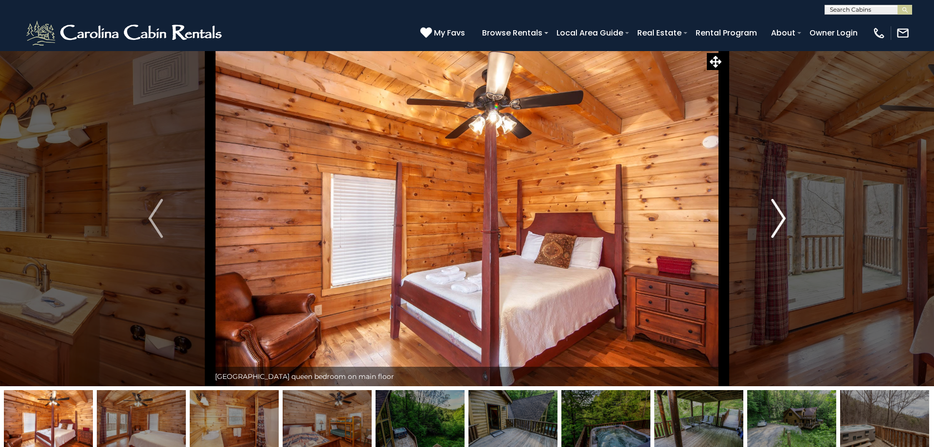
click at [779, 214] on img "Next" at bounding box center [778, 218] width 15 height 39
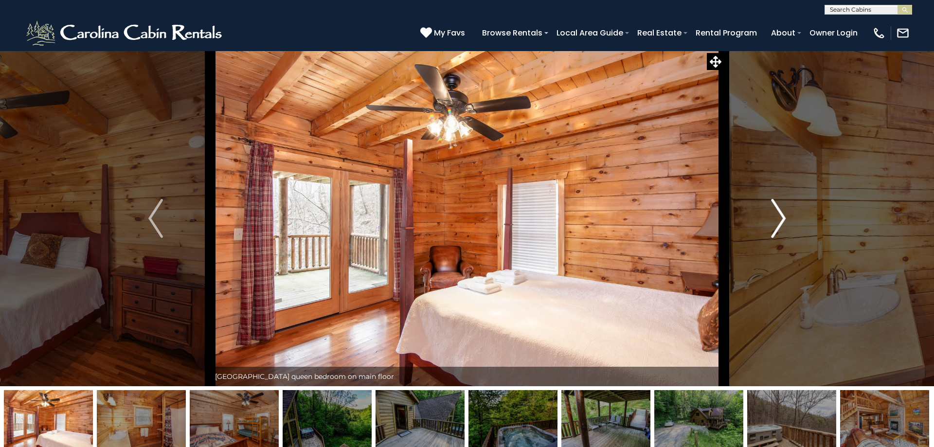
click at [782, 216] on img "Next" at bounding box center [778, 218] width 15 height 39
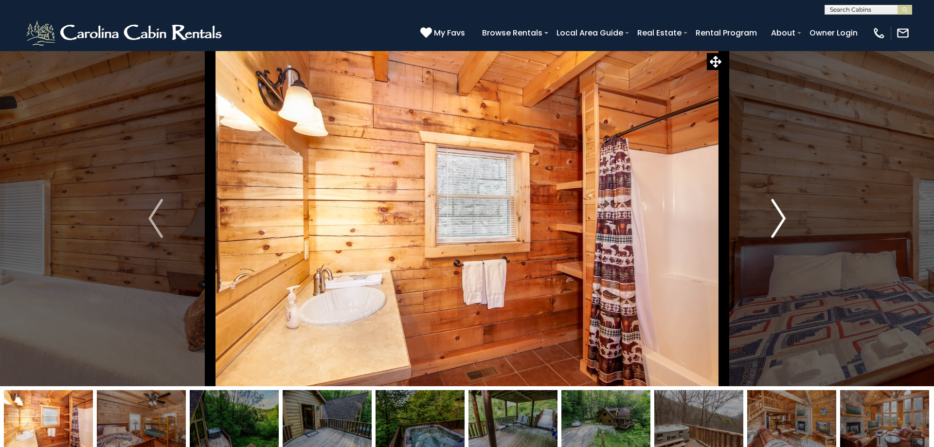
click at [782, 216] on img "Next" at bounding box center [778, 218] width 15 height 39
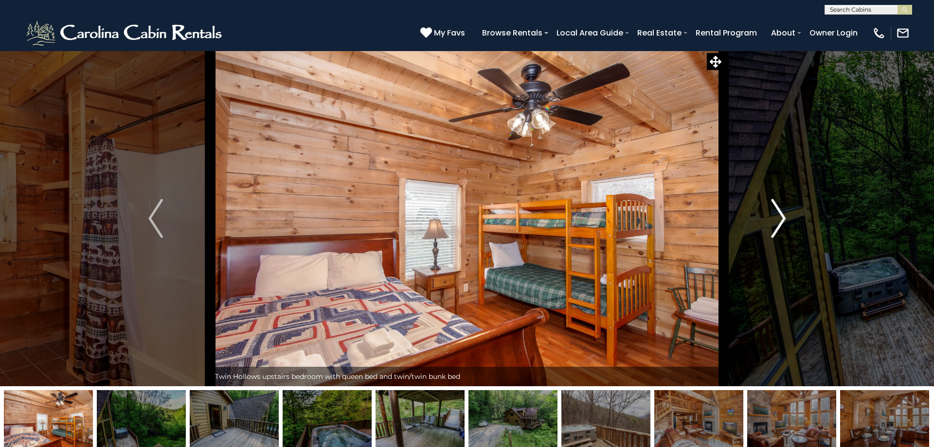
click at [782, 216] on img "Next" at bounding box center [778, 218] width 15 height 39
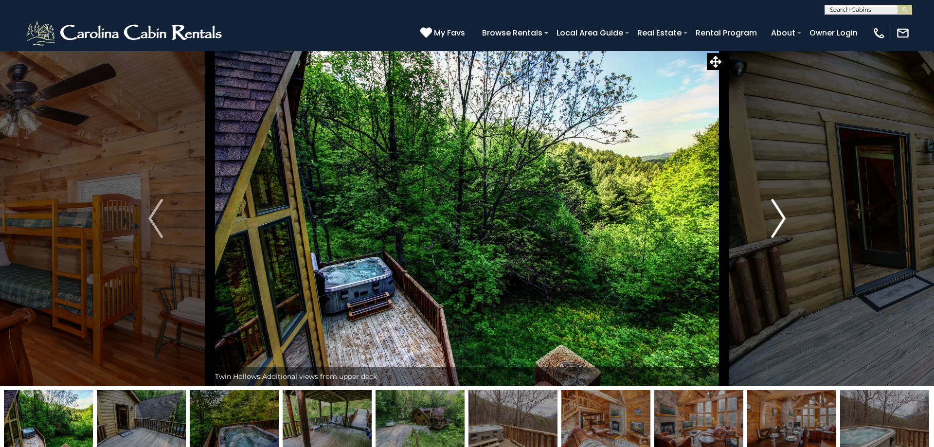
click at [782, 216] on img "Next" at bounding box center [778, 218] width 15 height 39
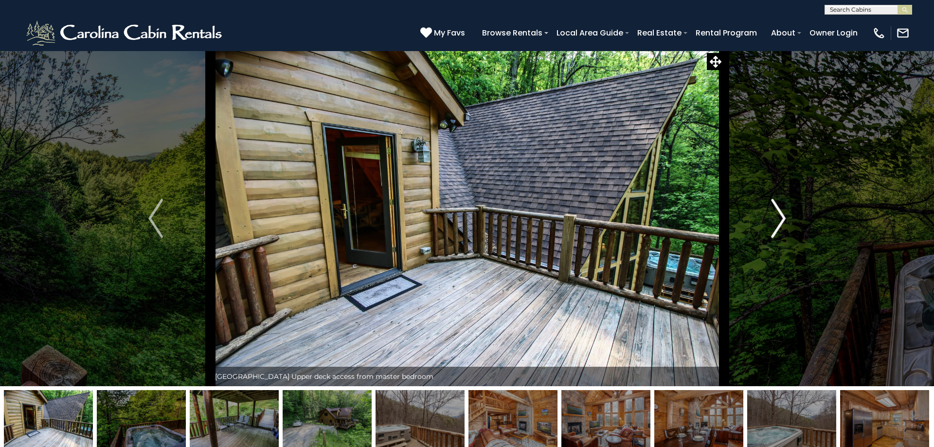
click at [782, 216] on img "Next" at bounding box center [778, 218] width 15 height 39
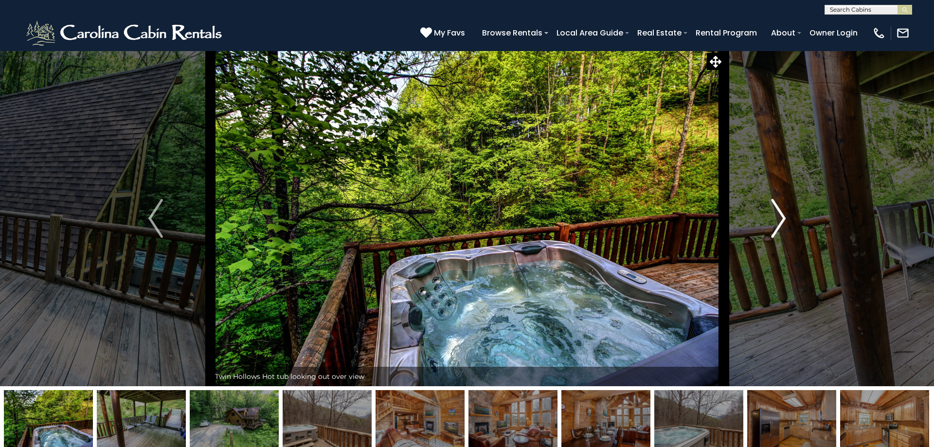
click at [782, 216] on img "Next" at bounding box center [778, 218] width 15 height 39
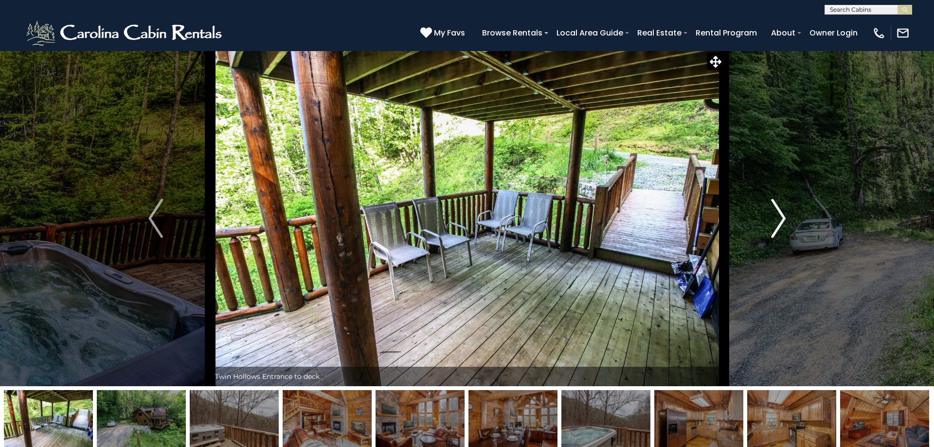
click at [782, 216] on img "Next" at bounding box center [778, 218] width 15 height 39
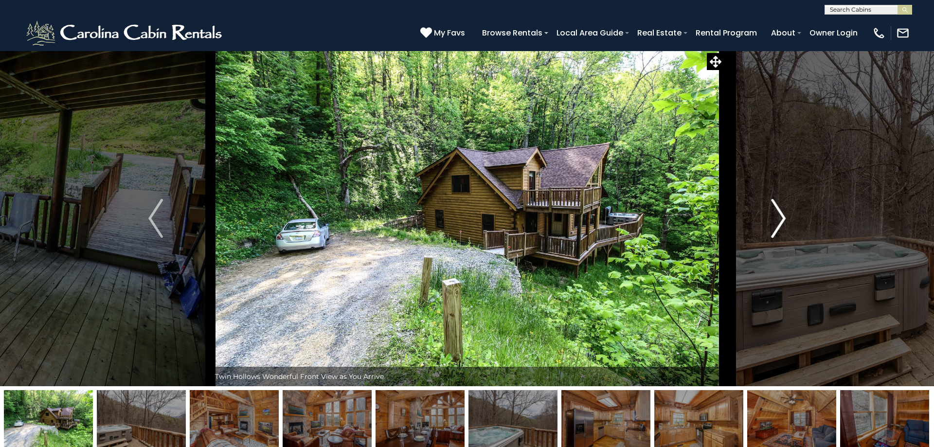
click at [782, 215] on img "Next" at bounding box center [778, 218] width 15 height 39
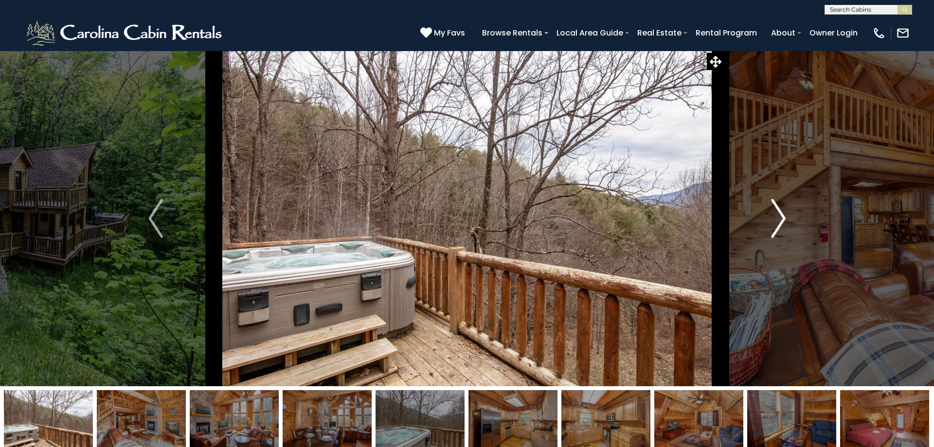
click at [782, 215] on img "Next" at bounding box center [778, 218] width 15 height 39
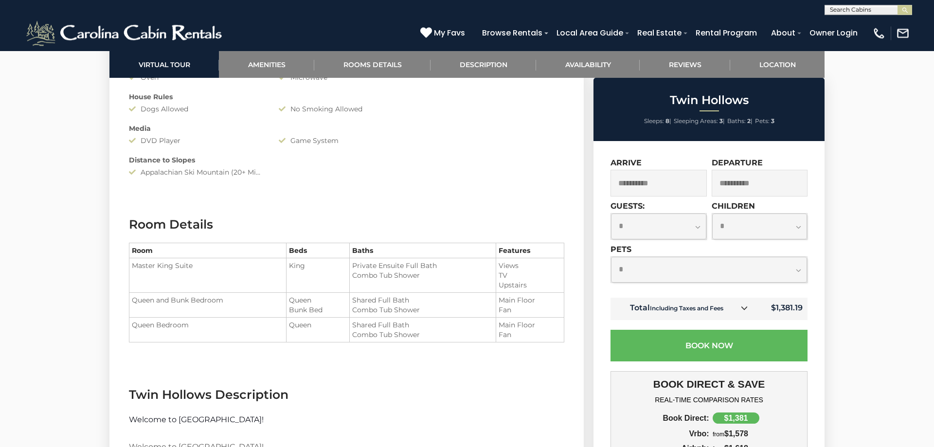
scroll to position [993, 0]
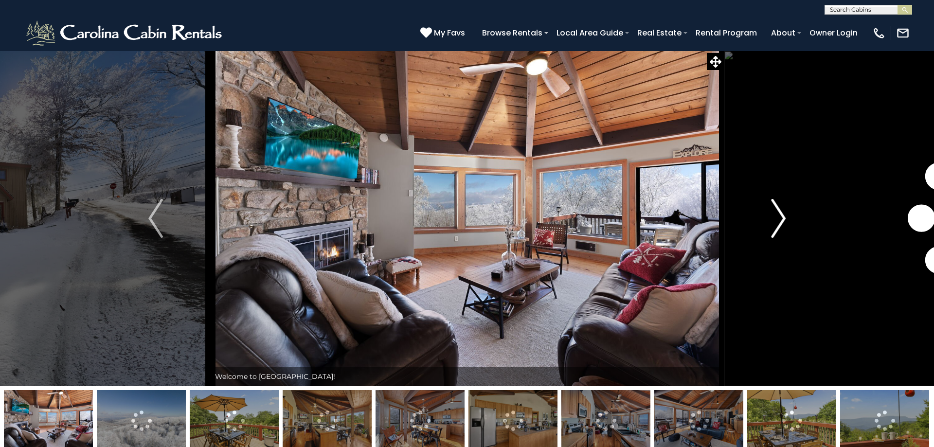
click at [784, 219] on img "Next" at bounding box center [778, 218] width 15 height 39
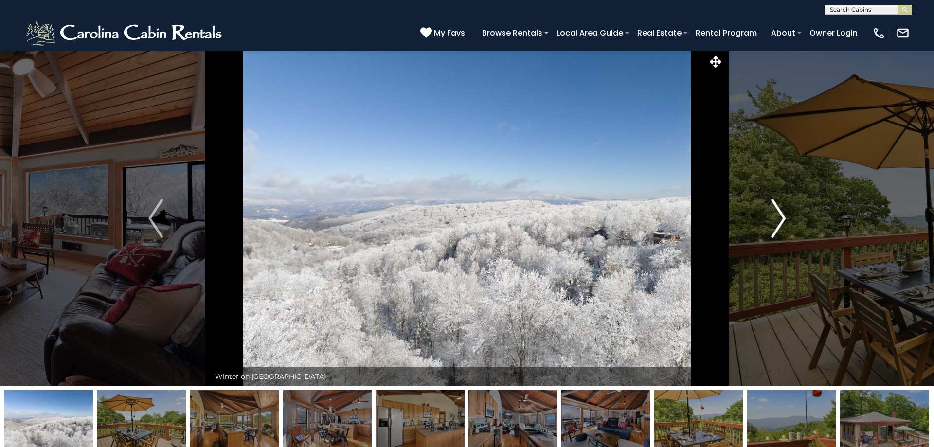
click at [780, 219] on img "Next" at bounding box center [778, 218] width 15 height 39
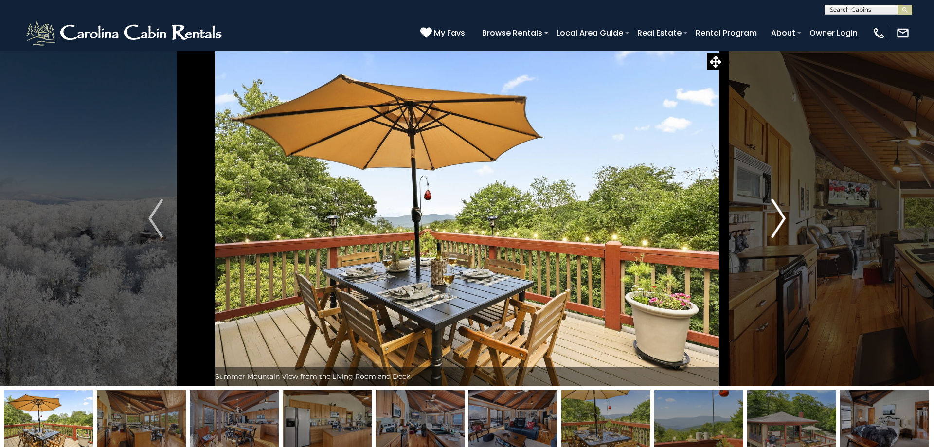
click at [780, 219] on img "Next" at bounding box center [778, 218] width 15 height 39
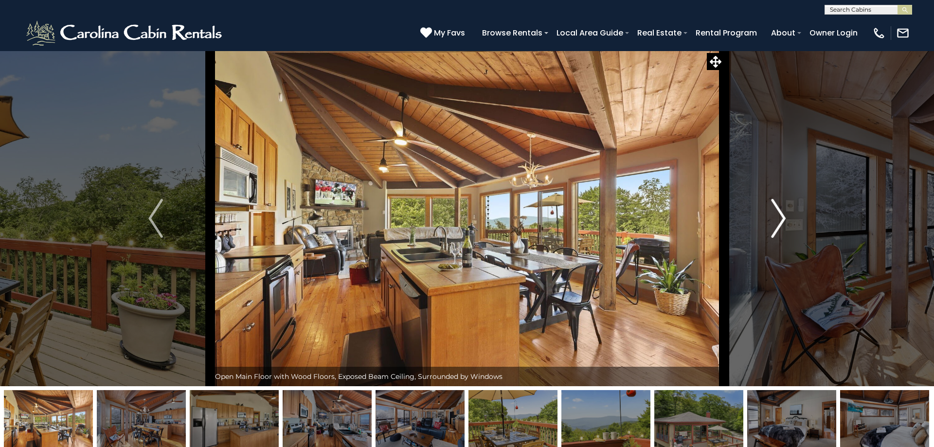
click at [780, 224] on img "Next" at bounding box center [778, 218] width 15 height 39
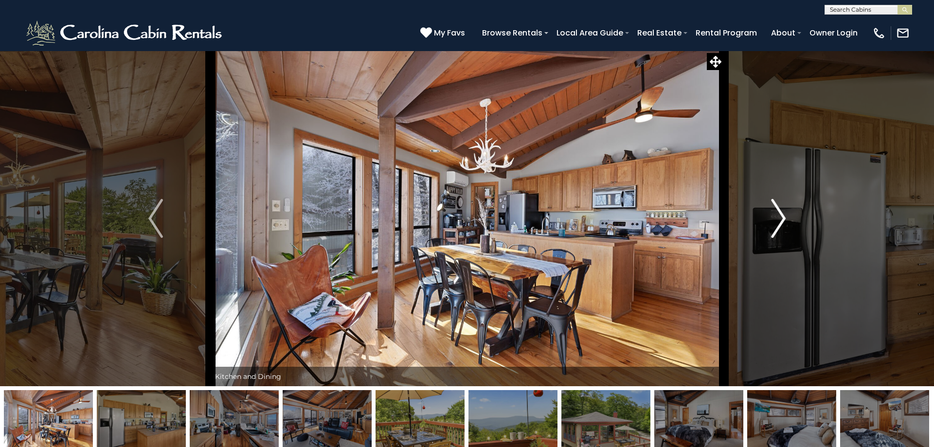
click at [780, 220] on img "Next" at bounding box center [778, 218] width 15 height 39
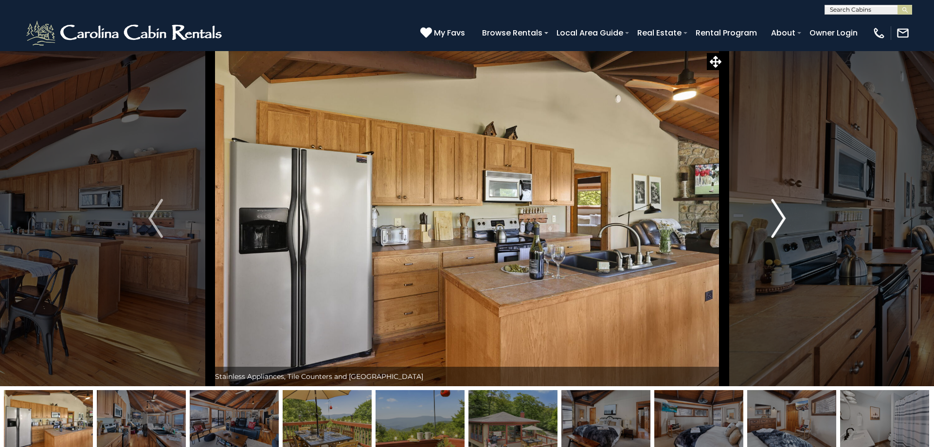
click at [780, 220] on img "Next" at bounding box center [778, 218] width 15 height 39
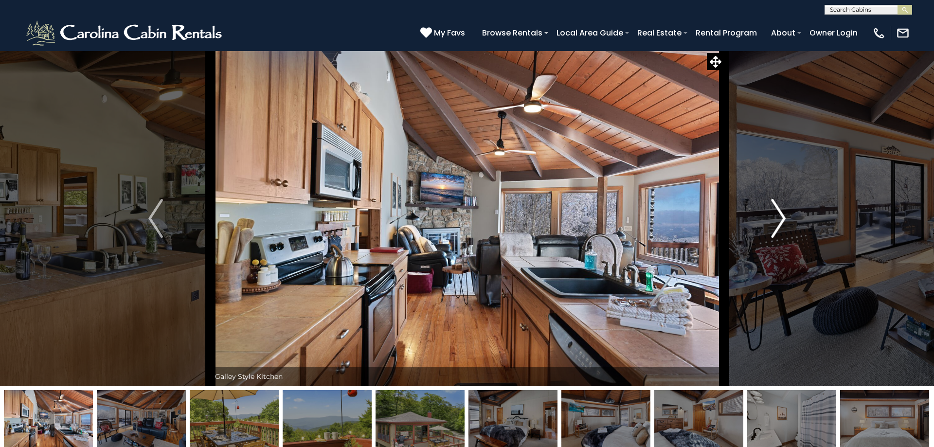
click at [780, 220] on img "Next" at bounding box center [778, 218] width 15 height 39
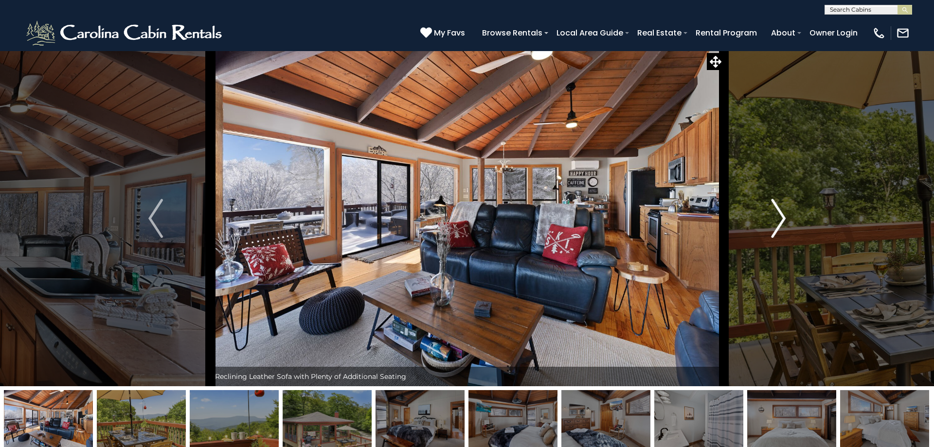
click at [780, 220] on img "Next" at bounding box center [778, 218] width 15 height 39
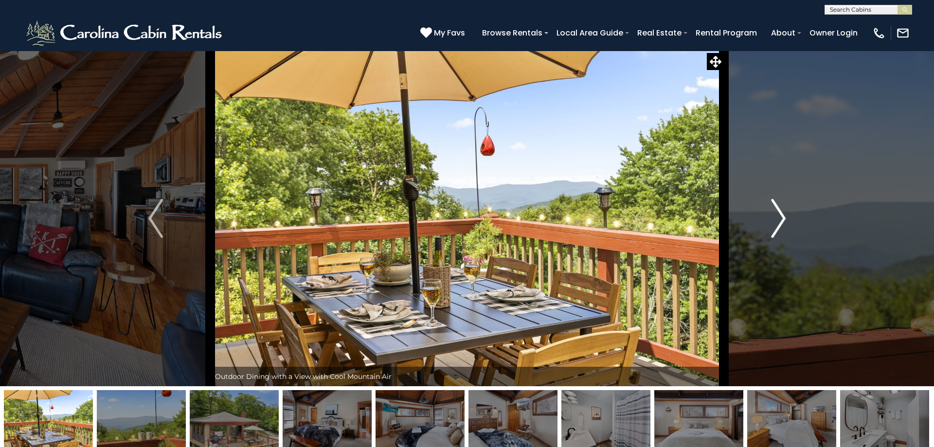
click at [780, 220] on img "Next" at bounding box center [778, 218] width 15 height 39
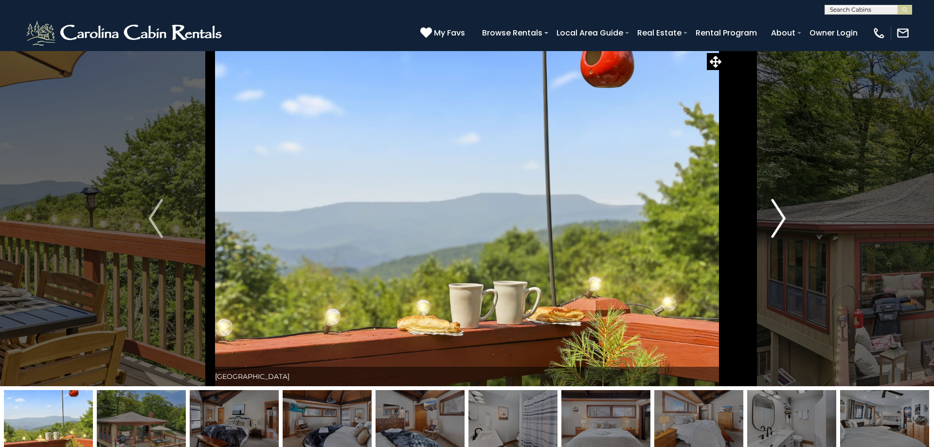
click at [780, 220] on img "Next" at bounding box center [778, 218] width 15 height 39
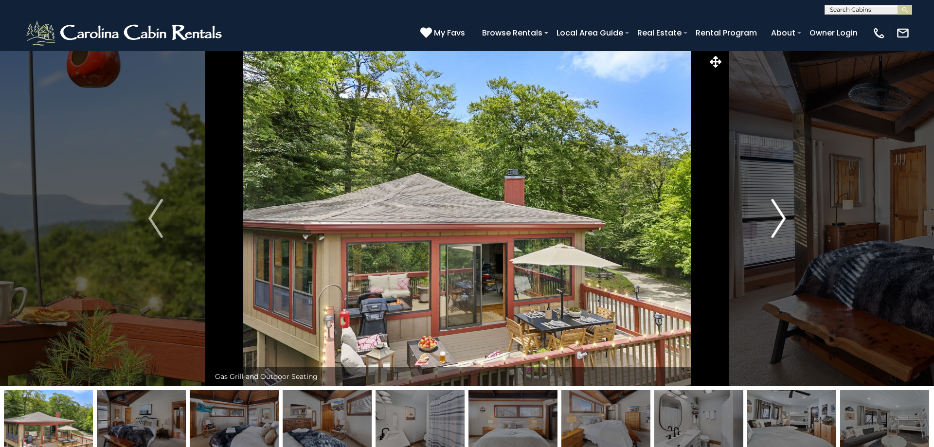
click at [781, 220] on img "Next" at bounding box center [778, 218] width 15 height 39
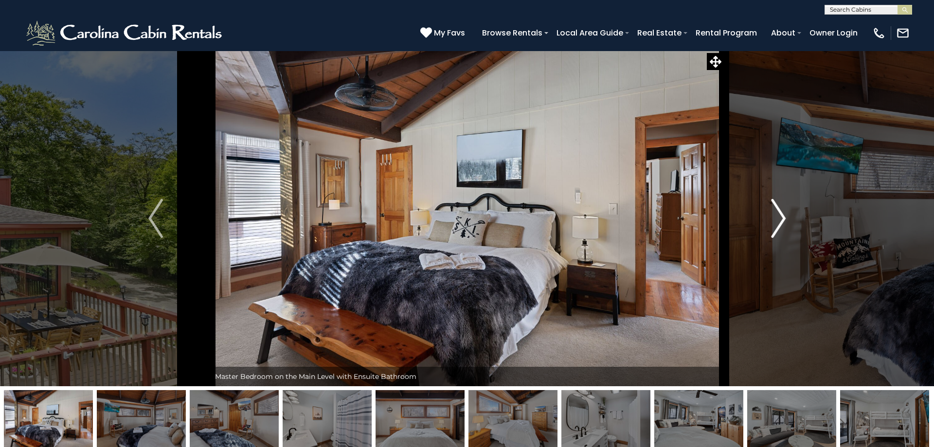
click at [778, 220] on img "Next" at bounding box center [778, 218] width 15 height 39
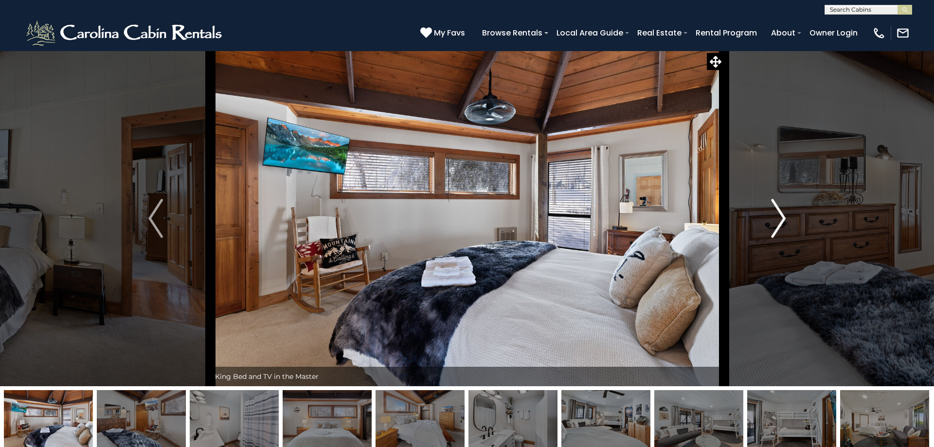
click at [778, 220] on img "Next" at bounding box center [778, 218] width 15 height 39
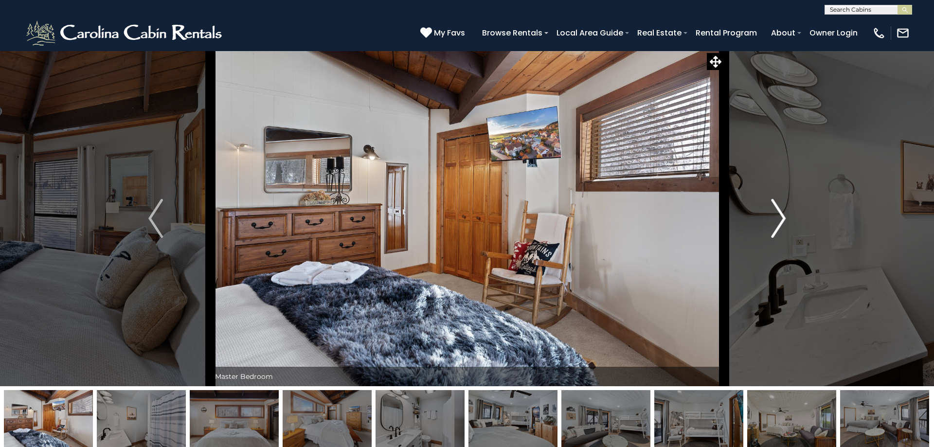
click at [778, 220] on img "Next" at bounding box center [778, 218] width 15 height 39
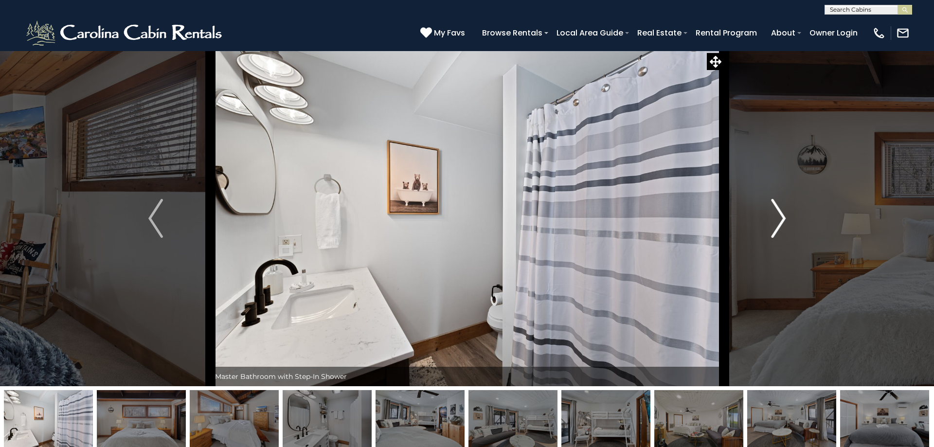
click at [778, 220] on img "Next" at bounding box center [778, 218] width 15 height 39
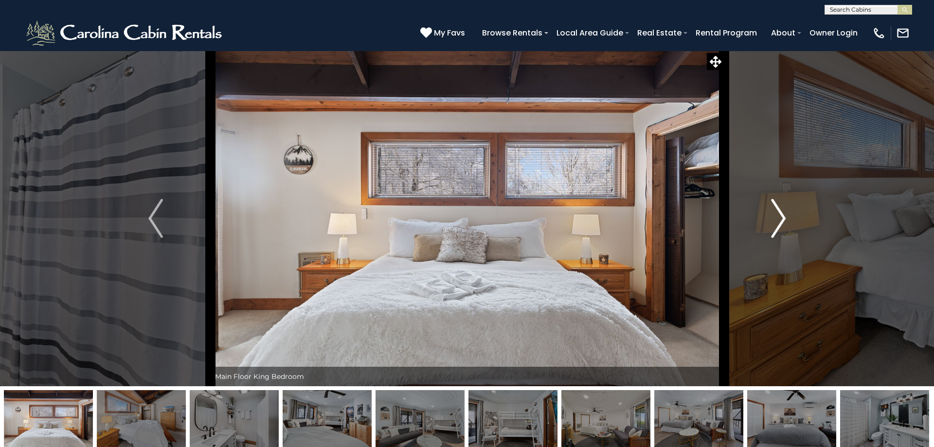
click at [778, 220] on img "Next" at bounding box center [778, 218] width 15 height 39
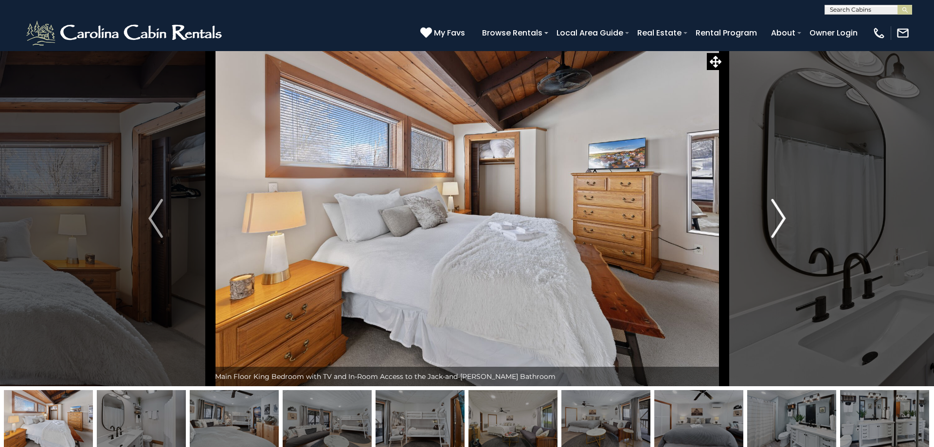
click at [777, 220] on img "Next" at bounding box center [778, 218] width 15 height 39
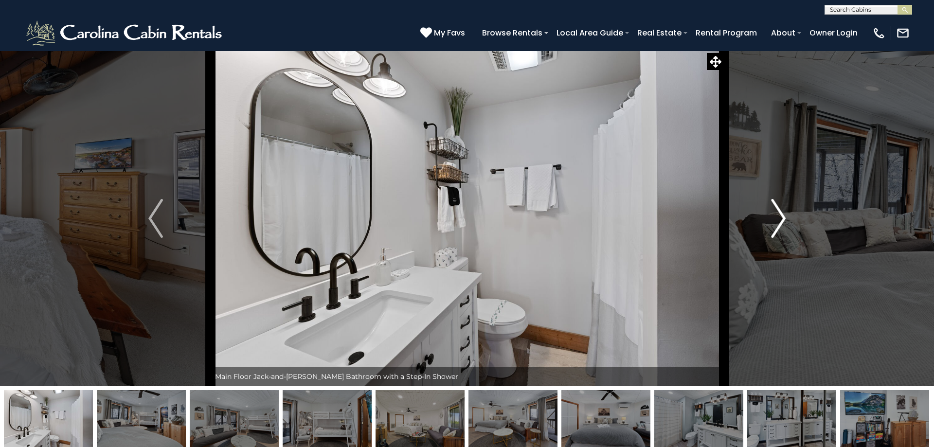
click at [777, 220] on img "Next" at bounding box center [778, 218] width 15 height 39
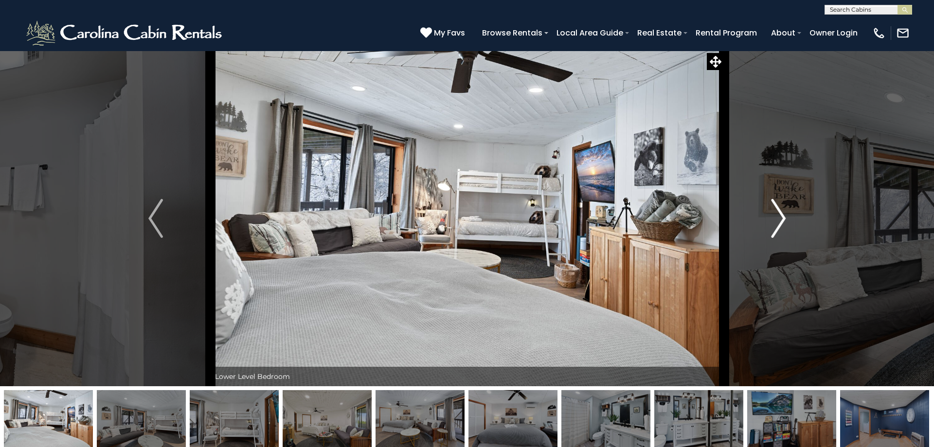
click at [777, 220] on img "Next" at bounding box center [778, 218] width 15 height 39
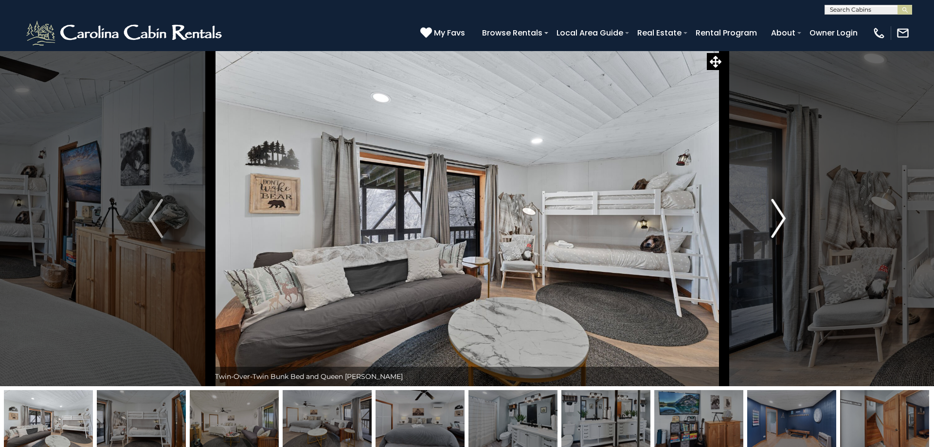
click at [777, 220] on img "Next" at bounding box center [778, 218] width 15 height 39
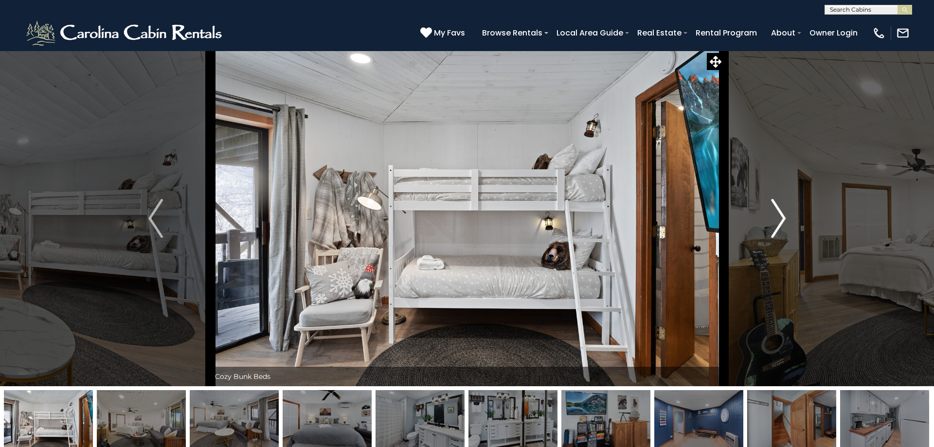
click at [777, 220] on img "Next" at bounding box center [778, 218] width 15 height 39
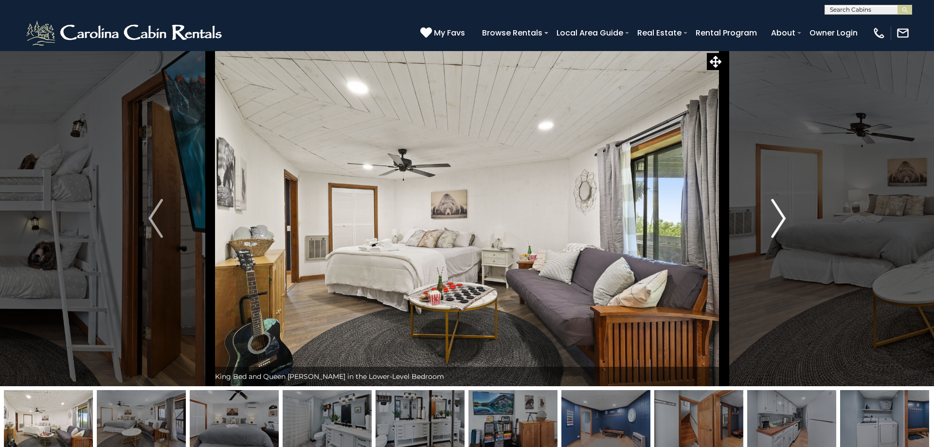
click at [777, 220] on img "Next" at bounding box center [778, 218] width 15 height 39
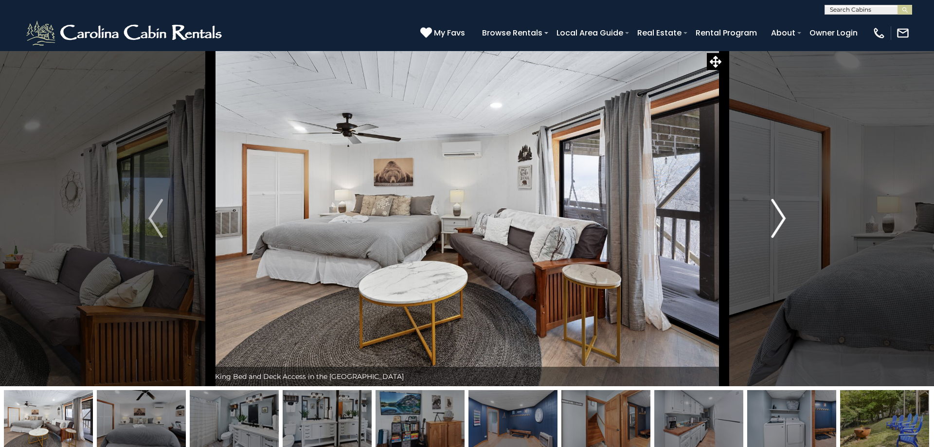
click at [777, 220] on img "Next" at bounding box center [778, 218] width 15 height 39
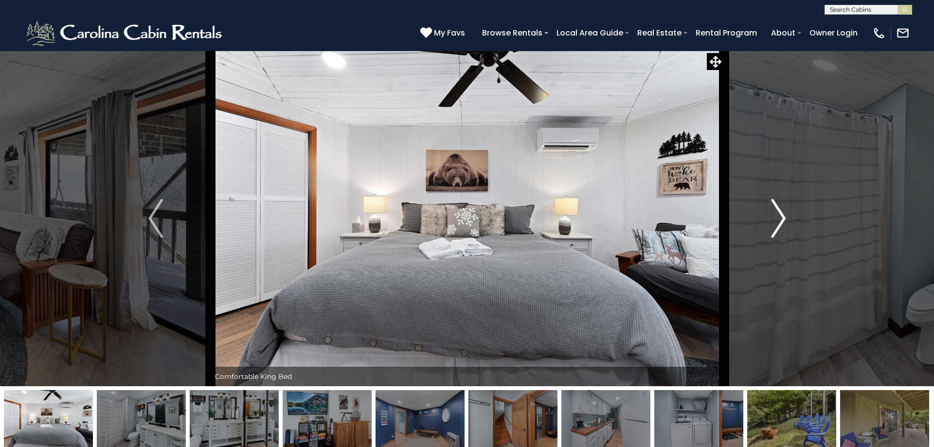
click at [777, 220] on img "Next" at bounding box center [778, 218] width 15 height 39
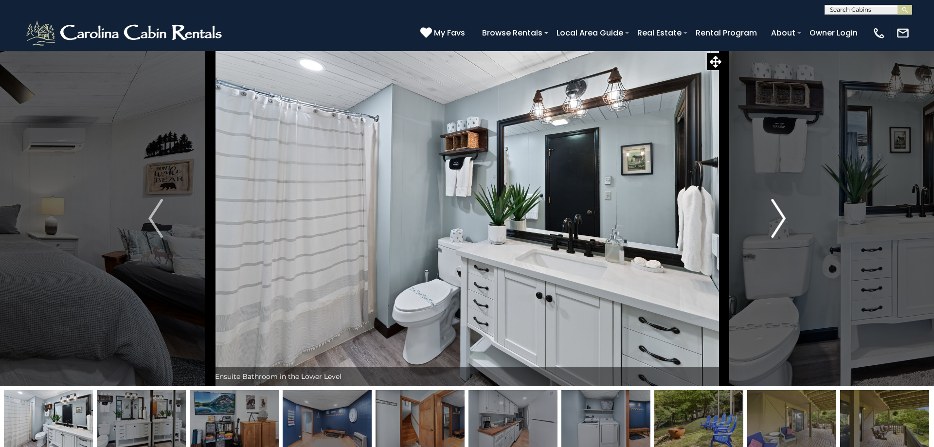
click at [777, 220] on img "Next" at bounding box center [778, 218] width 15 height 39
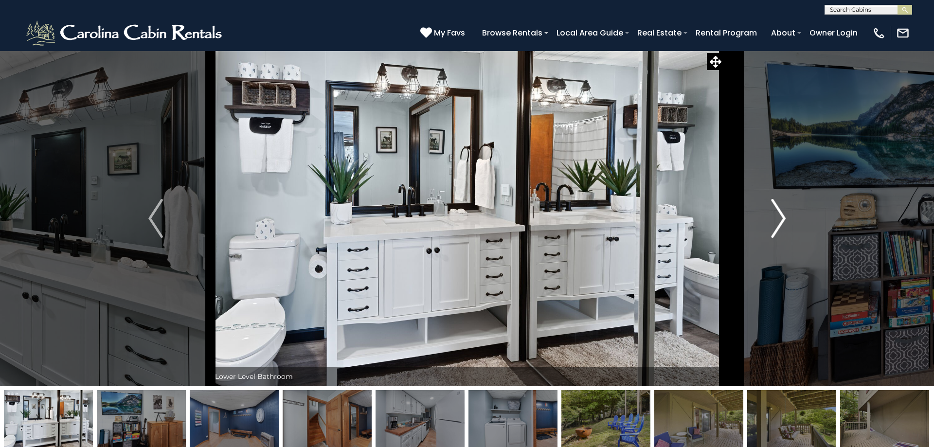
click at [777, 220] on img "Next" at bounding box center [778, 218] width 15 height 39
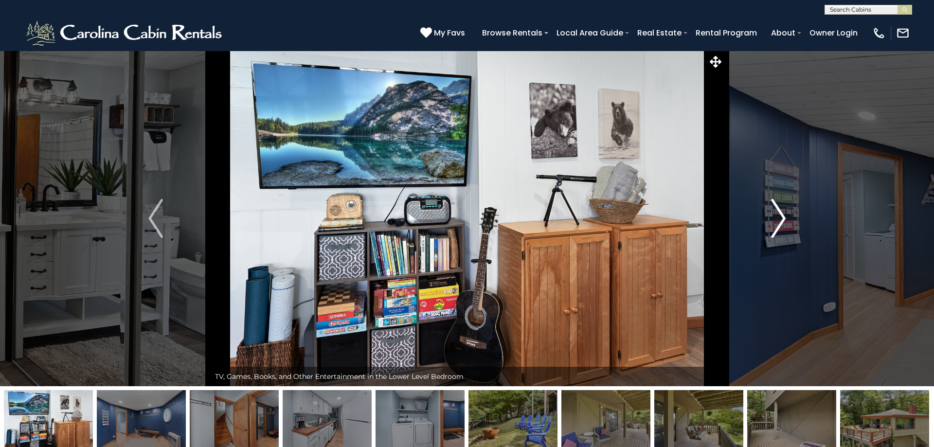
click at [777, 220] on img "Next" at bounding box center [778, 218] width 15 height 39
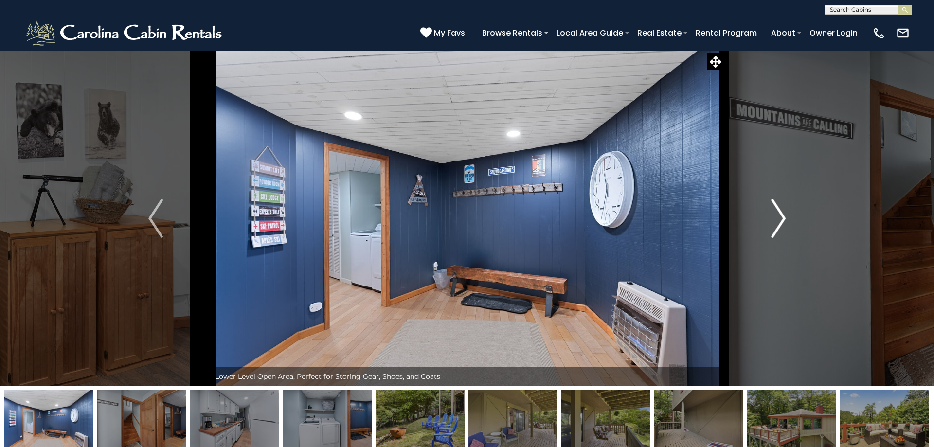
click at [777, 220] on img "Next" at bounding box center [778, 218] width 15 height 39
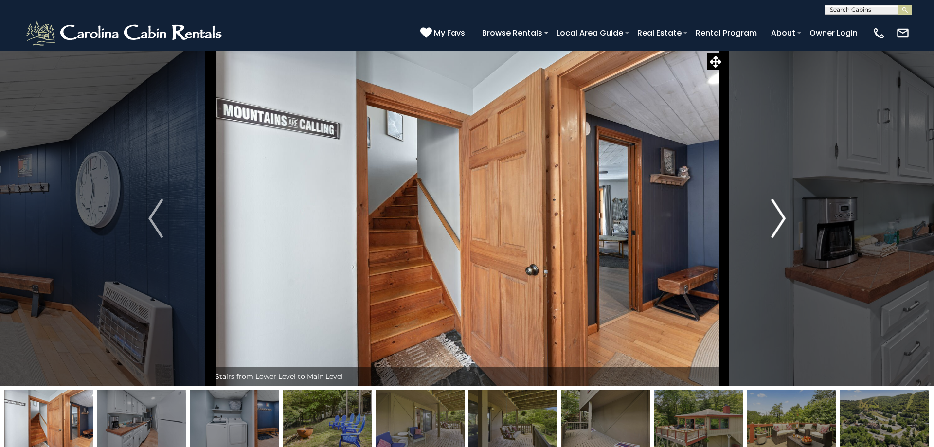
click at [780, 218] on img "Next" at bounding box center [778, 218] width 15 height 39
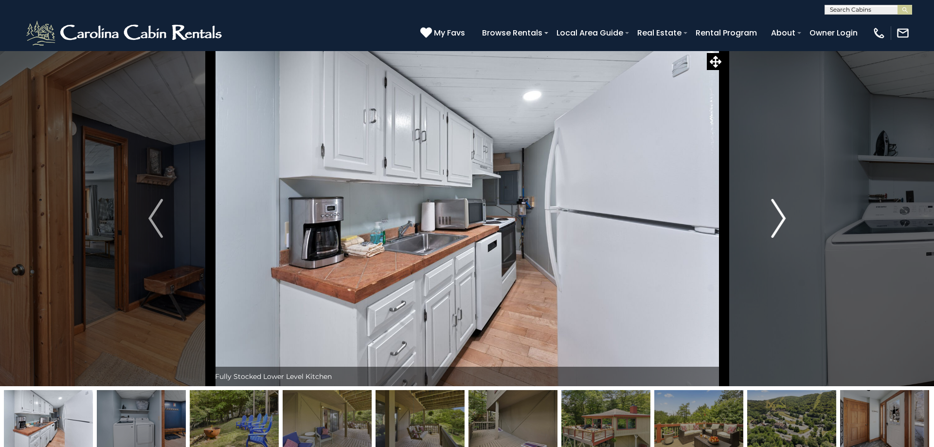
click at [780, 218] on img "Next" at bounding box center [778, 218] width 15 height 39
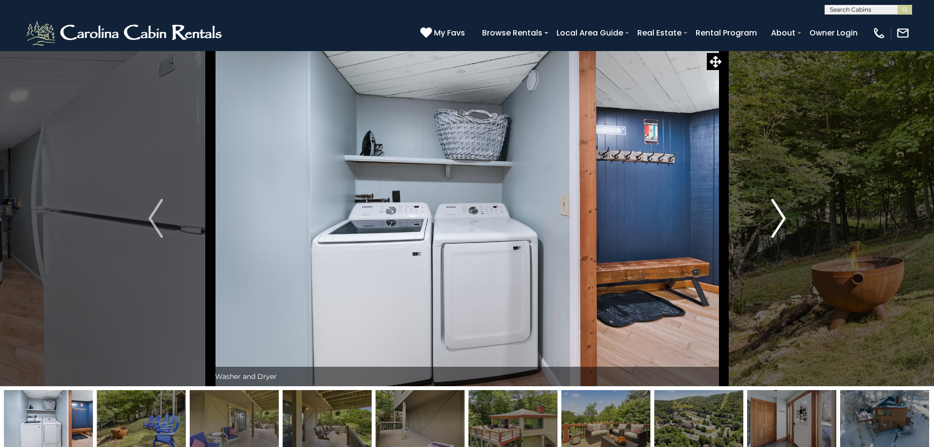
click at [780, 218] on img "Next" at bounding box center [778, 218] width 15 height 39
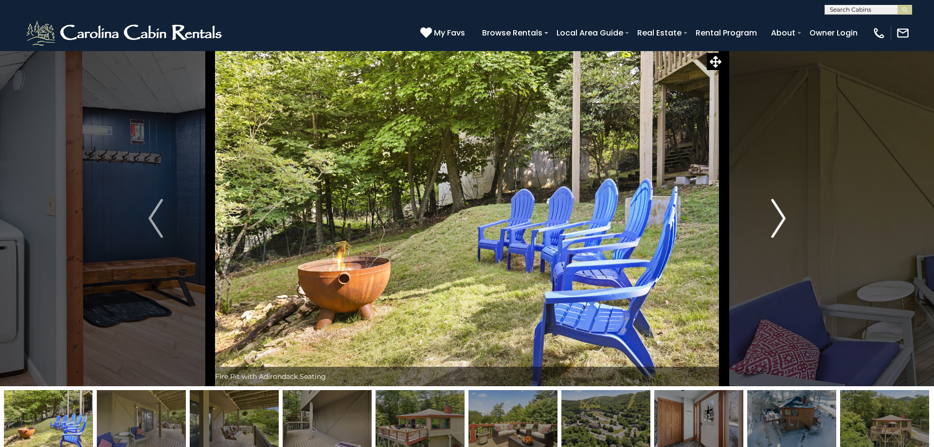
click at [780, 218] on img "Next" at bounding box center [778, 218] width 15 height 39
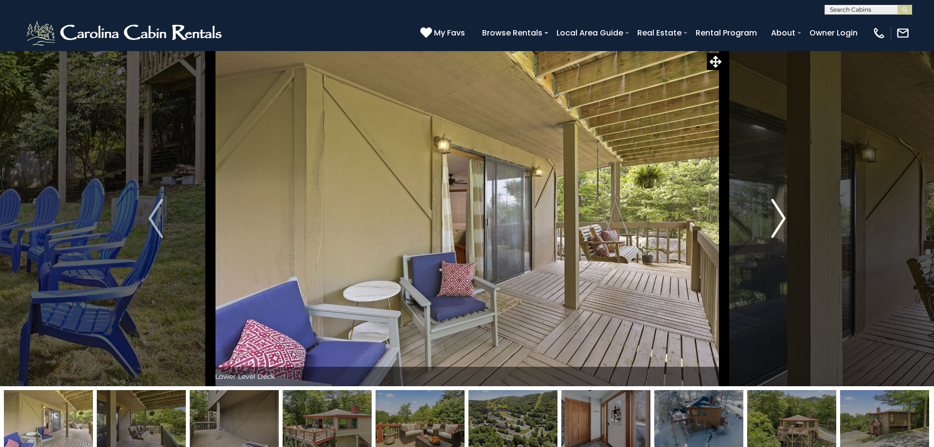
click at [780, 218] on img "Next" at bounding box center [778, 218] width 15 height 39
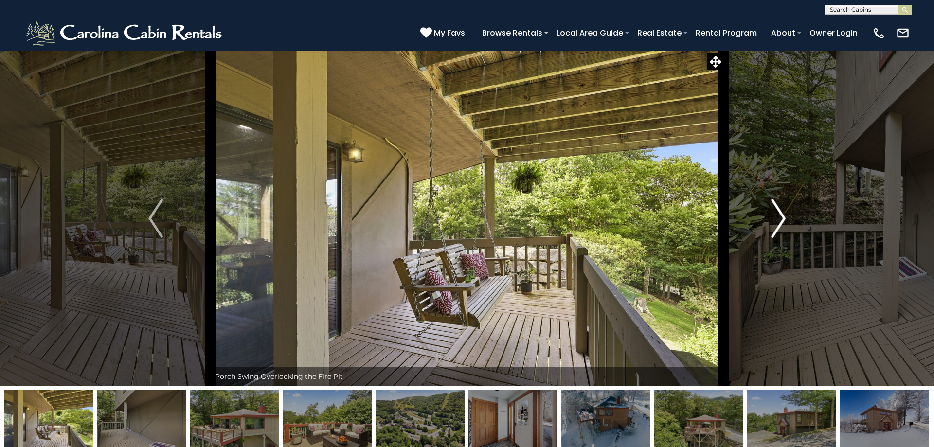
click at [780, 218] on img "Next" at bounding box center [778, 218] width 15 height 39
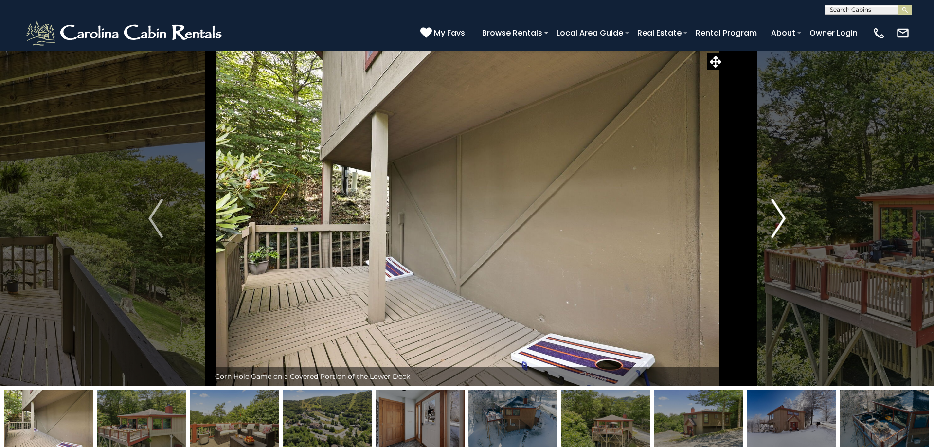
click at [780, 218] on img "Next" at bounding box center [778, 218] width 15 height 39
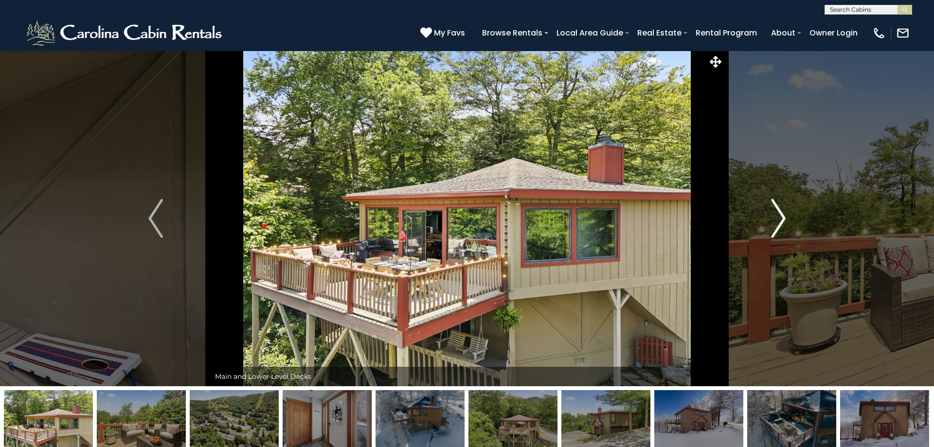
click at [780, 218] on img "Next" at bounding box center [778, 218] width 15 height 39
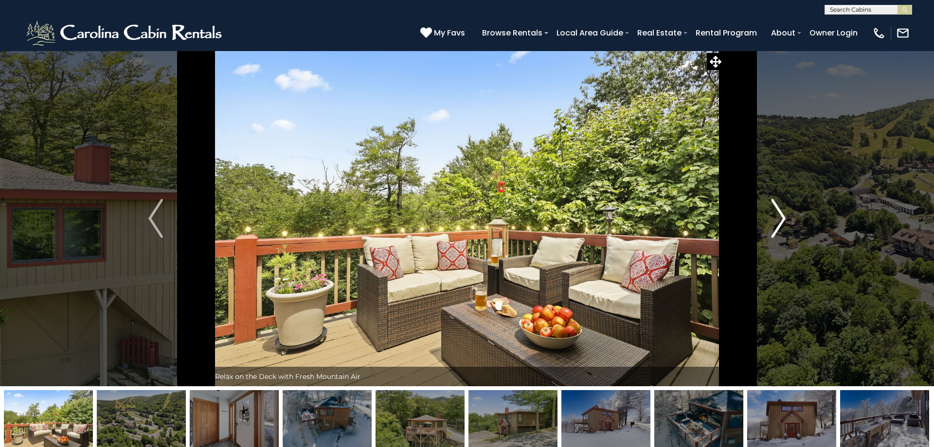
click at [780, 218] on img "Next" at bounding box center [778, 218] width 15 height 39
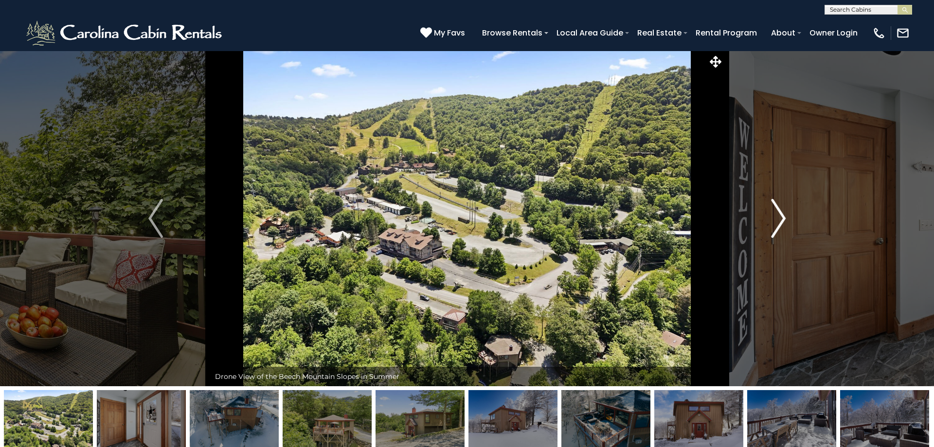
click at [780, 219] on img "Next" at bounding box center [778, 218] width 15 height 39
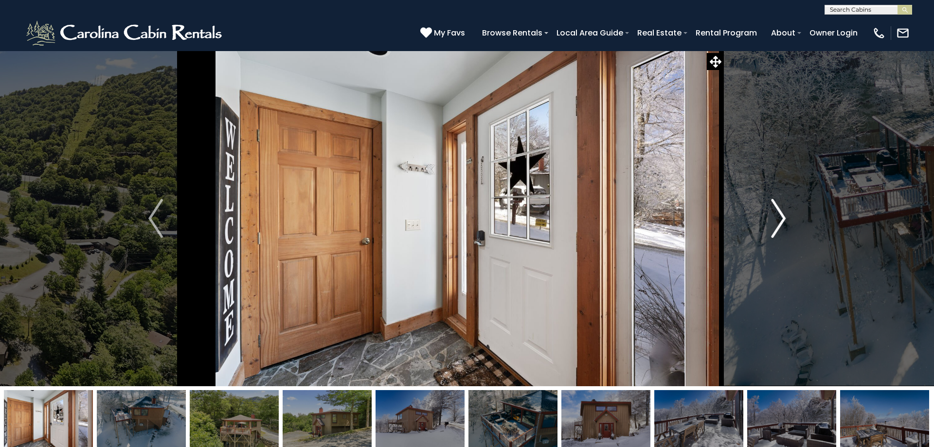
click at [778, 219] on img "Next" at bounding box center [778, 218] width 15 height 39
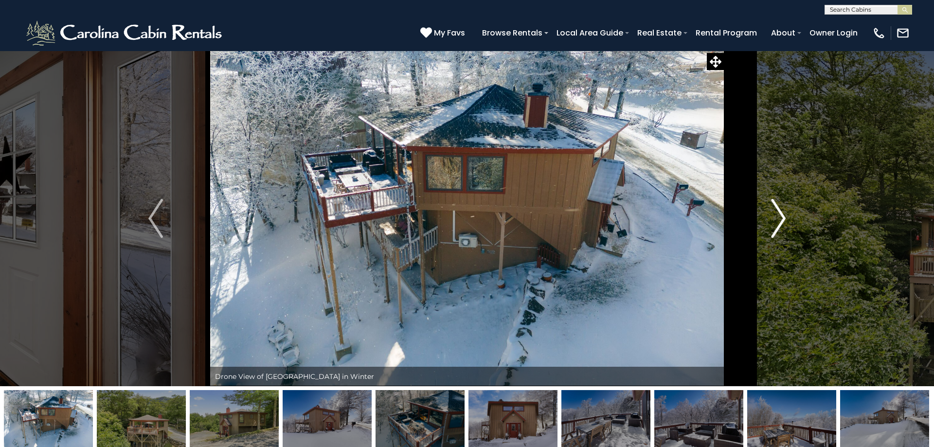
click at [778, 219] on img "Next" at bounding box center [778, 218] width 15 height 39
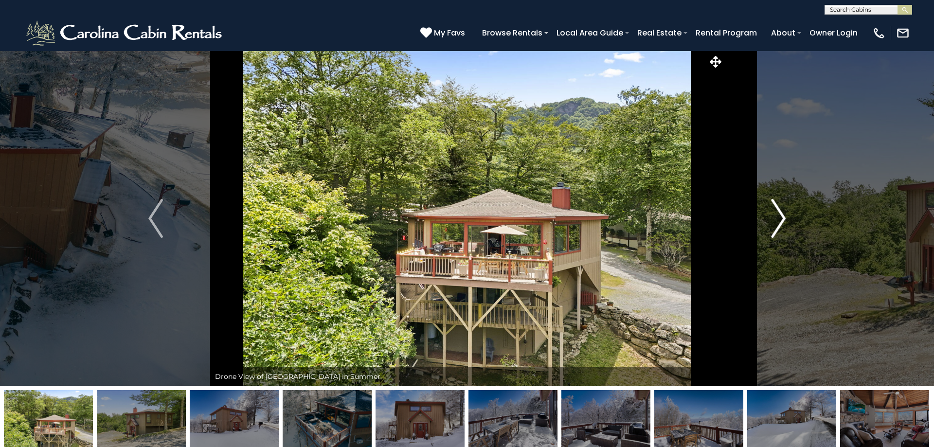
click at [779, 219] on img "Next" at bounding box center [778, 218] width 15 height 39
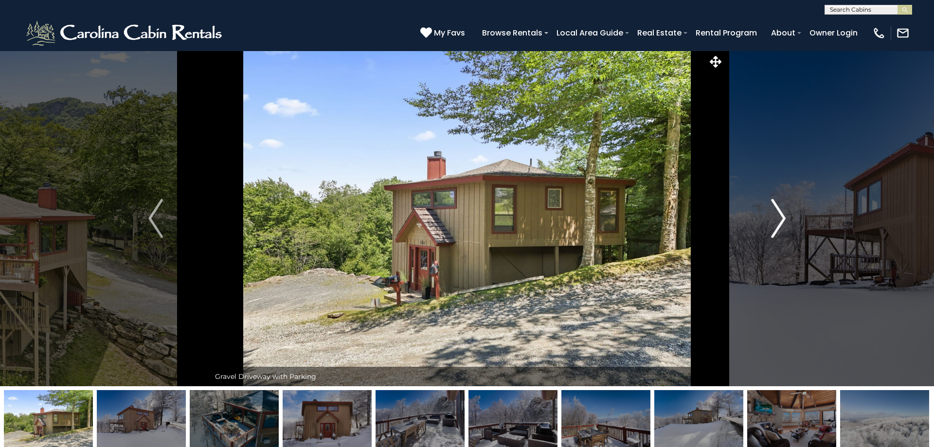
click at [779, 219] on img "Next" at bounding box center [778, 218] width 15 height 39
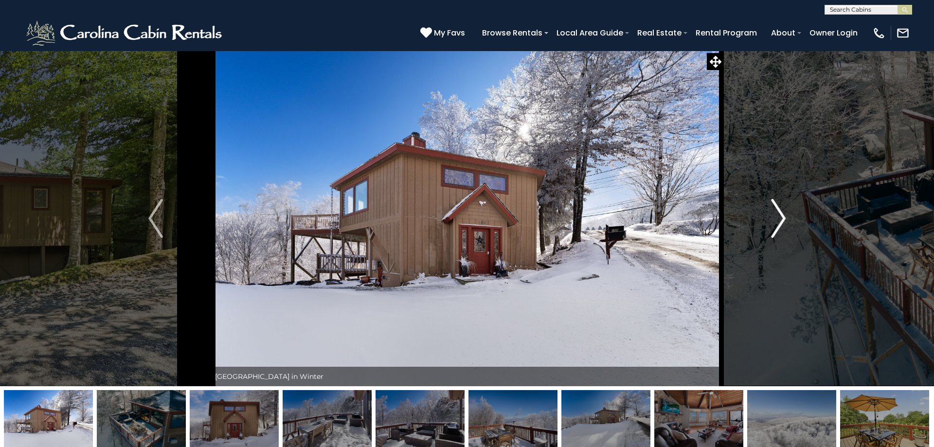
click at [779, 219] on img "Next" at bounding box center [778, 218] width 15 height 39
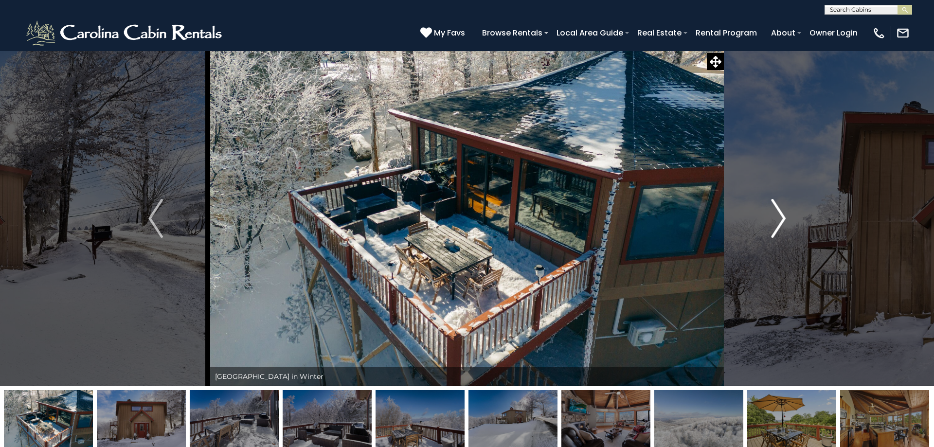
click at [779, 219] on img "Next" at bounding box center [778, 218] width 15 height 39
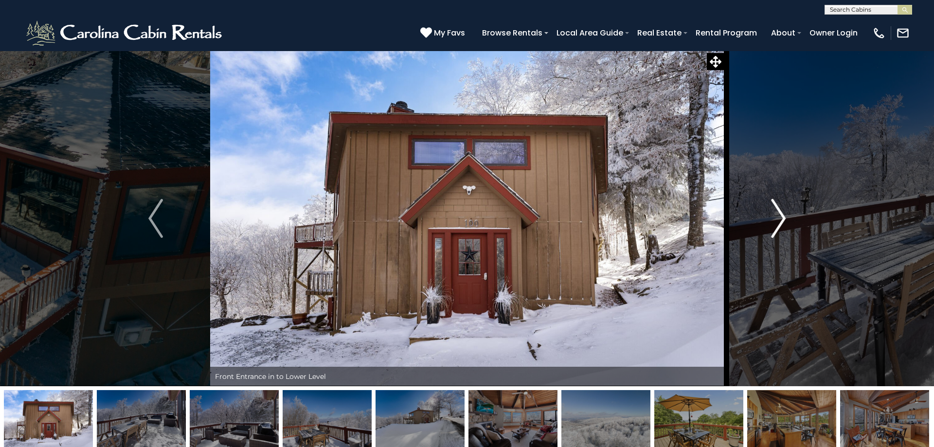
click at [779, 219] on img "Next" at bounding box center [778, 218] width 15 height 39
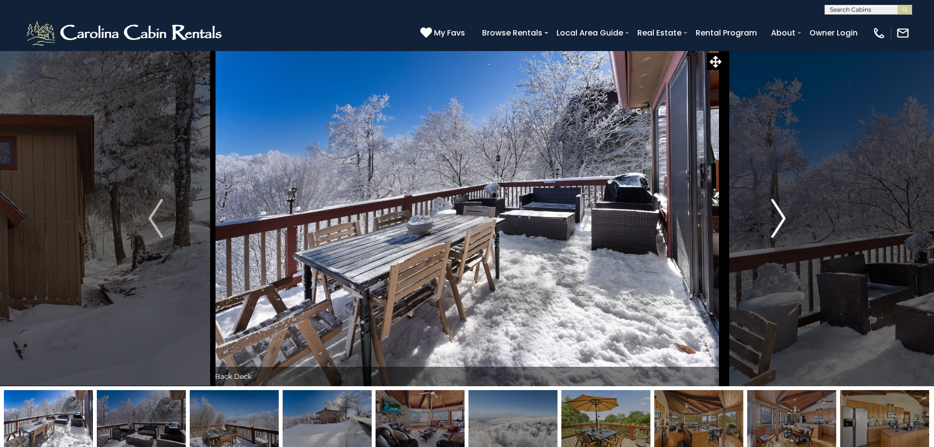
click at [779, 219] on img "Next" at bounding box center [778, 218] width 15 height 39
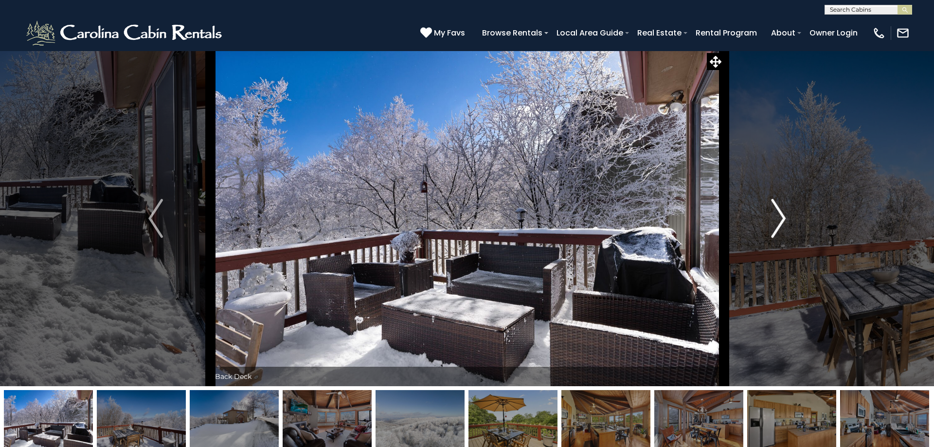
click at [779, 219] on img "Next" at bounding box center [778, 218] width 15 height 39
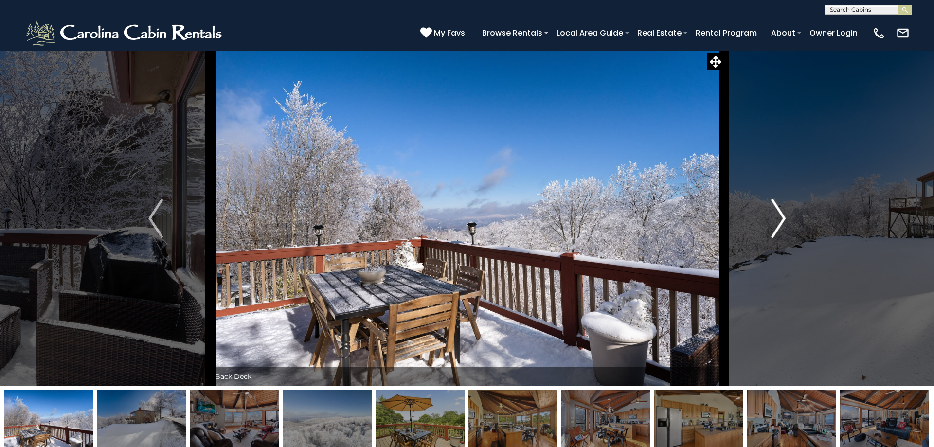
click at [779, 219] on img "Next" at bounding box center [778, 218] width 15 height 39
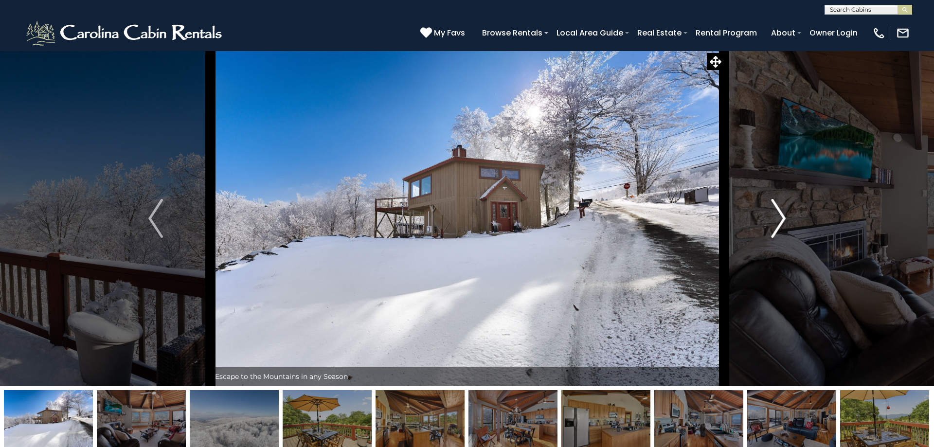
click at [785, 219] on img "Next" at bounding box center [778, 218] width 15 height 39
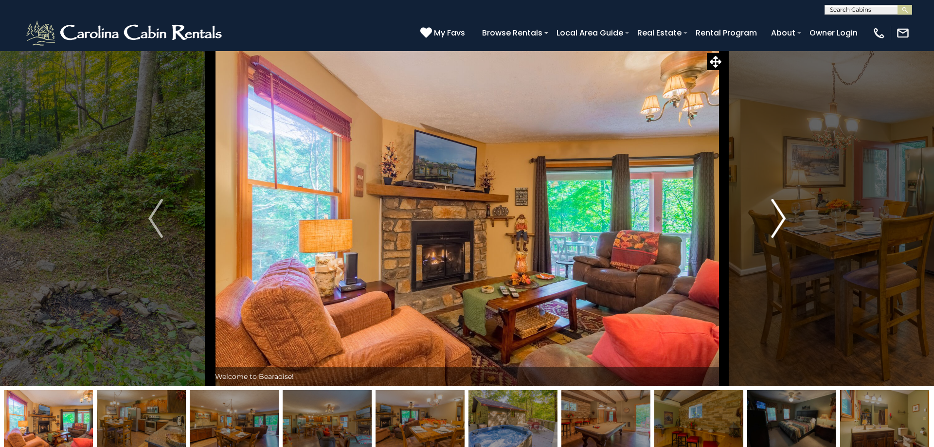
click at [776, 221] on img "Next" at bounding box center [778, 218] width 15 height 39
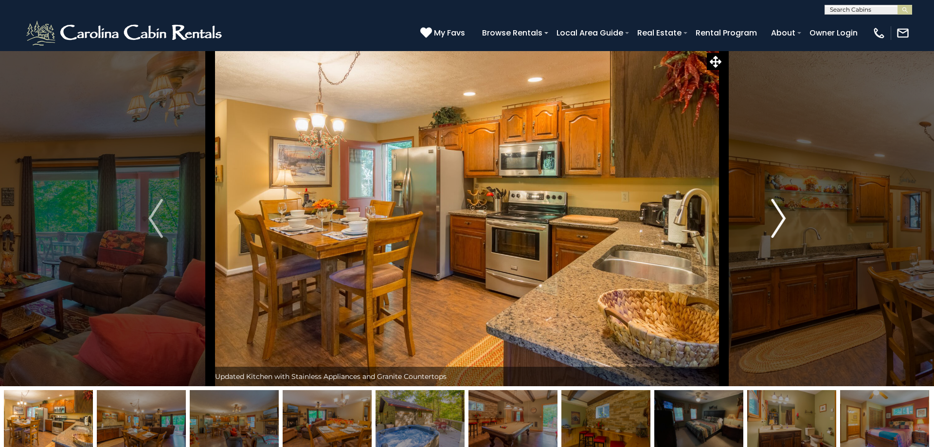
click at [776, 221] on img "Next" at bounding box center [778, 218] width 15 height 39
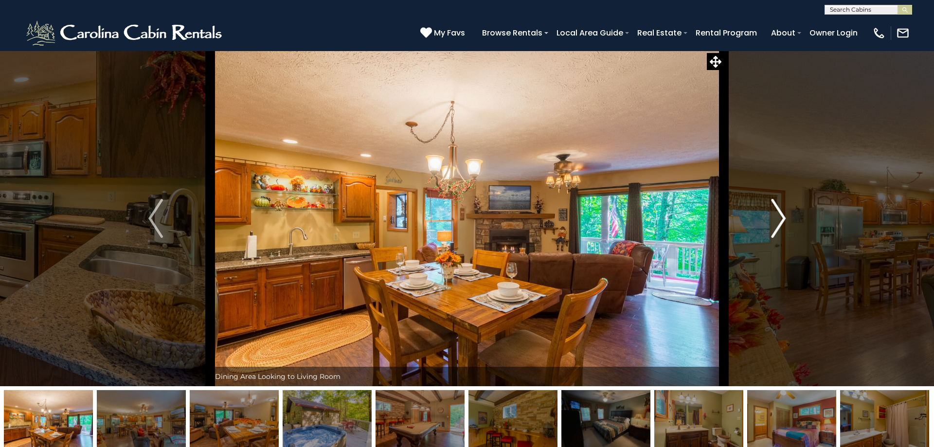
click at [784, 224] on img "Next" at bounding box center [778, 218] width 15 height 39
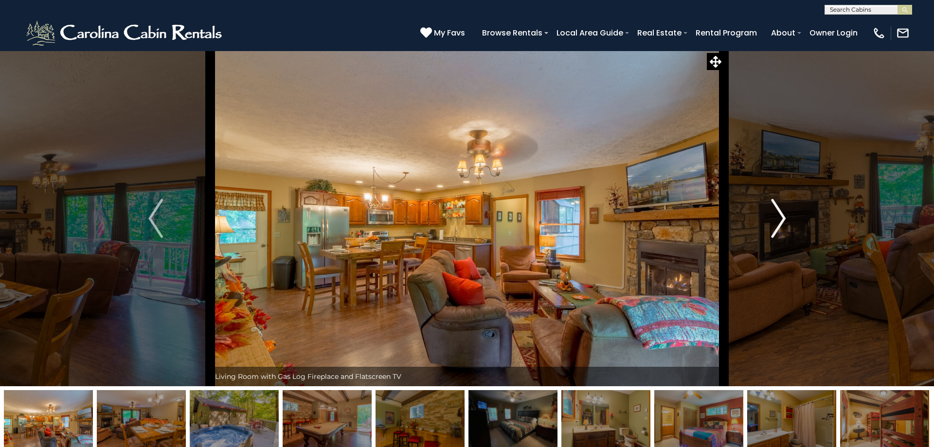
click at [784, 224] on img "Next" at bounding box center [778, 218] width 15 height 39
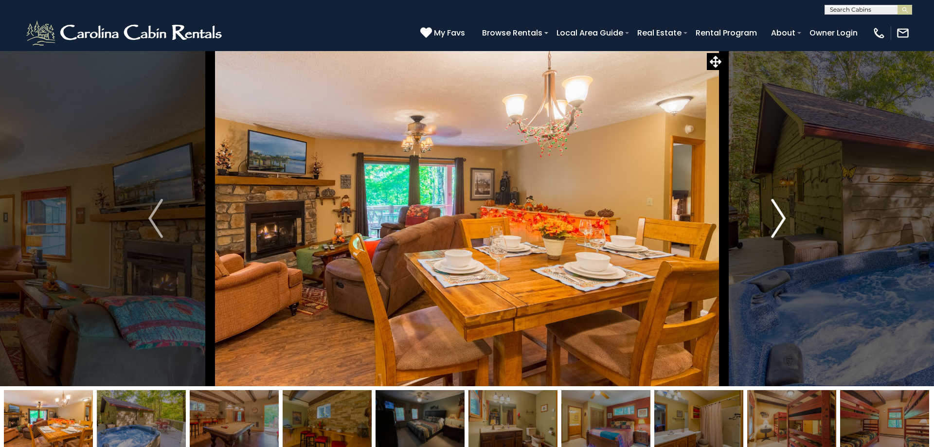
click at [784, 224] on img "Next" at bounding box center [778, 218] width 15 height 39
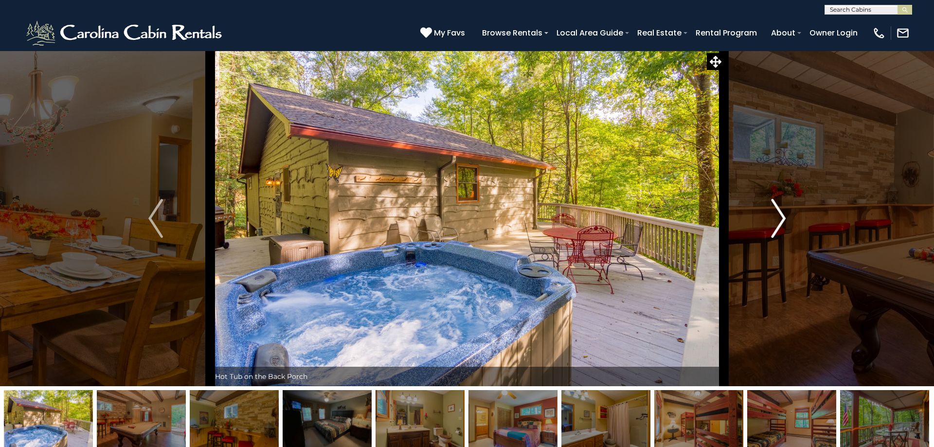
click at [784, 224] on img "Next" at bounding box center [778, 218] width 15 height 39
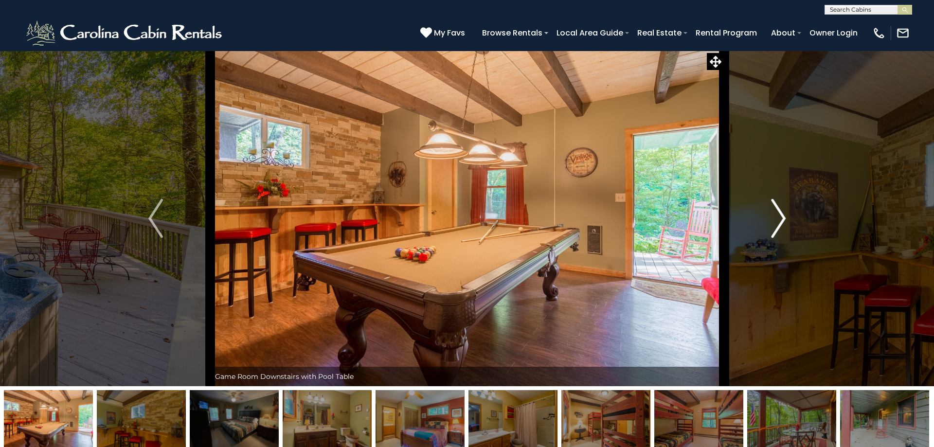
click at [784, 224] on img "Next" at bounding box center [778, 218] width 15 height 39
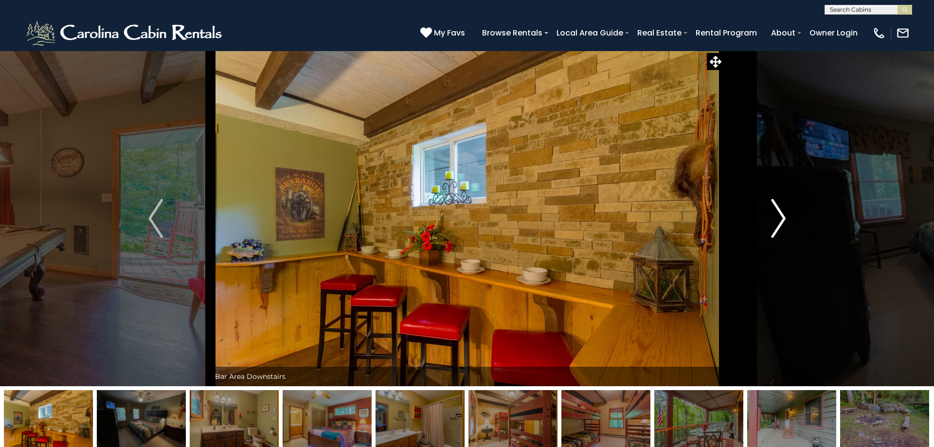
click at [784, 224] on img "Next" at bounding box center [778, 218] width 15 height 39
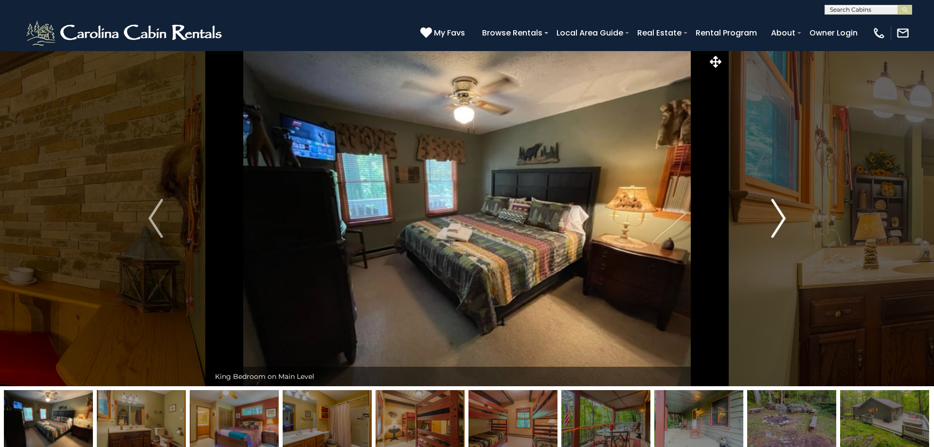
click at [784, 224] on img "Next" at bounding box center [778, 218] width 15 height 39
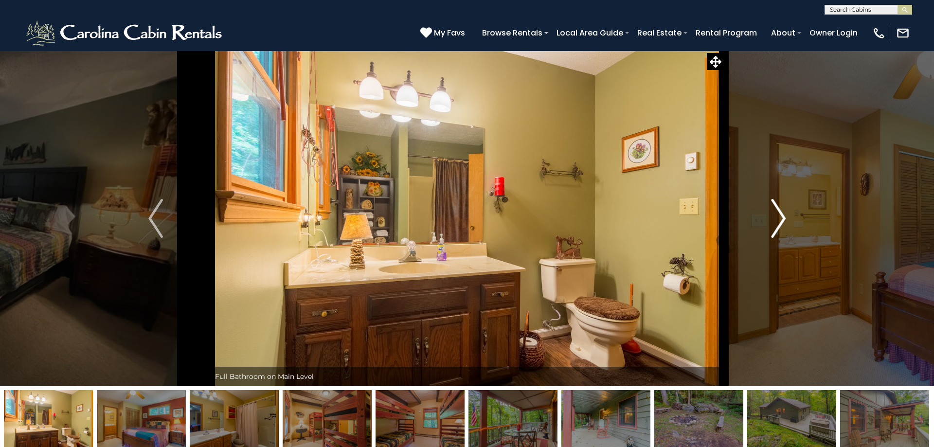
click at [784, 224] on img "Next" at bounding box center [778, 218] width 15 height 39
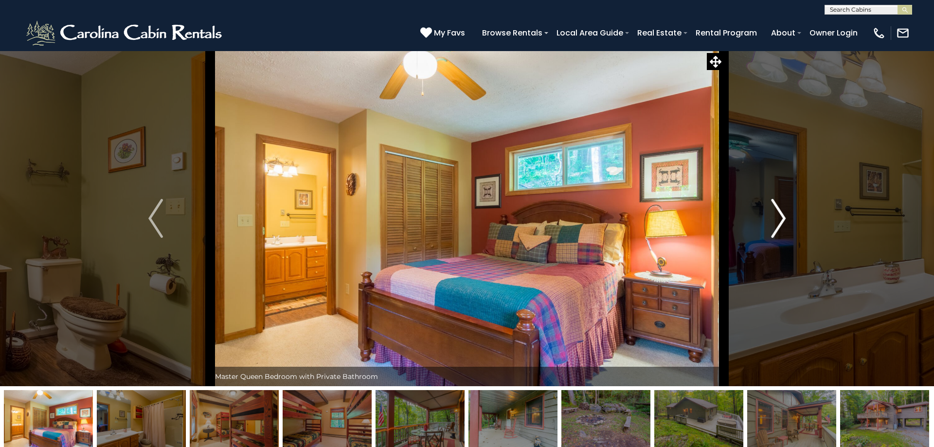
click at [784, 224] on img "Next" at bounding box center [778, 218] width 15 height 39
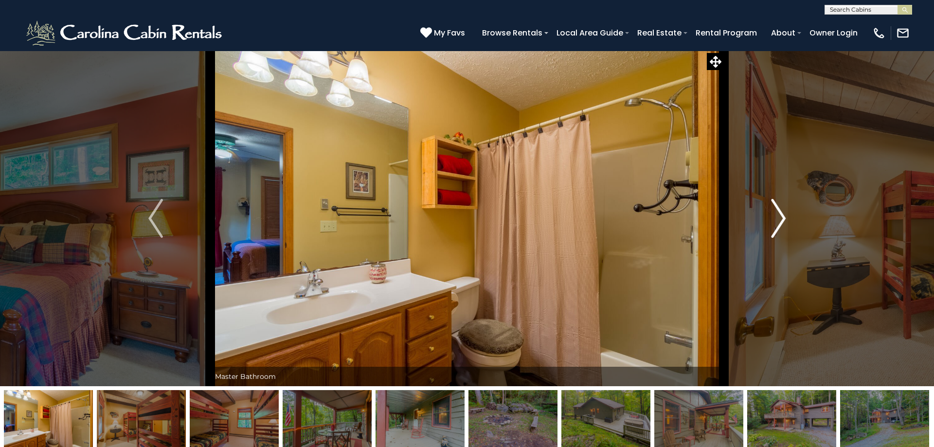
click at [784, 224] on img "Next" at bounding box center [778, 218] width 15 height 39
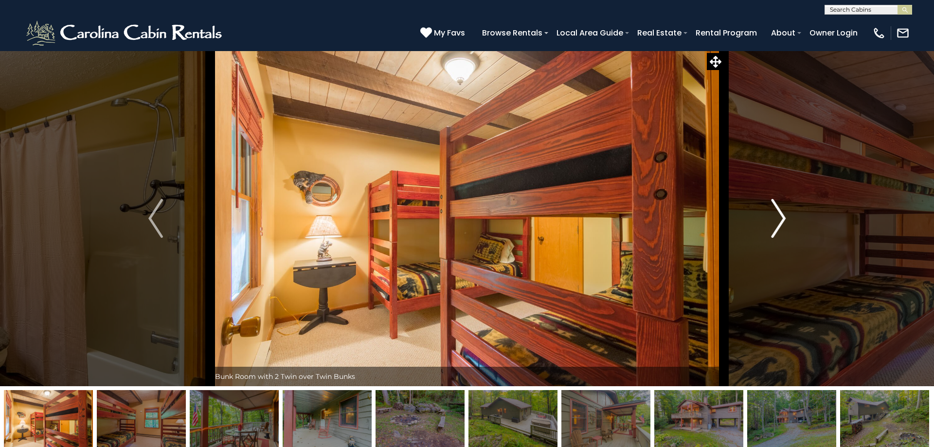
click at [784, 224] on img "Next" at bounding box center [778, 218] width 15 height 39
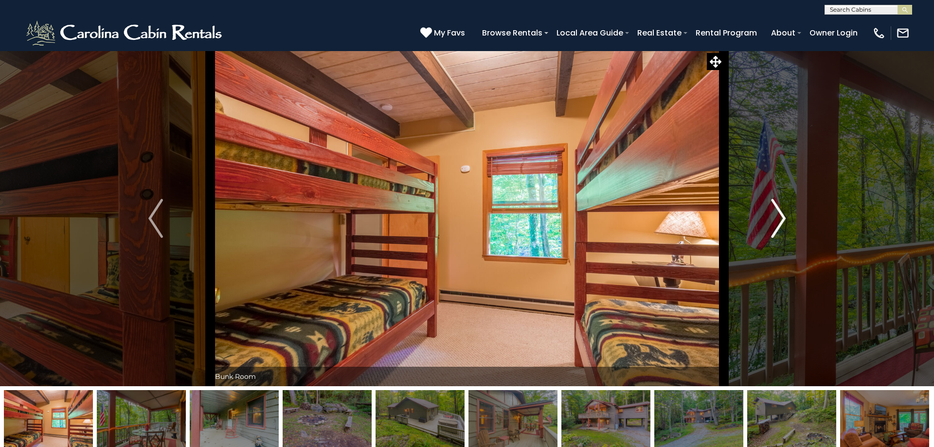
click at [784, 224] on img "Next" at bounding box center [778, 218] width 15 height 39
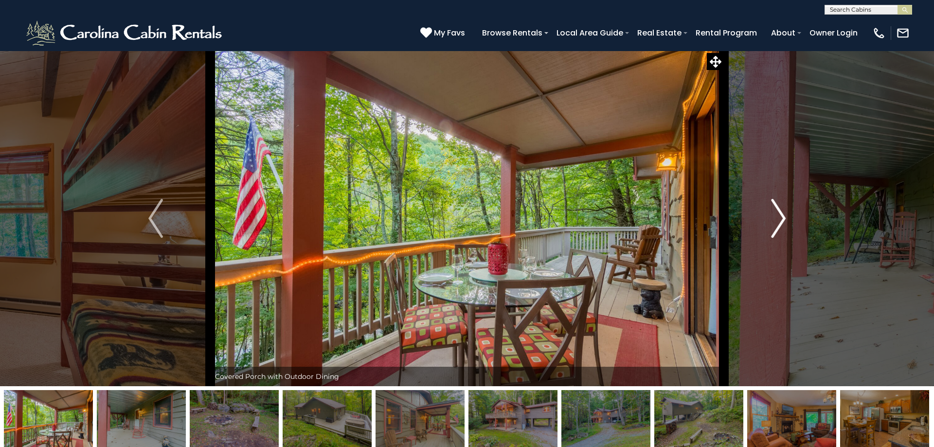
click at [784, 224] on img "Next" at bounding box center [778, 218] width 15 height 39
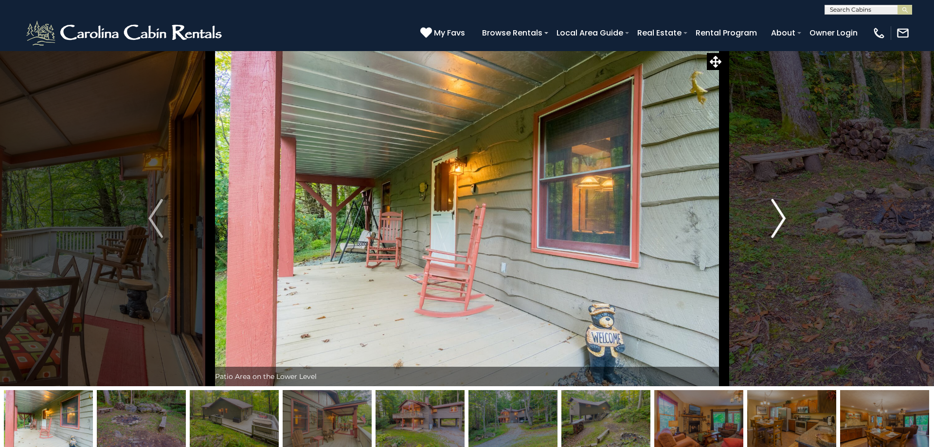
click at [784, 224] on img "Next" at bounding box center [778, 218] width 15 height 39
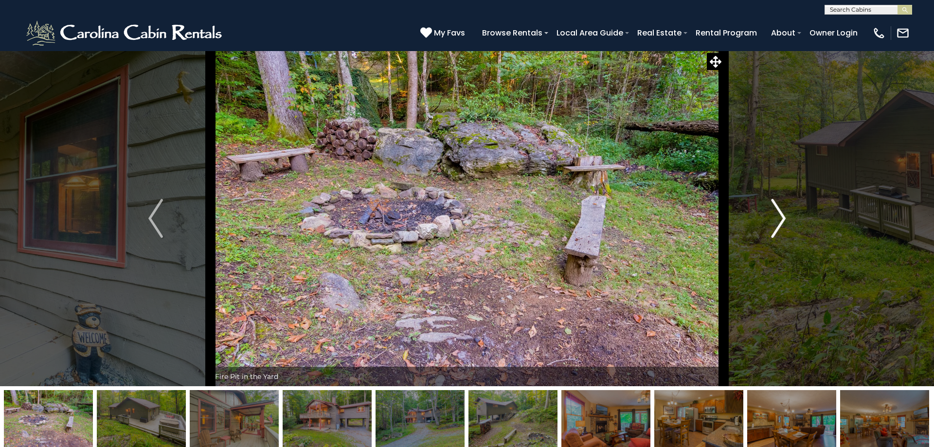
click at [783, 224] on img "Next" at bounding box center [778, 218] width 15 height 39
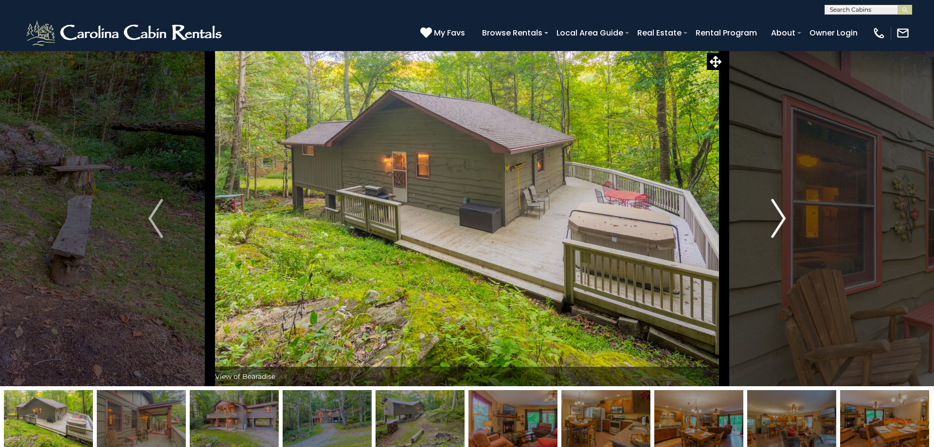
click at [783, 224] on img "Next" at bounding box center [778, 218] width 15 height 39
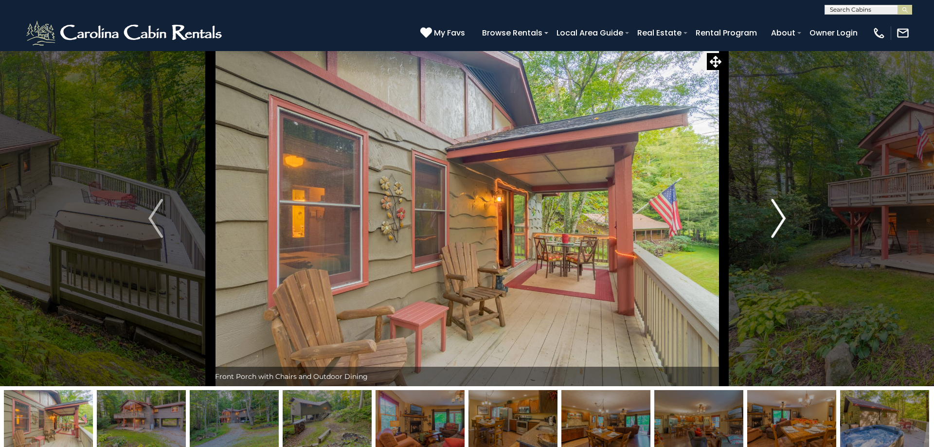
click at [783, 224] on img "Next" at bounding box center [778, 218] width 15 height 39
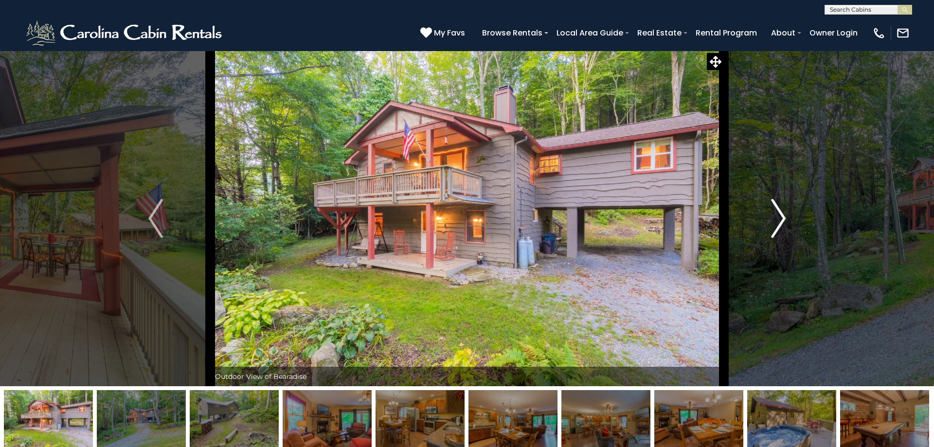
click at [783, 224] on img "Next" at bounding box center [778, 218] width 15 height 39
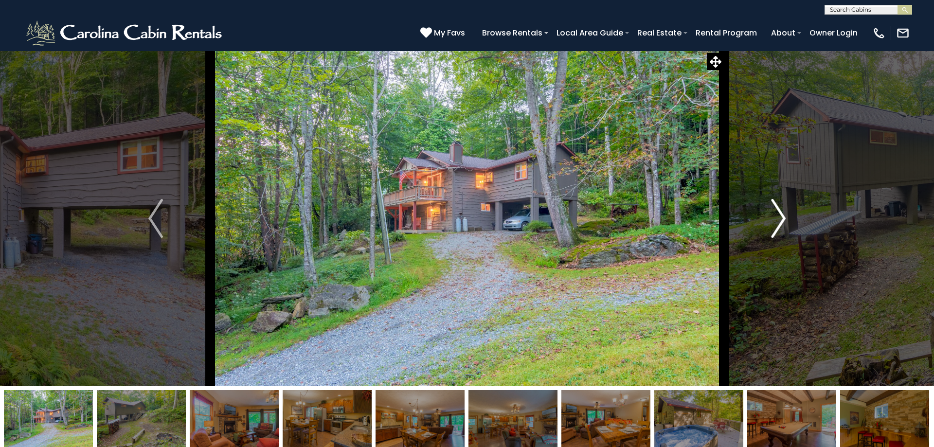
click at [783, 224] on img "Next" at bounding box center [778, 218] width 15 height 39
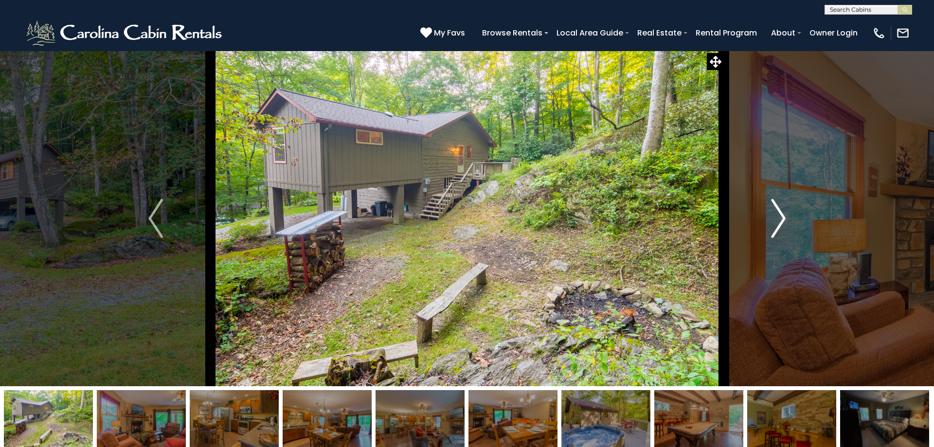
click at [783, 224] on img "Next" at bounding box center [778, 218] width 15 height 39
